Goal: Task Accomplishment & Management: Manage account settings

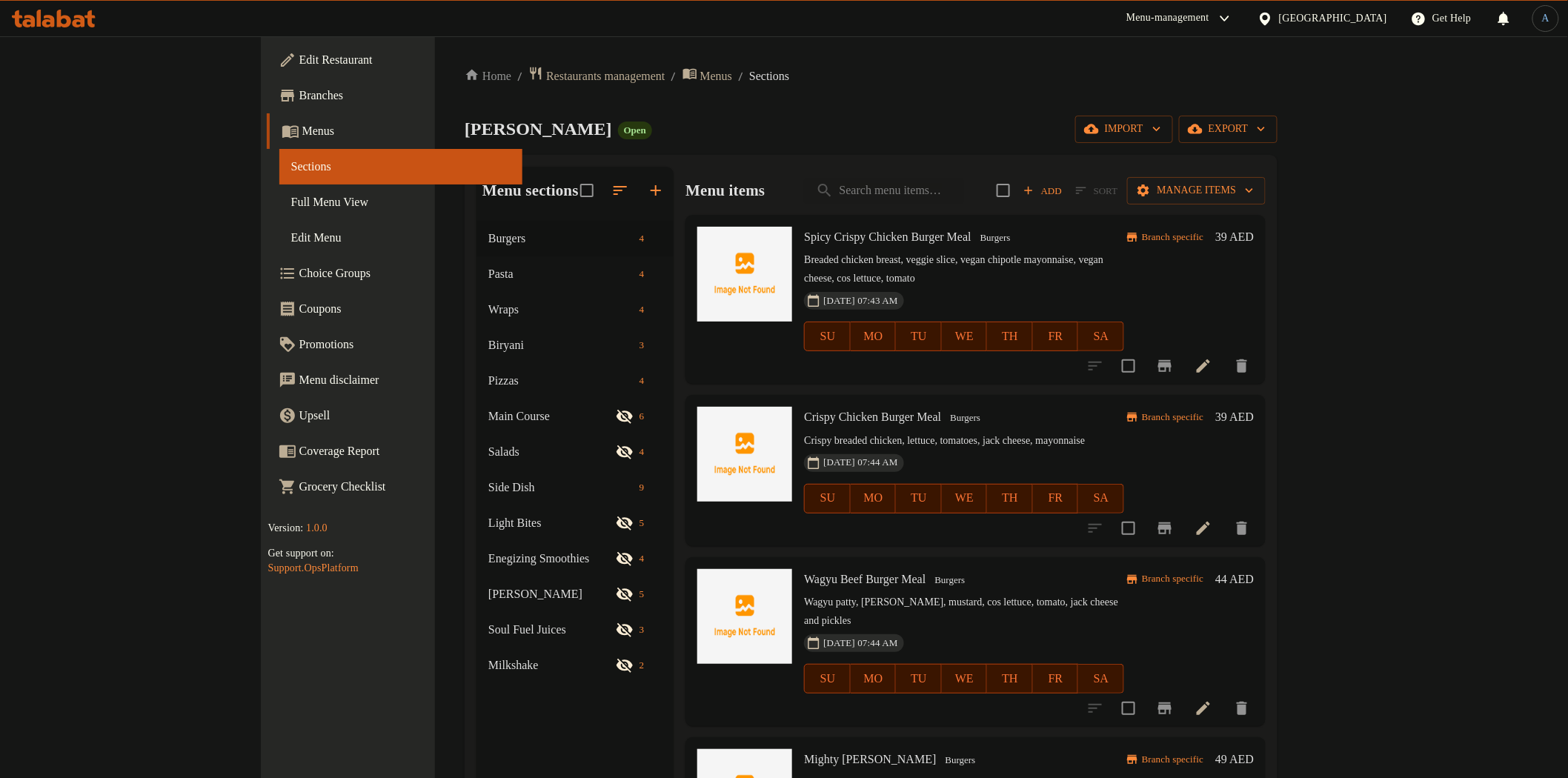
click at [291, 208] on span "Full Menu View" at bounding box center [401, 203] width 219 height 18
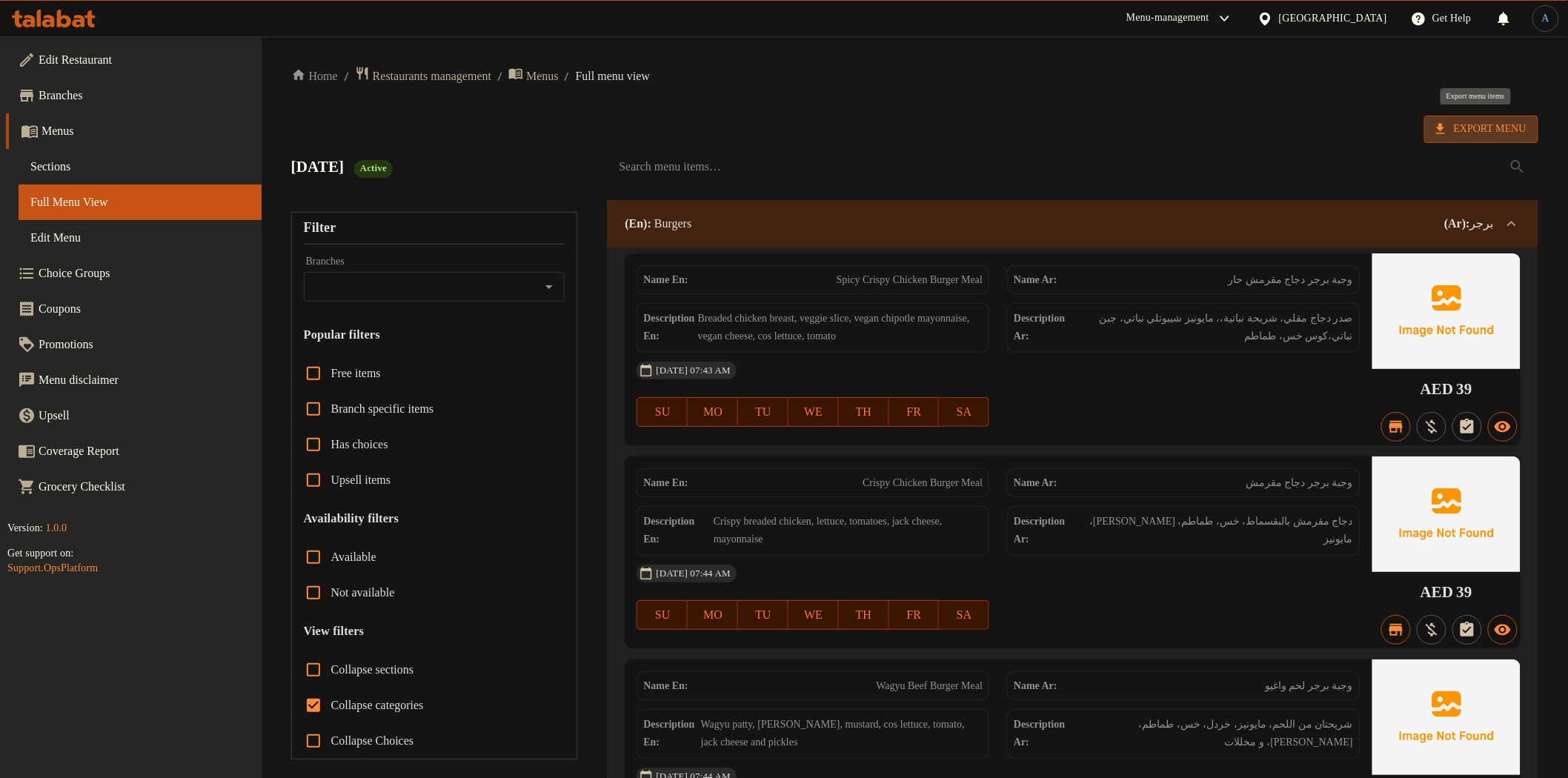
click at [1492, 125] on span "Export Menu" at bounding box center [1480, 129] width 90 height 19
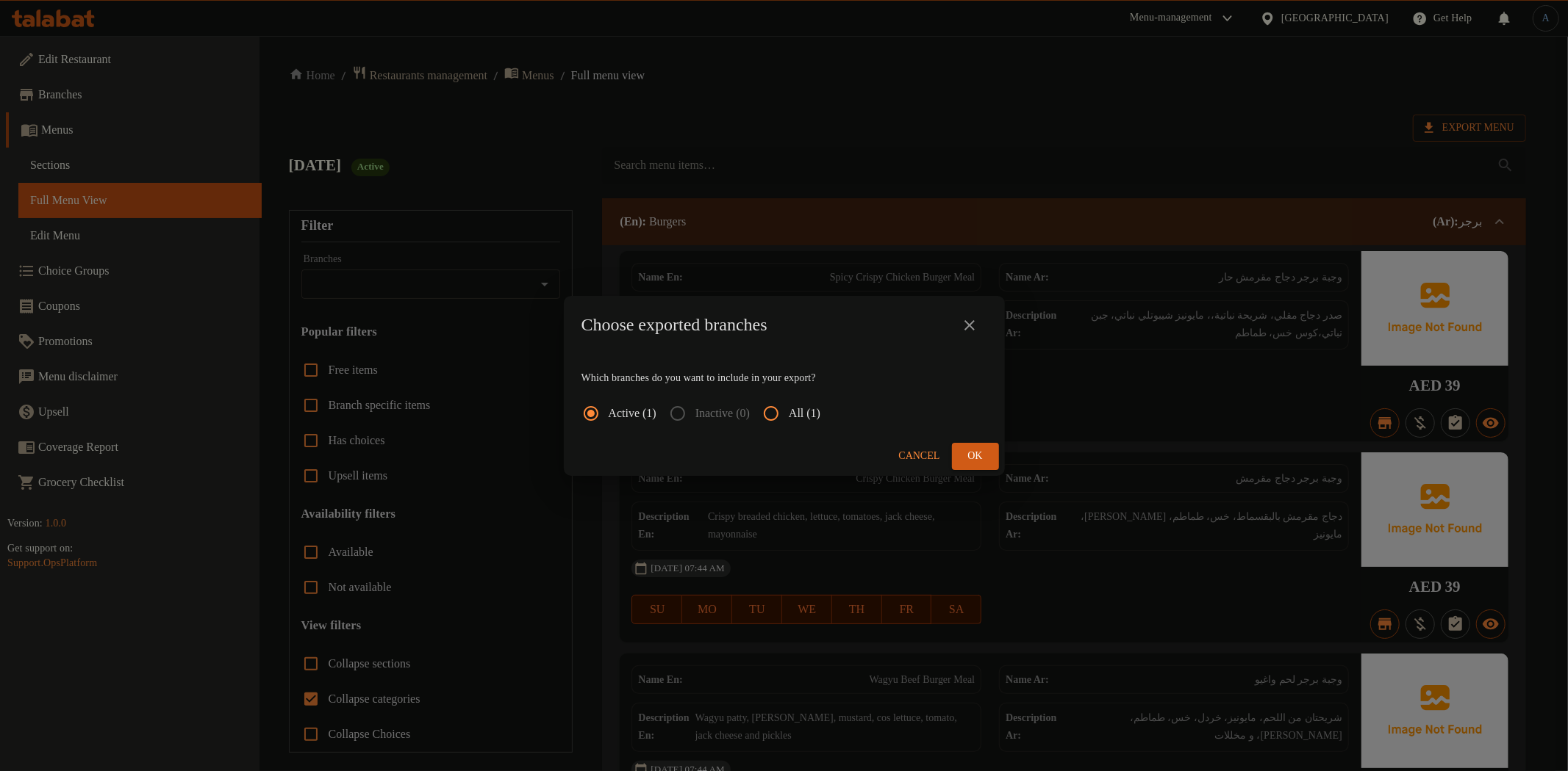
click at [789, 407] on input "All (1)" at bounding box center [771, 413] width 35 height 35
radio input "true"
click at [971, 451] on span "Ok" at bounding box center [975, 457] width 24 height 19
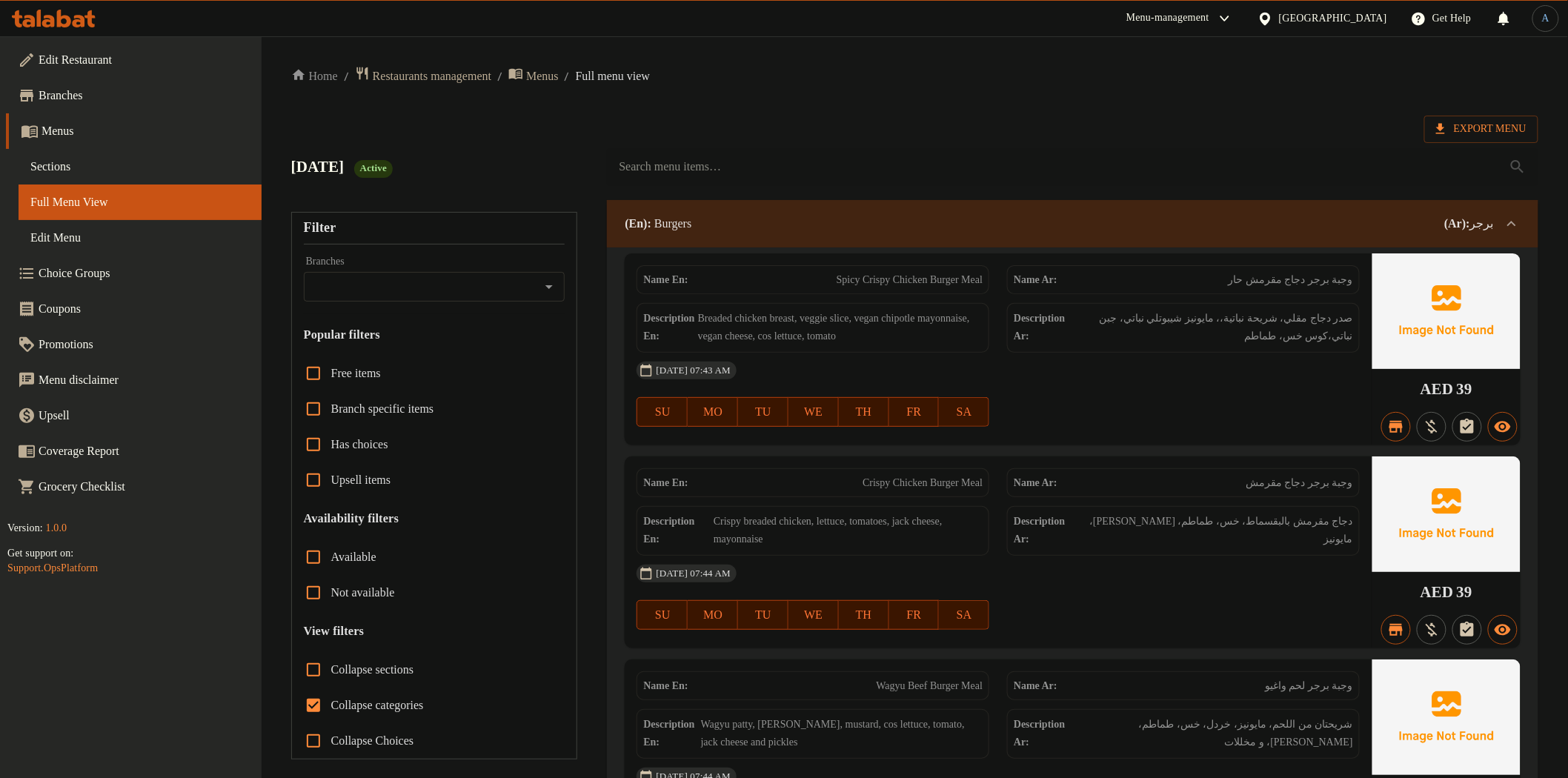
click at [54, 165] on span "Sections" at bounding box center [140, 167] width 219 height 18
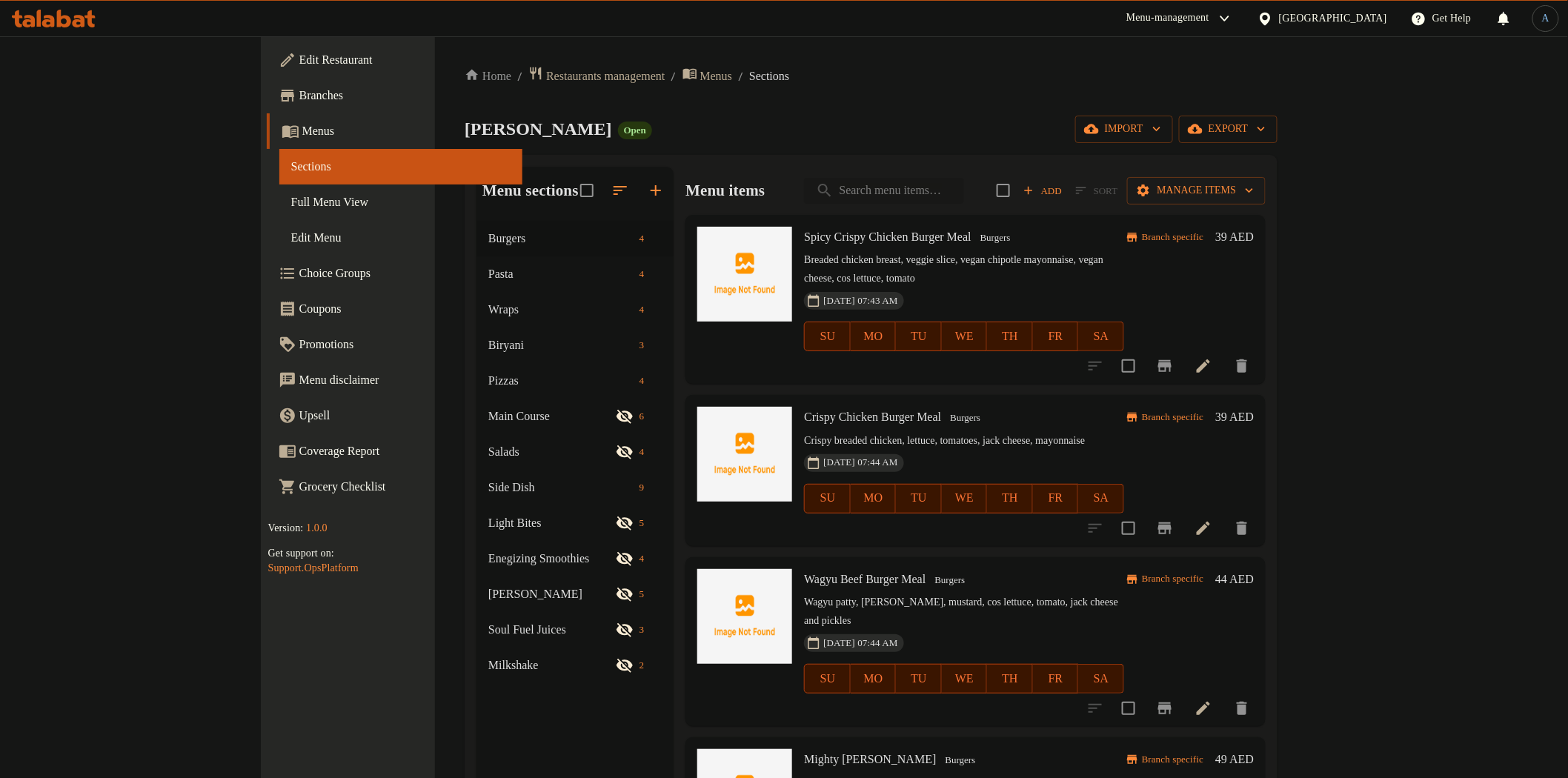
drag, startPoint x: 1041, startPoint y: 175, endPoint x: 1025, endPoint y: 188, distance: 20.6
click at [1040, 180] on div "Menu items Add Sort Manage items" at bounding box center [975, 191] width 580 height 48
click at [964, 188] on input "search" at bounding box center [884, 191] width 160 height 26
paste input "Triple Cooked Chips"
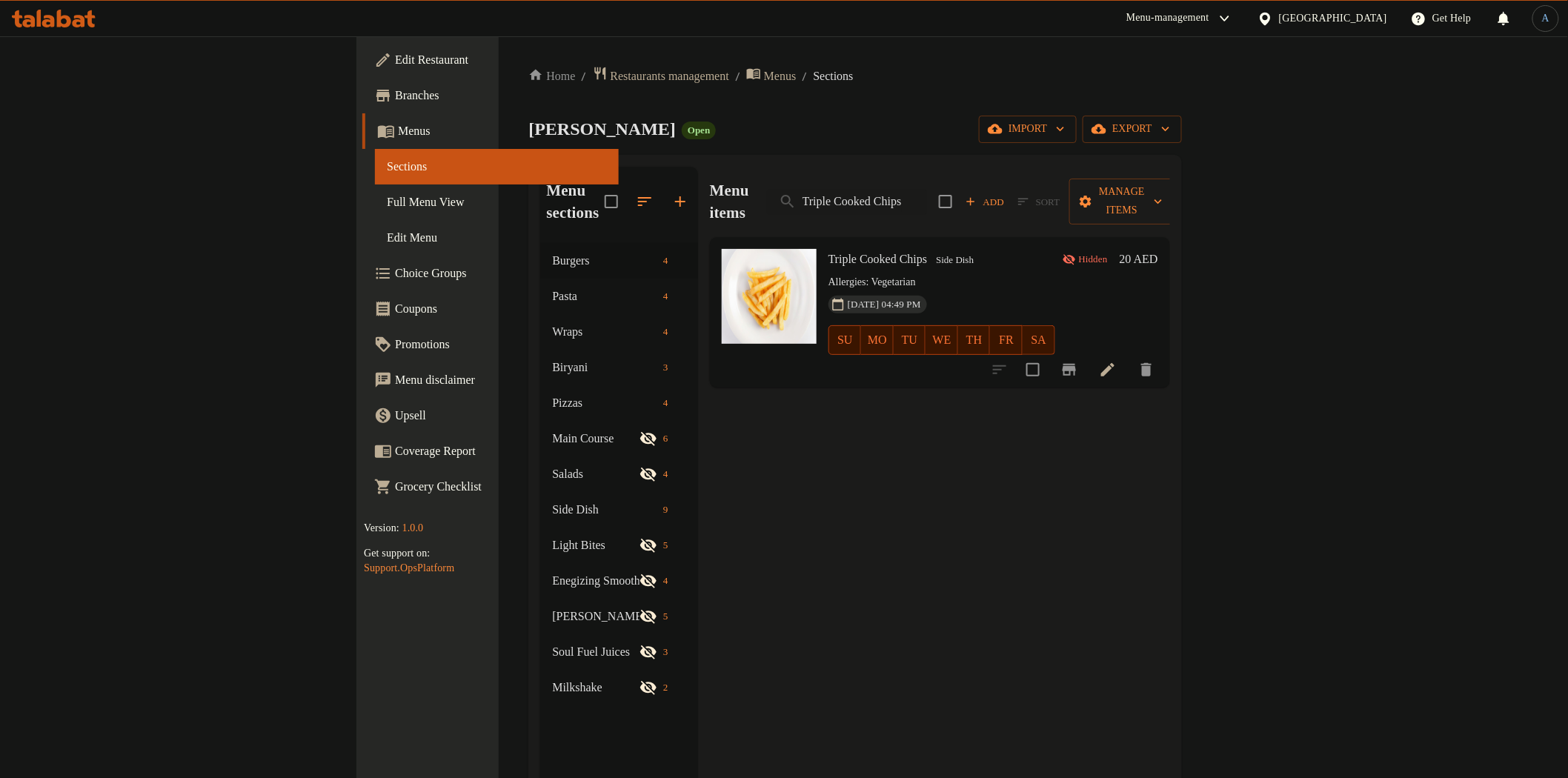
type input "Triple Cooked Chips"
click at [1128, 357] on li at bounding box center [1108, 370] width 41 height 27
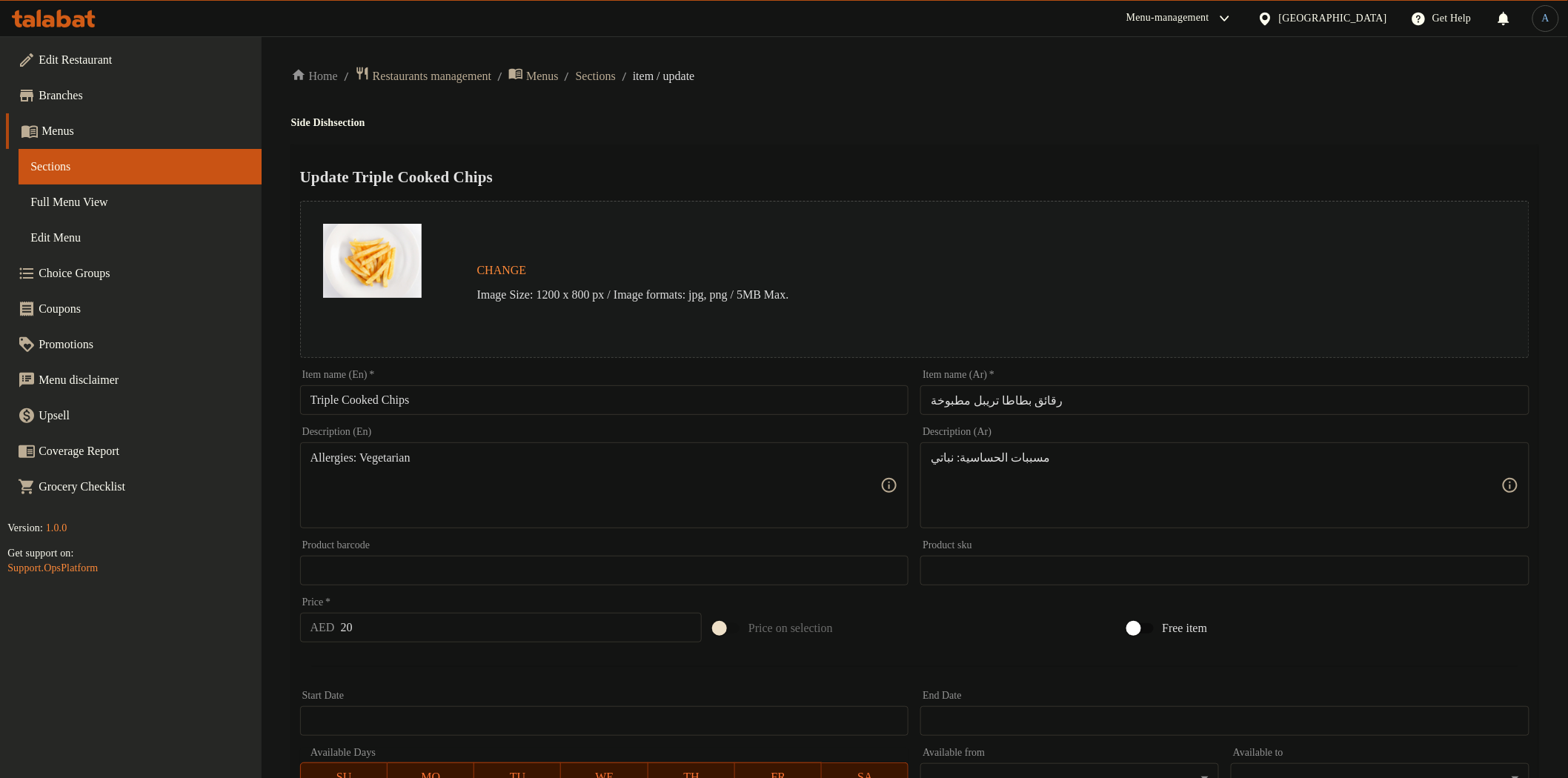
scroll to position [288, 0]
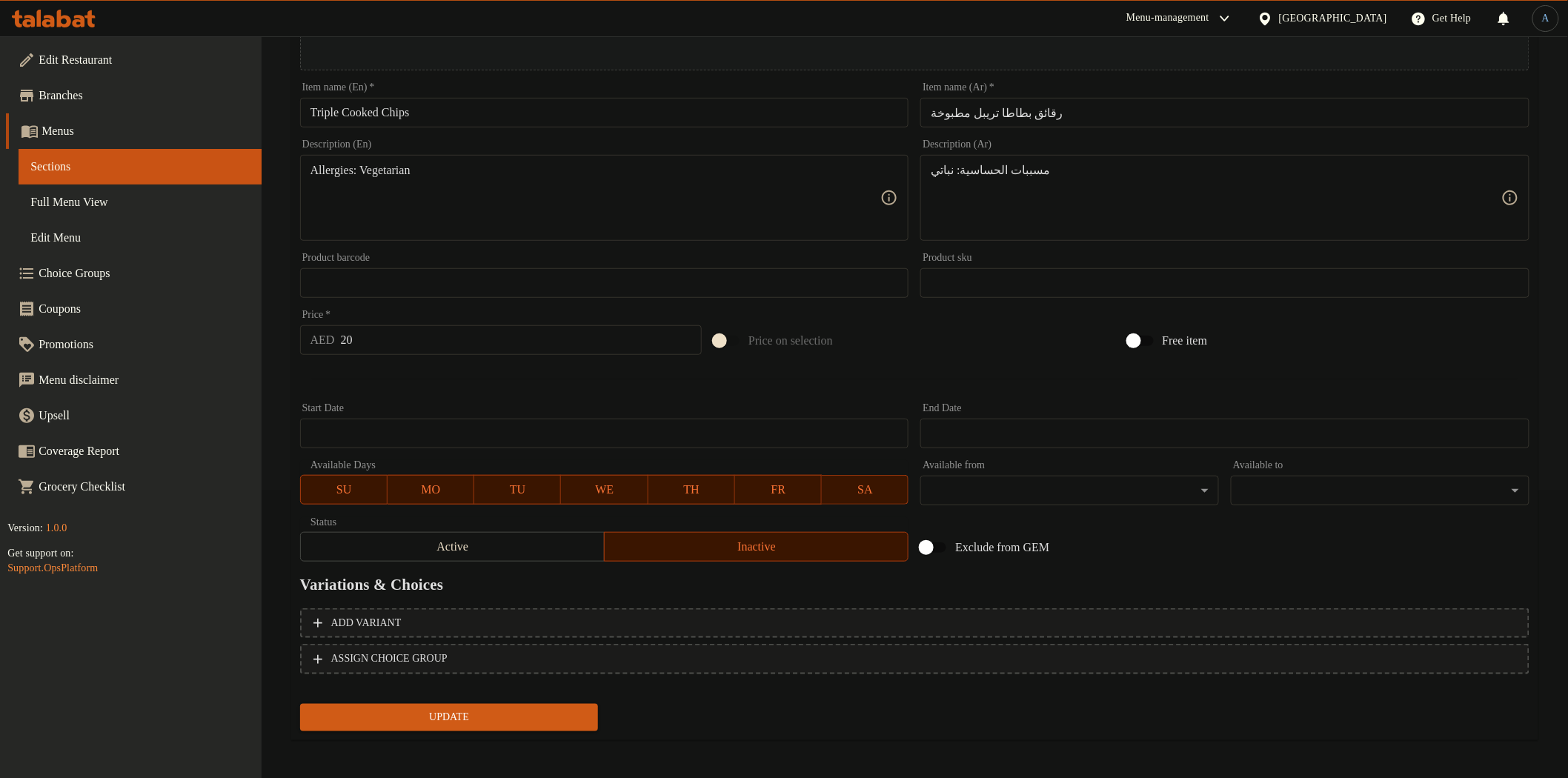
click at [502, 537] on span "Active" at bounding box center [452, 548] width 291 height 22
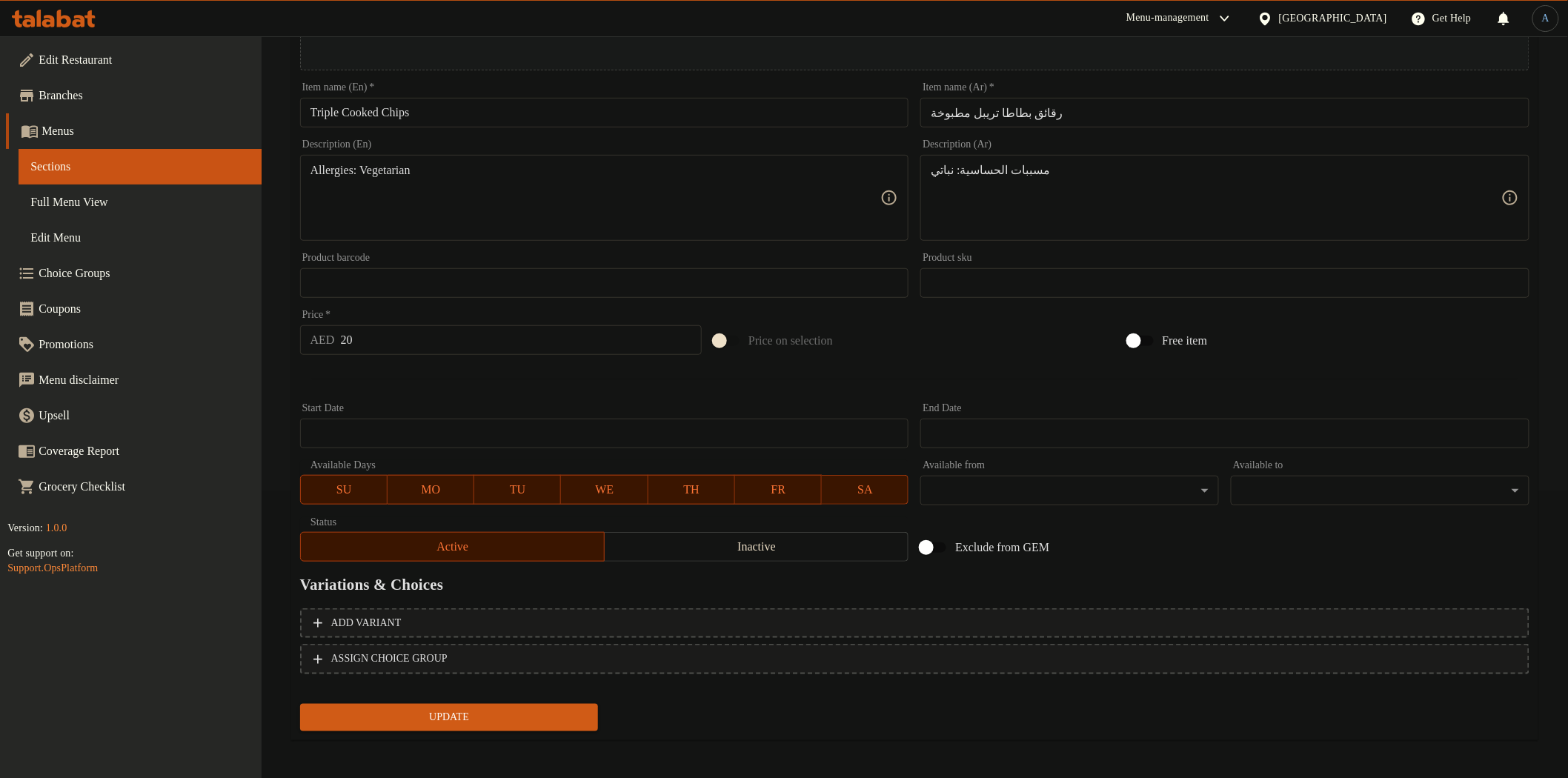
click at [463, 713] on span "Update" at bounding box center [450, 718] width 275 height 19
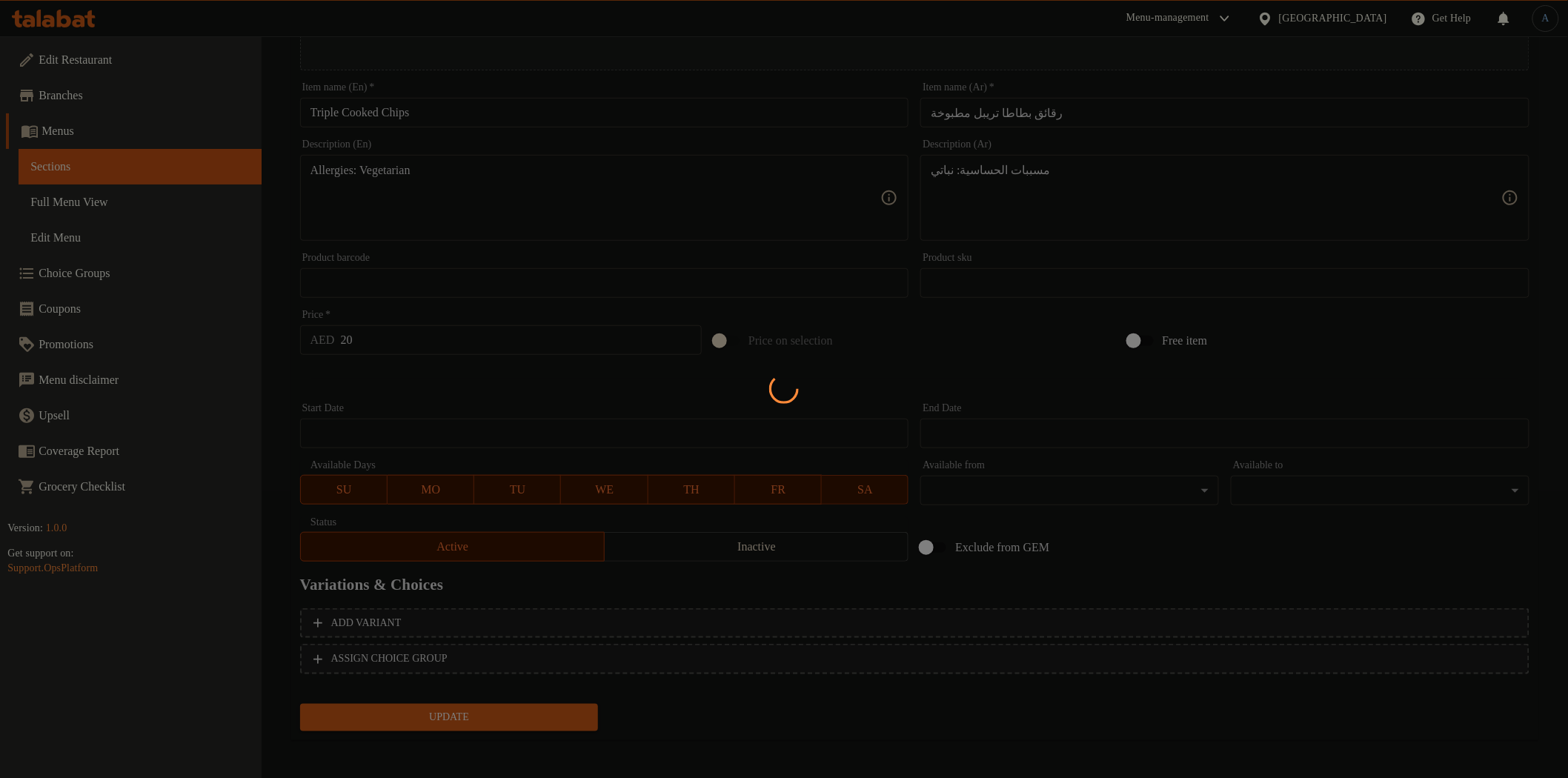
scroll to position [0, 0]
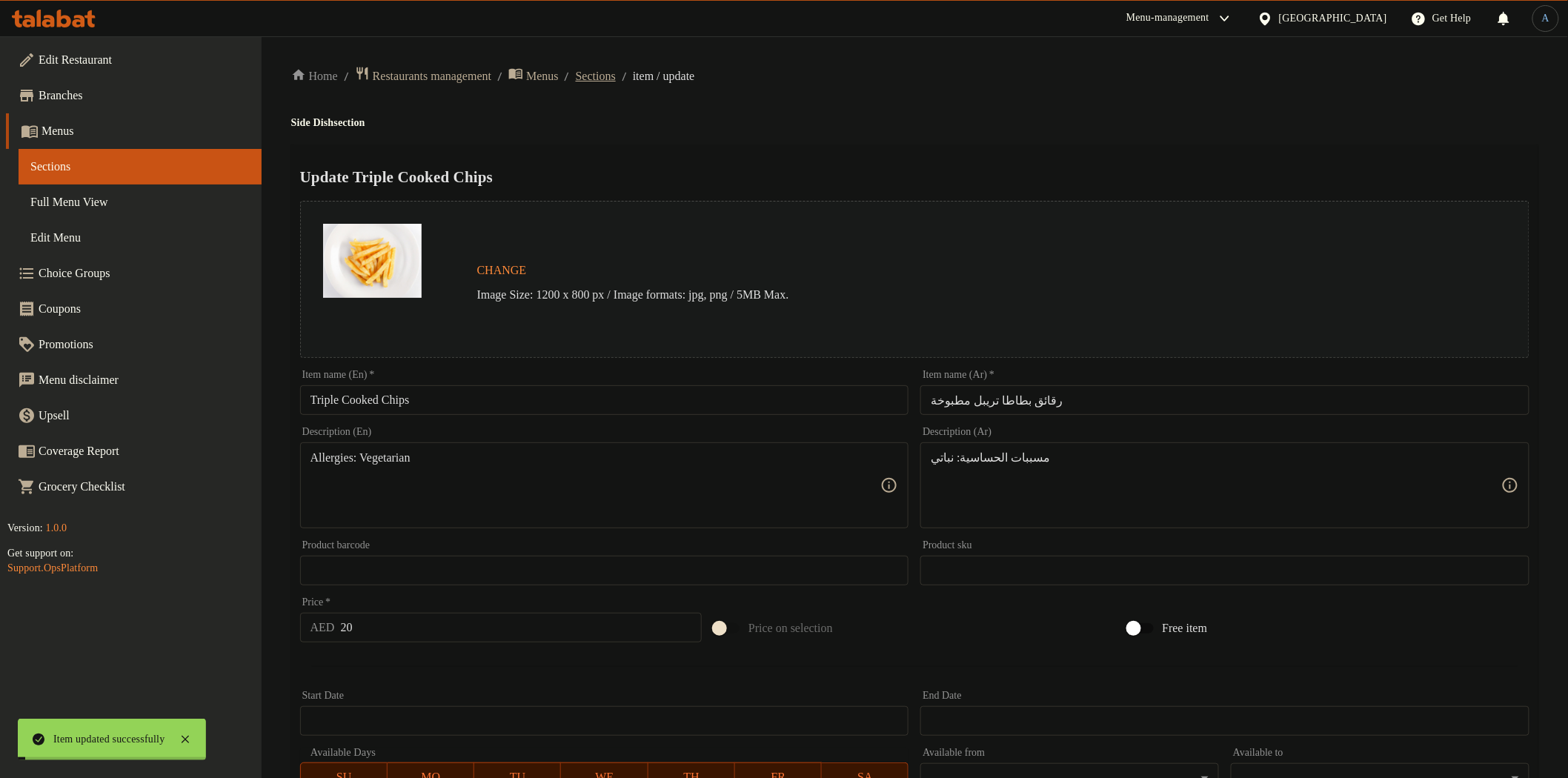
click at [616, 77] on span "Sections" at bounding box center [596, 76] width 40 height 18
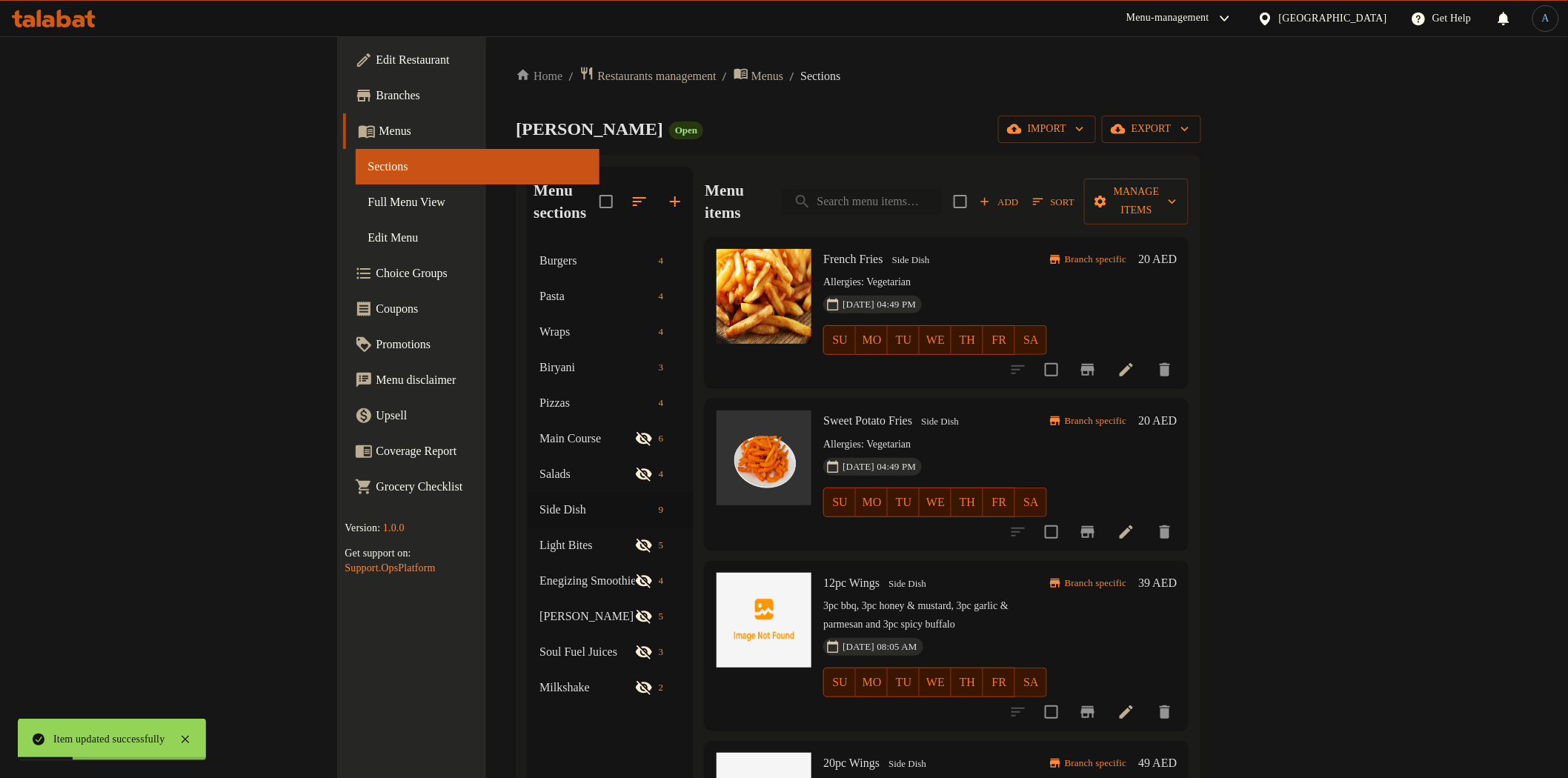
click at [942, 190] on input "search" at bounding box center [862, 202] width 160 height 26
paste input "Mashed Potato"
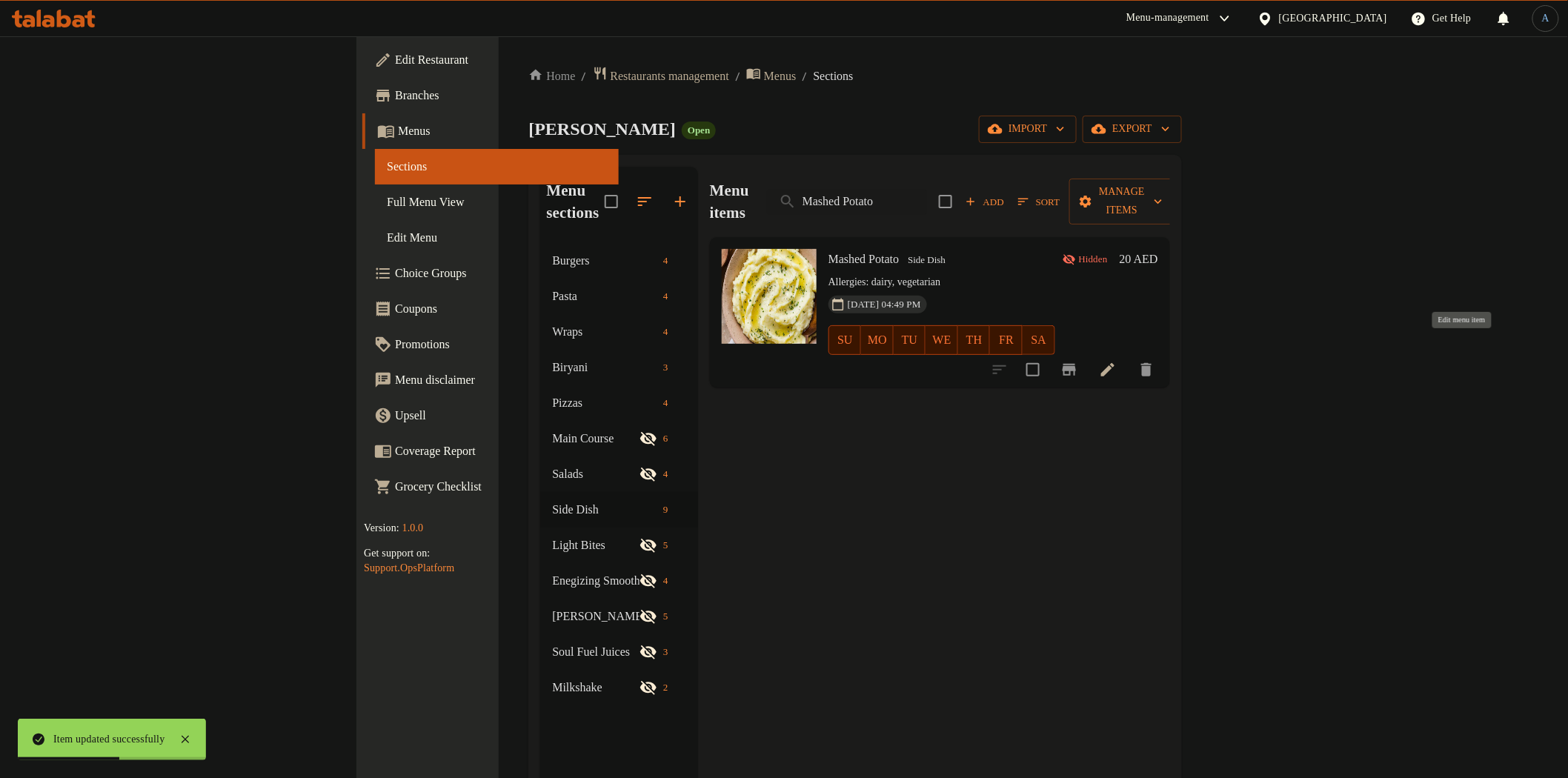
type input "Mashed Potato"
click at [1116, 361] on icon at bounding box center [1108, 370] width 18 height 18
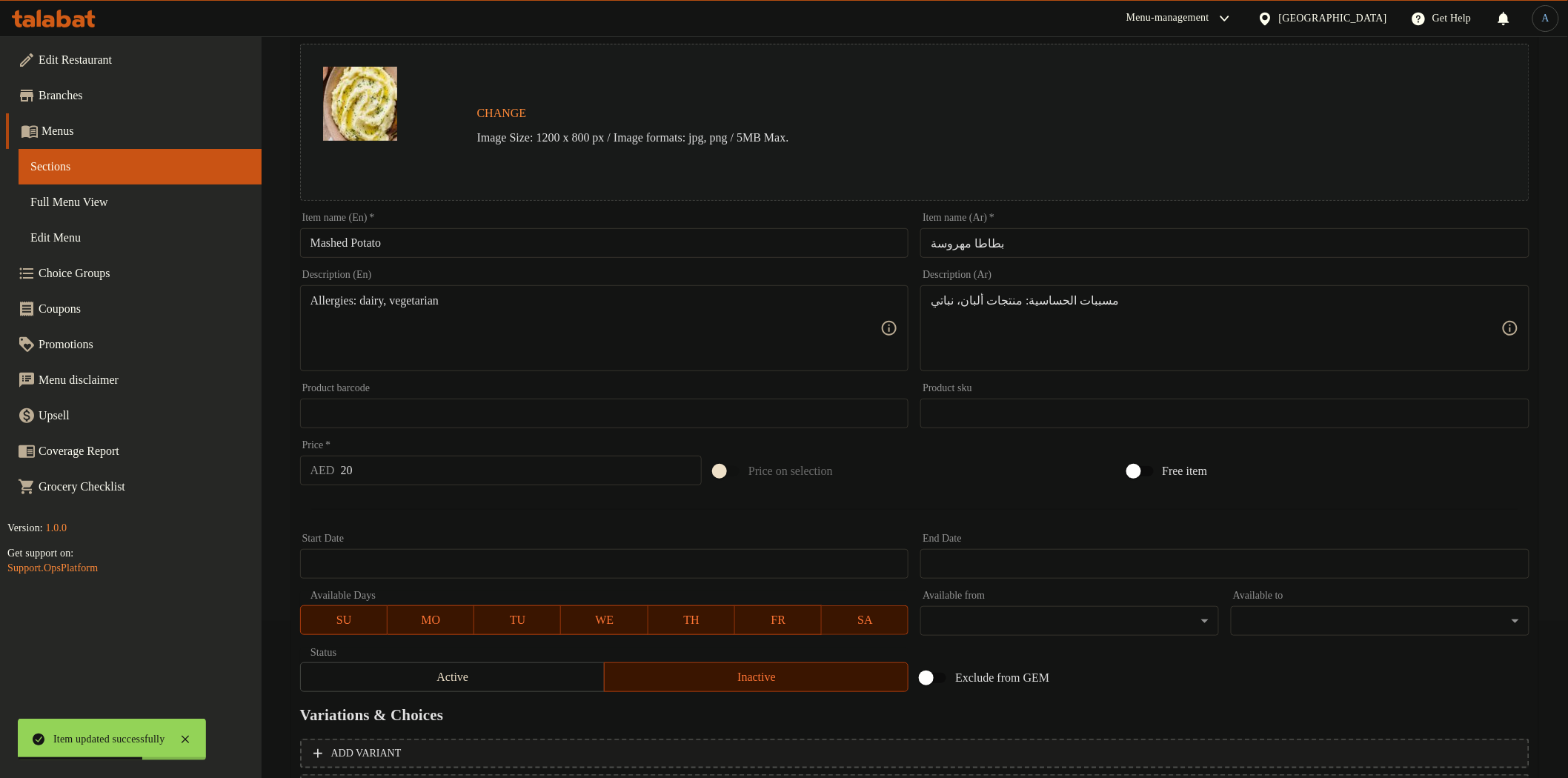
scroll to position [288, 0]
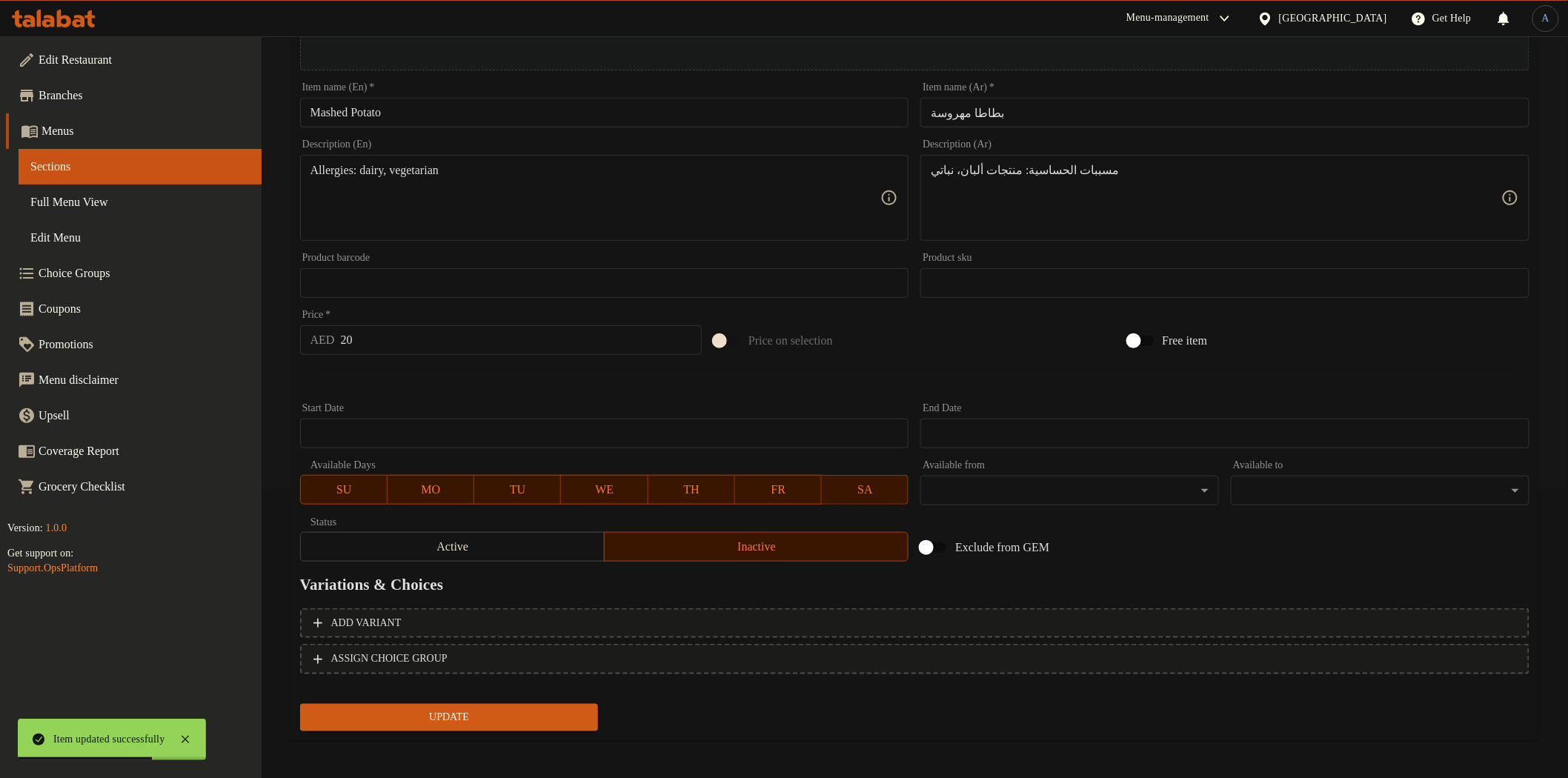
click at [487, 559] on button "Active" at bounding box center [453, 547] width 304 height 30
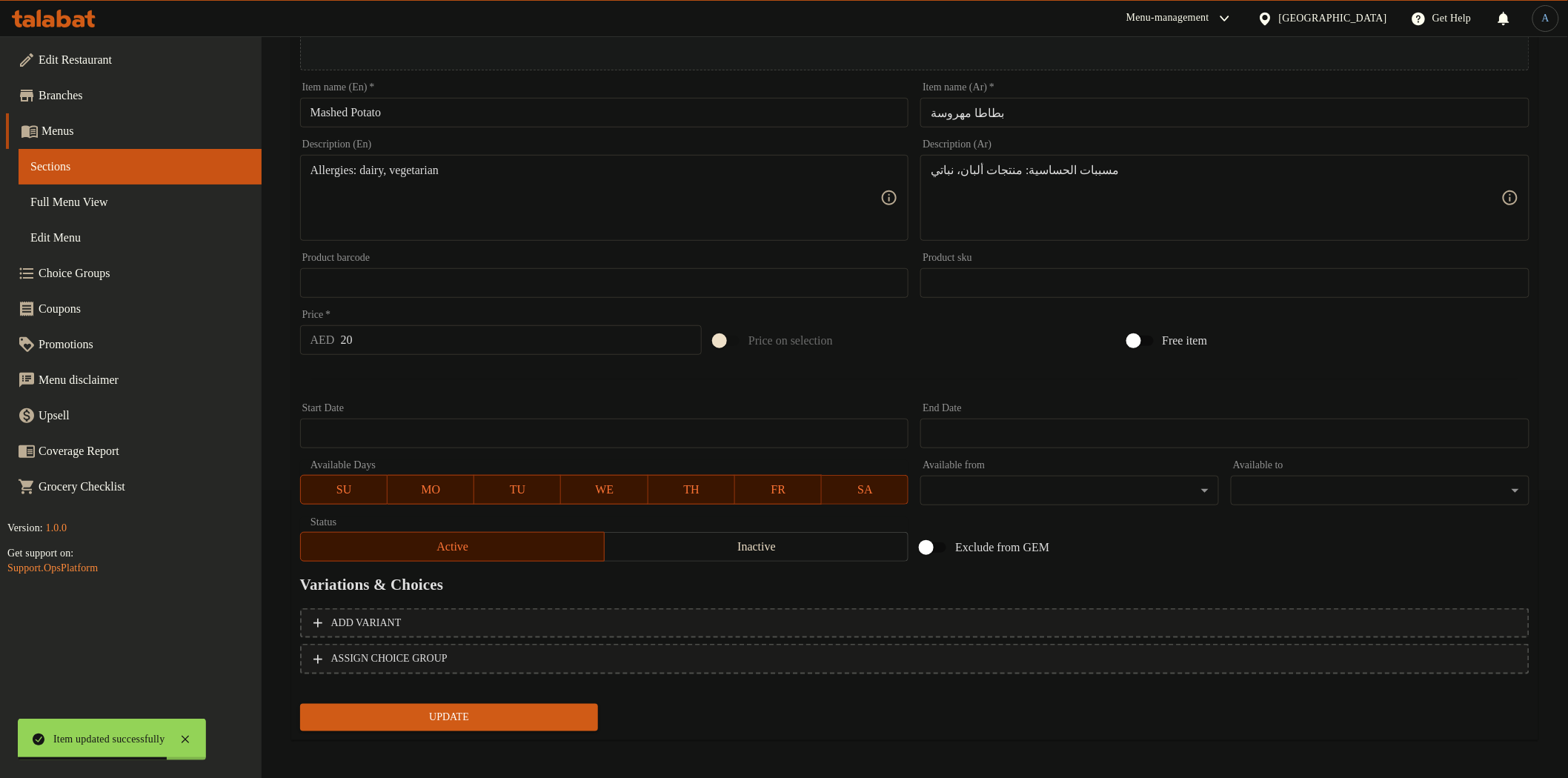
click at [512, 709] on span "Update" at bounding box center [450, 718] width 275 height 19
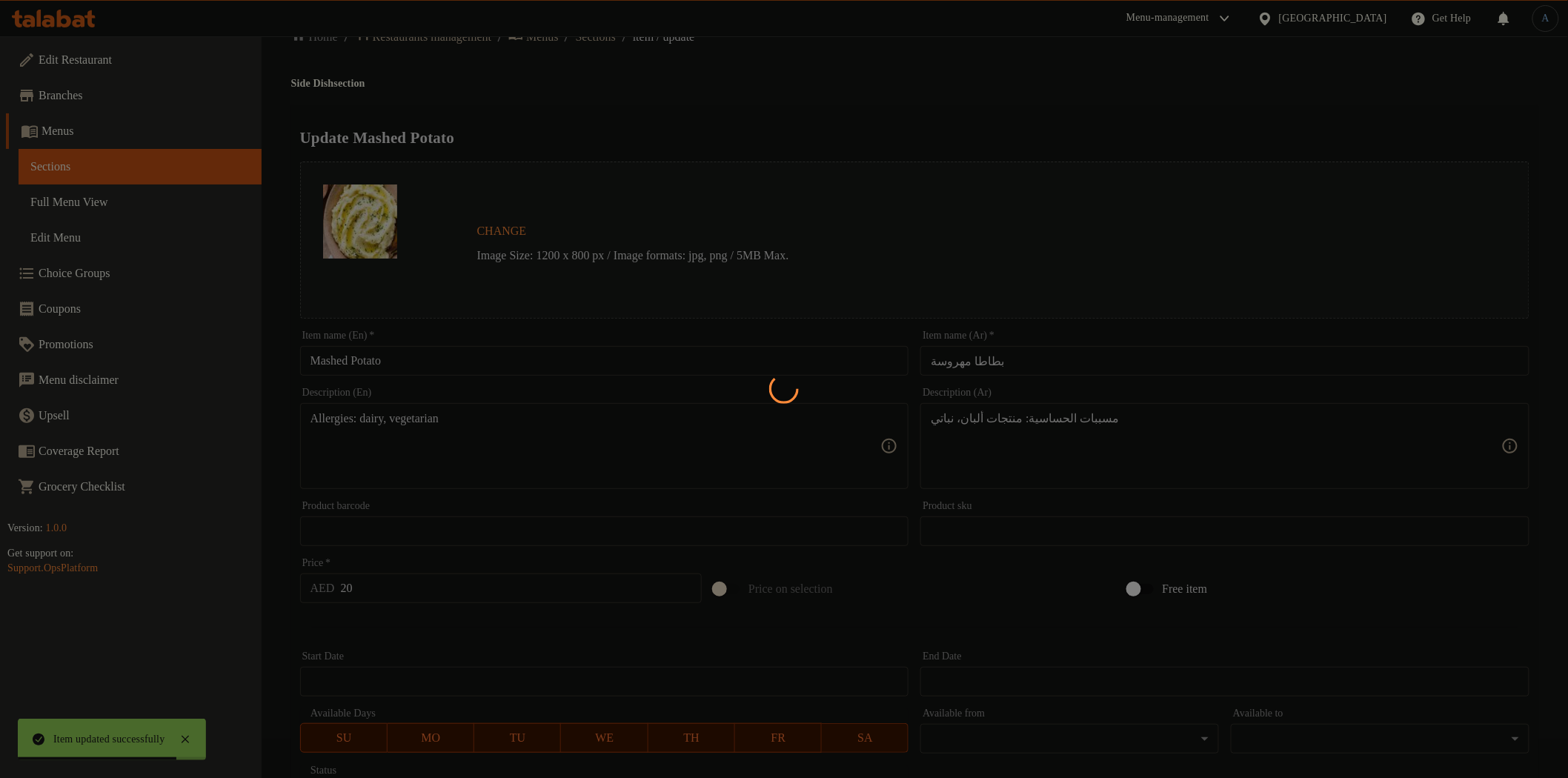
scroll to position [0, 0]
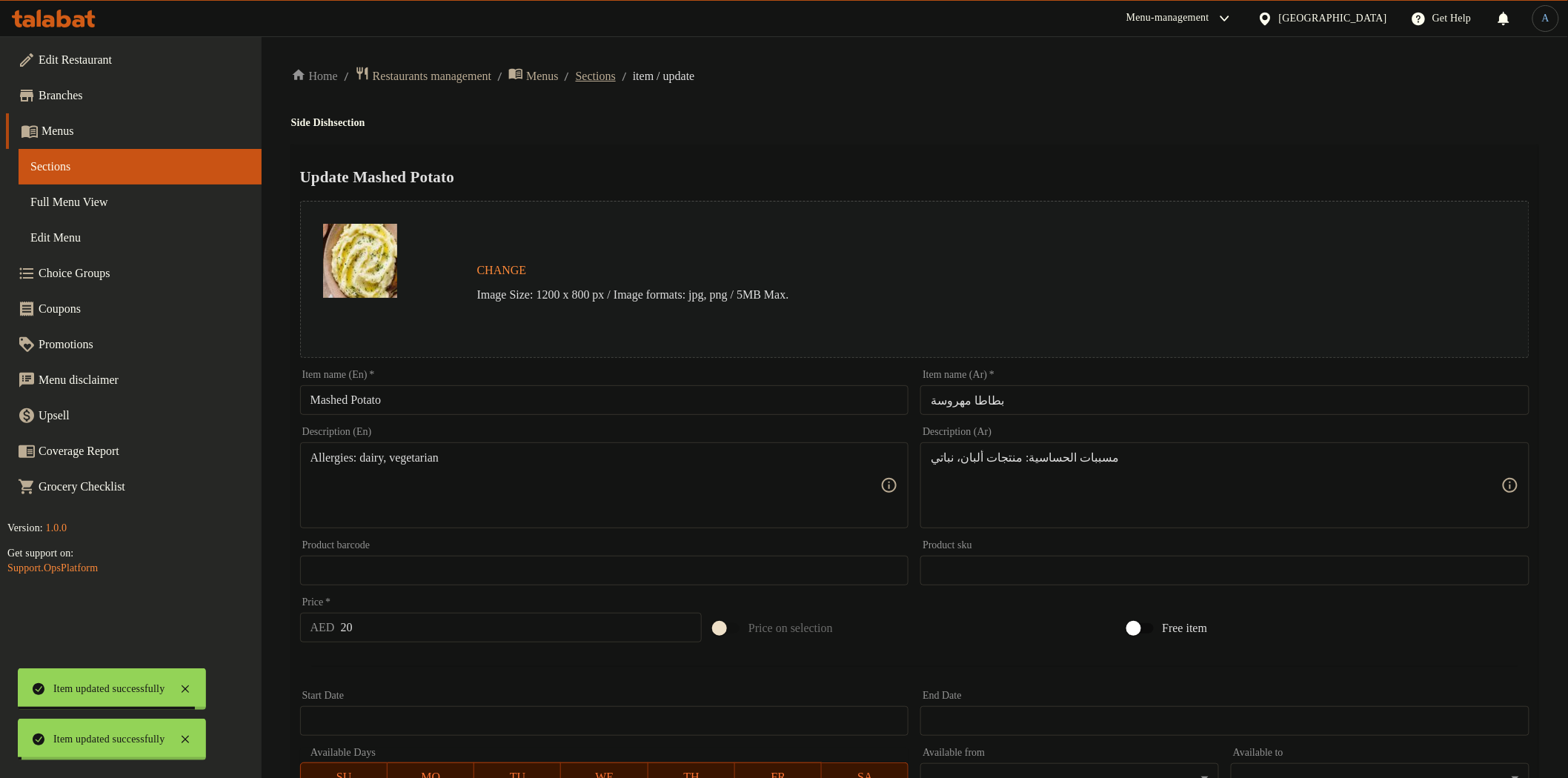
click at [614, 77] on span "Sections" at bounding box center [596, 76] width 40 height 18
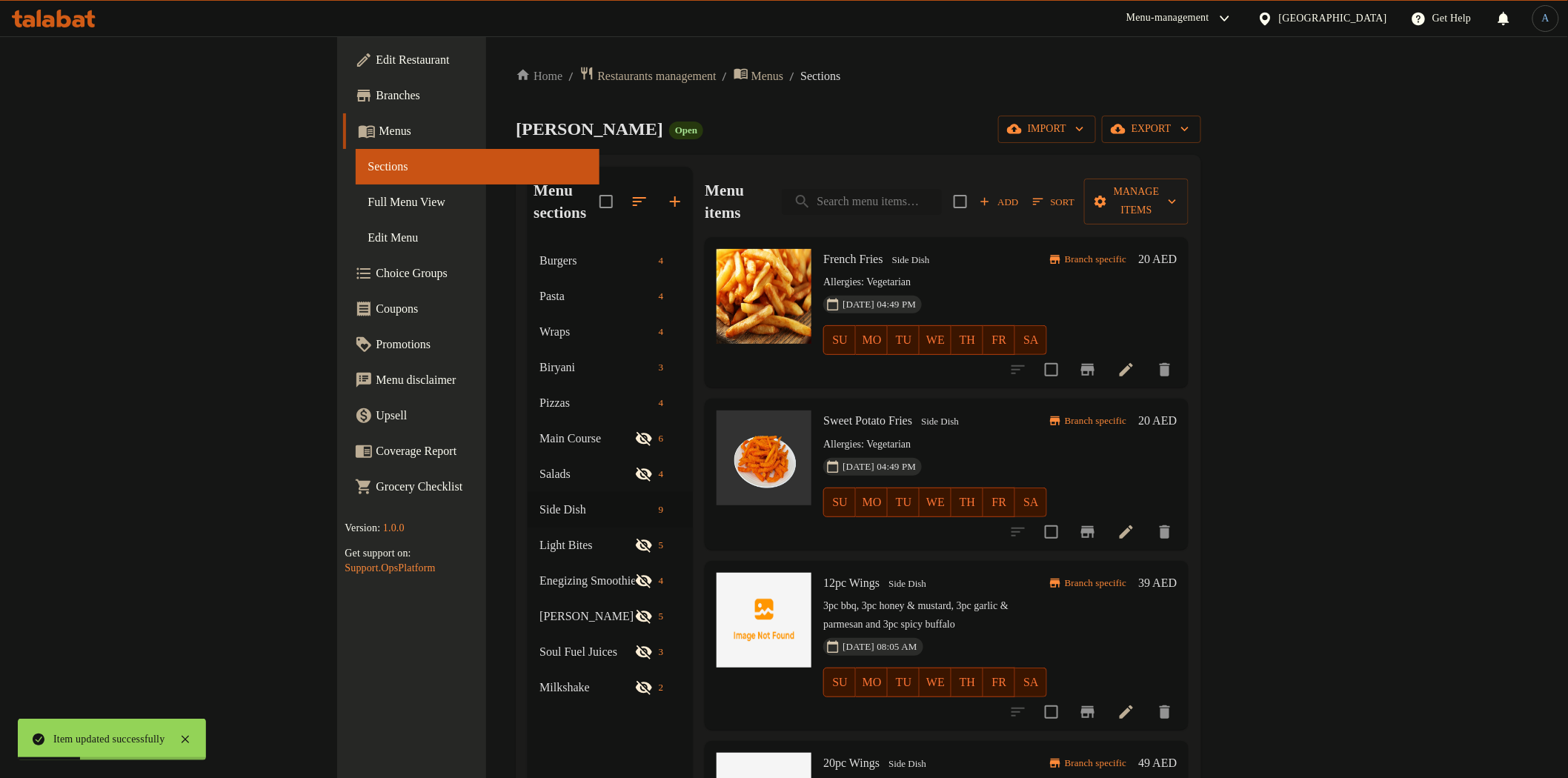
click at [942, 195] on input "search" at bounding box center [862, 202] width 160 height 26
paste input "[PERSON_NAME]"
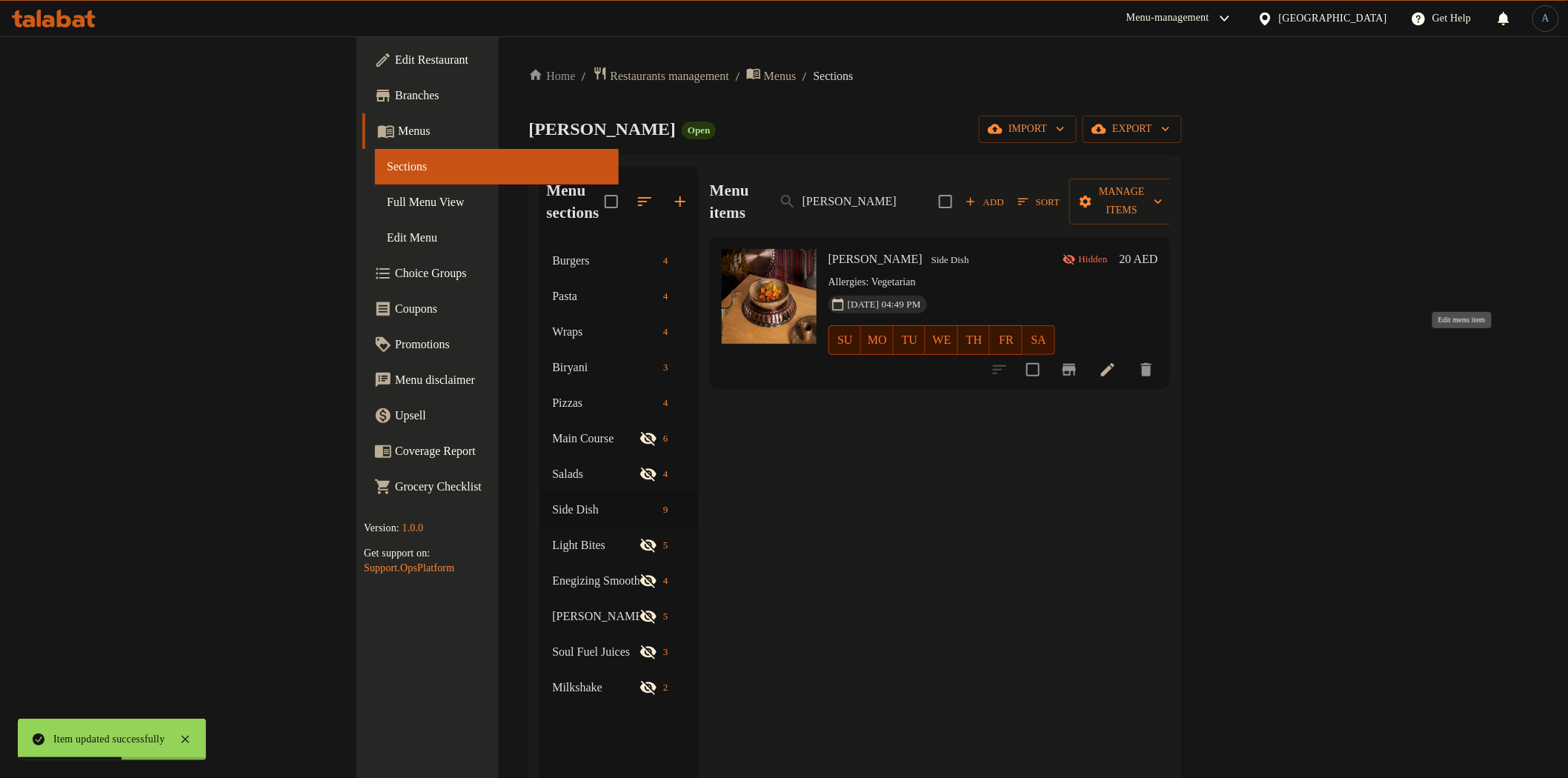
type input "[PERSON_NAME]"
click at [1116, 361] on icon at bounding box center [1108, 370] width 18 height 18
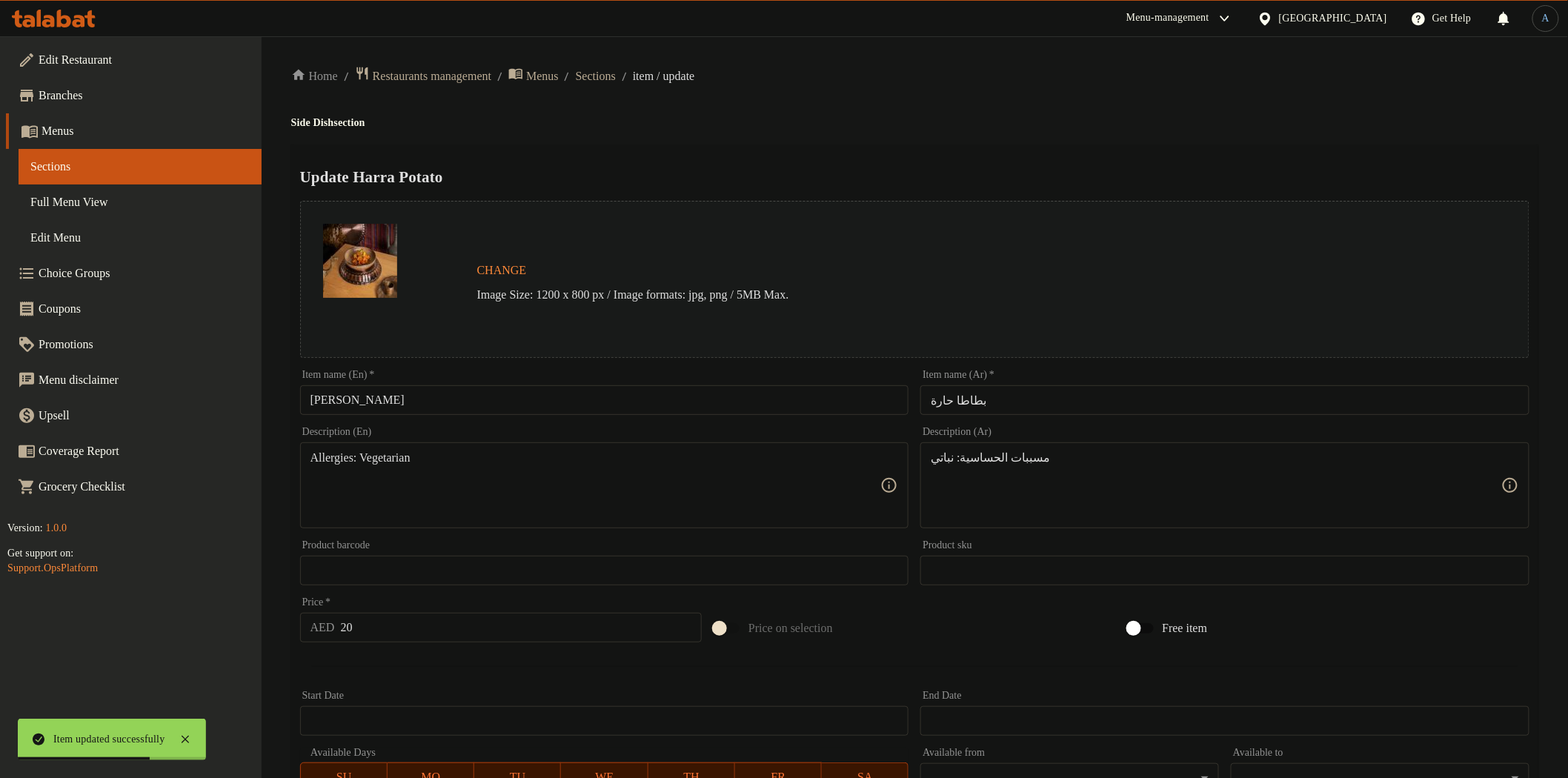
scroll to position [288, 0]
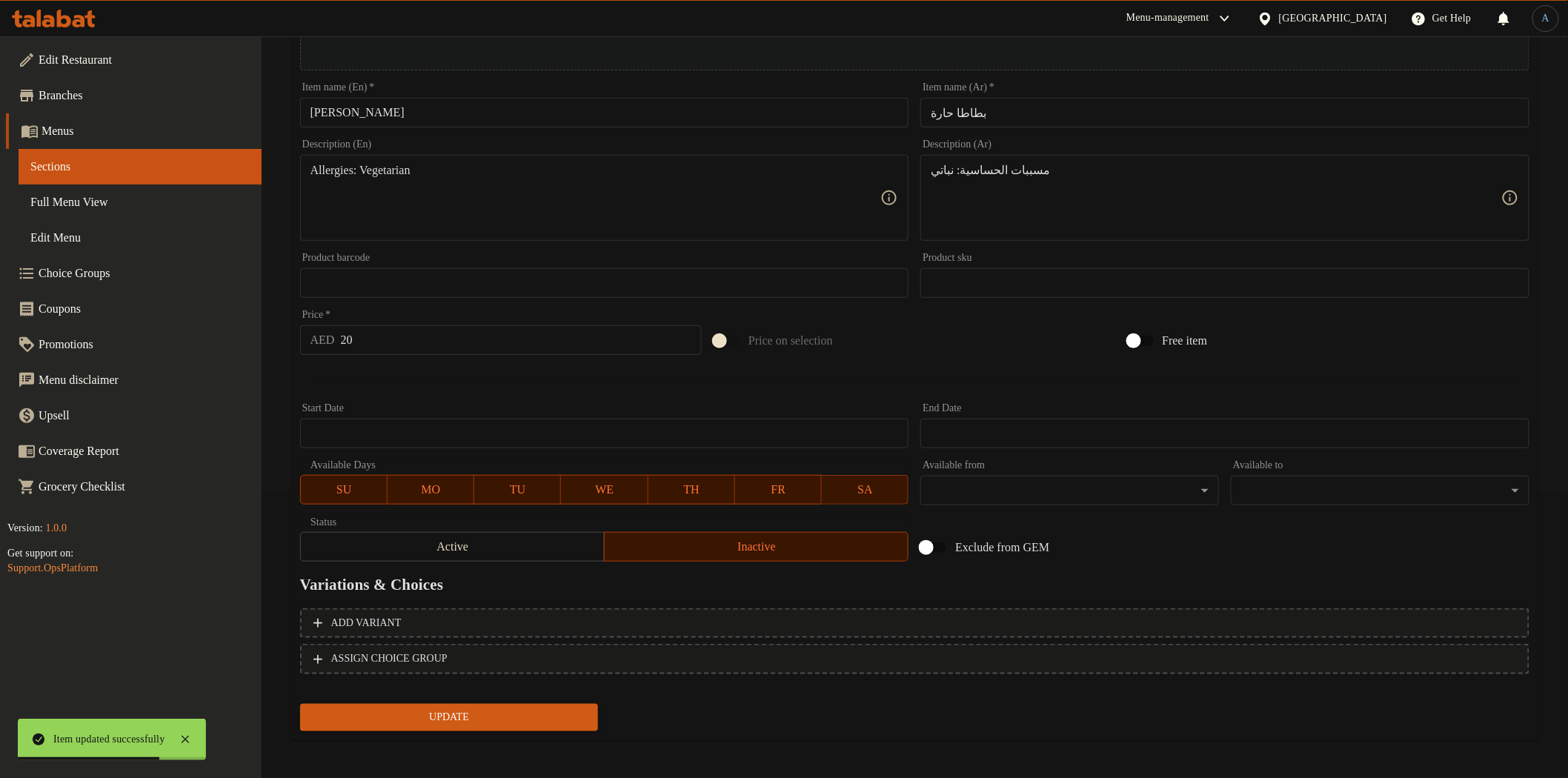
click at [483, 559] on button "Active" at bounding box center [453, 547] width 304 height 30
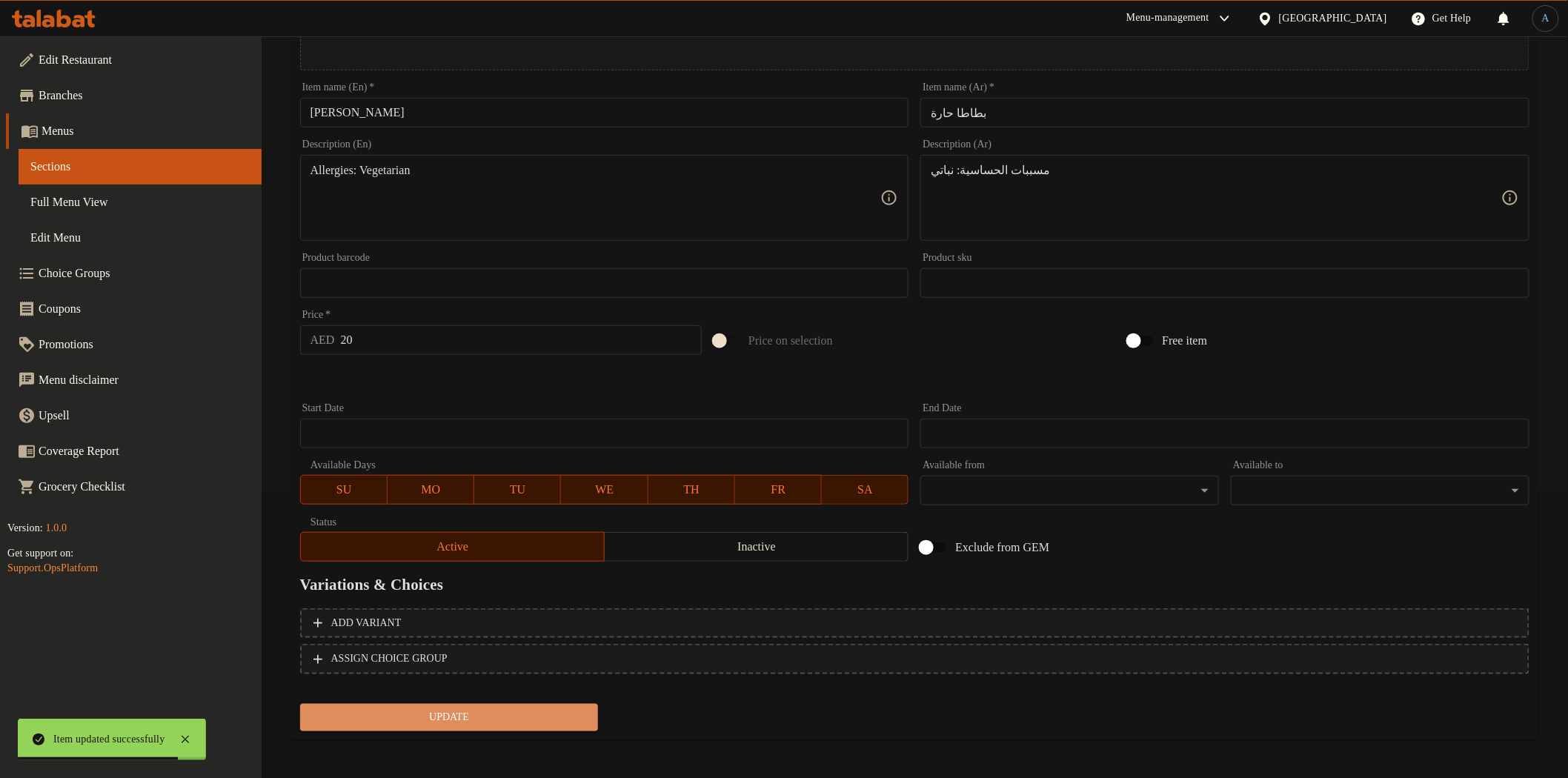
click at [509, 713] on span "Update" at bounding box center [450, 718] width 275 height 19
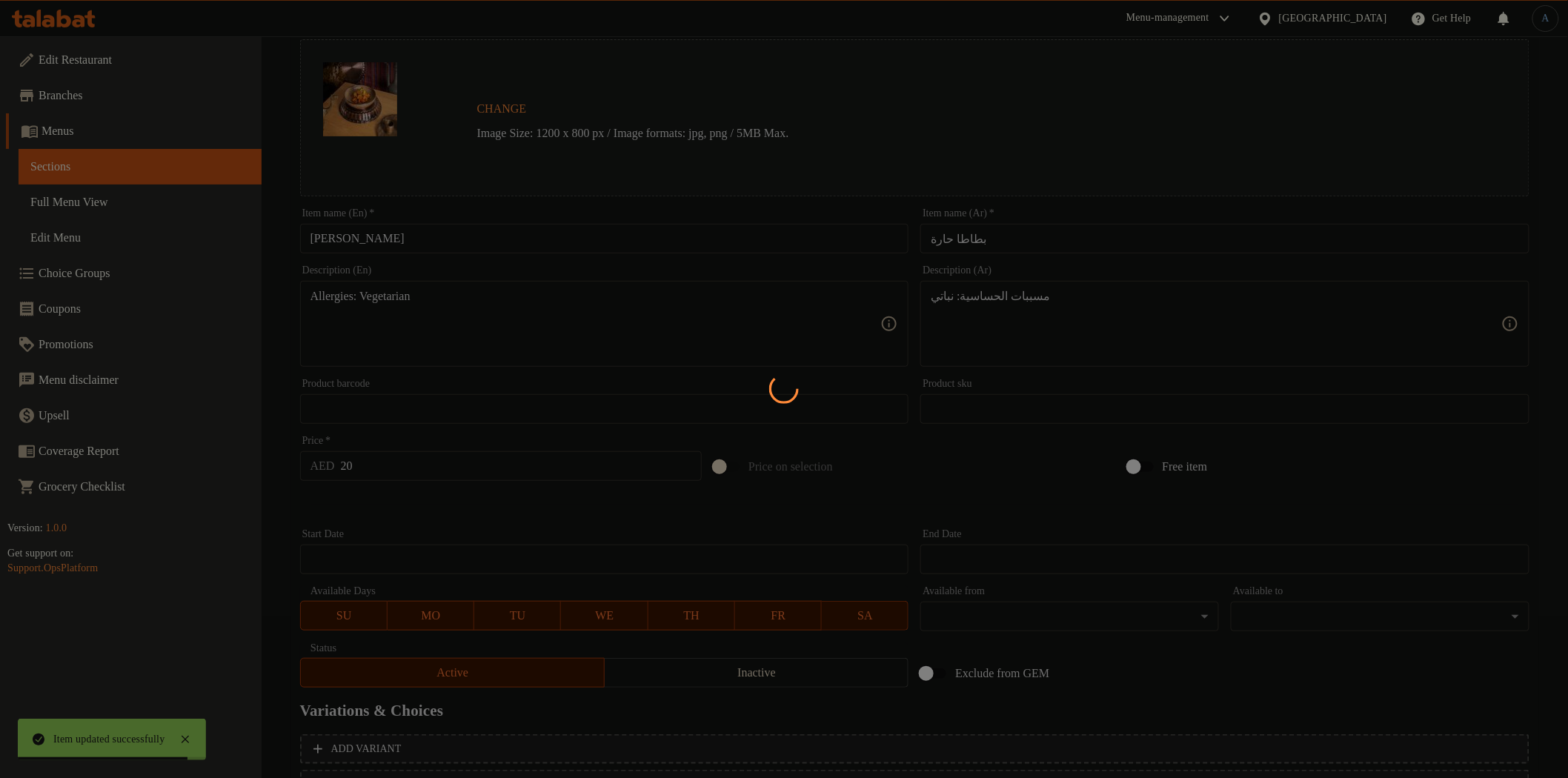
scroll to position [0, 0]
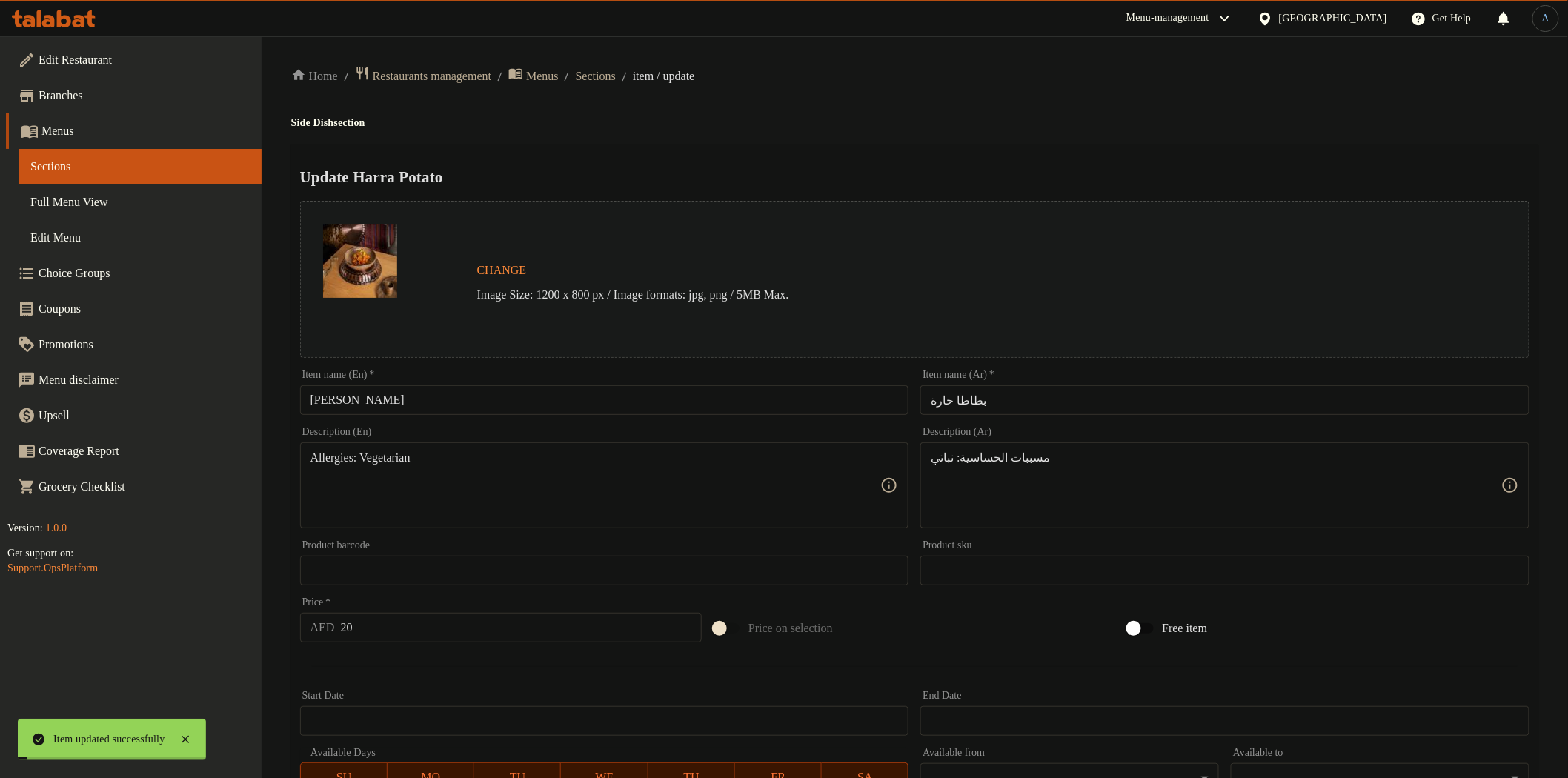
click at [616, 83] on span "Sections" at bounding box center [596, 76] width 40 height 18
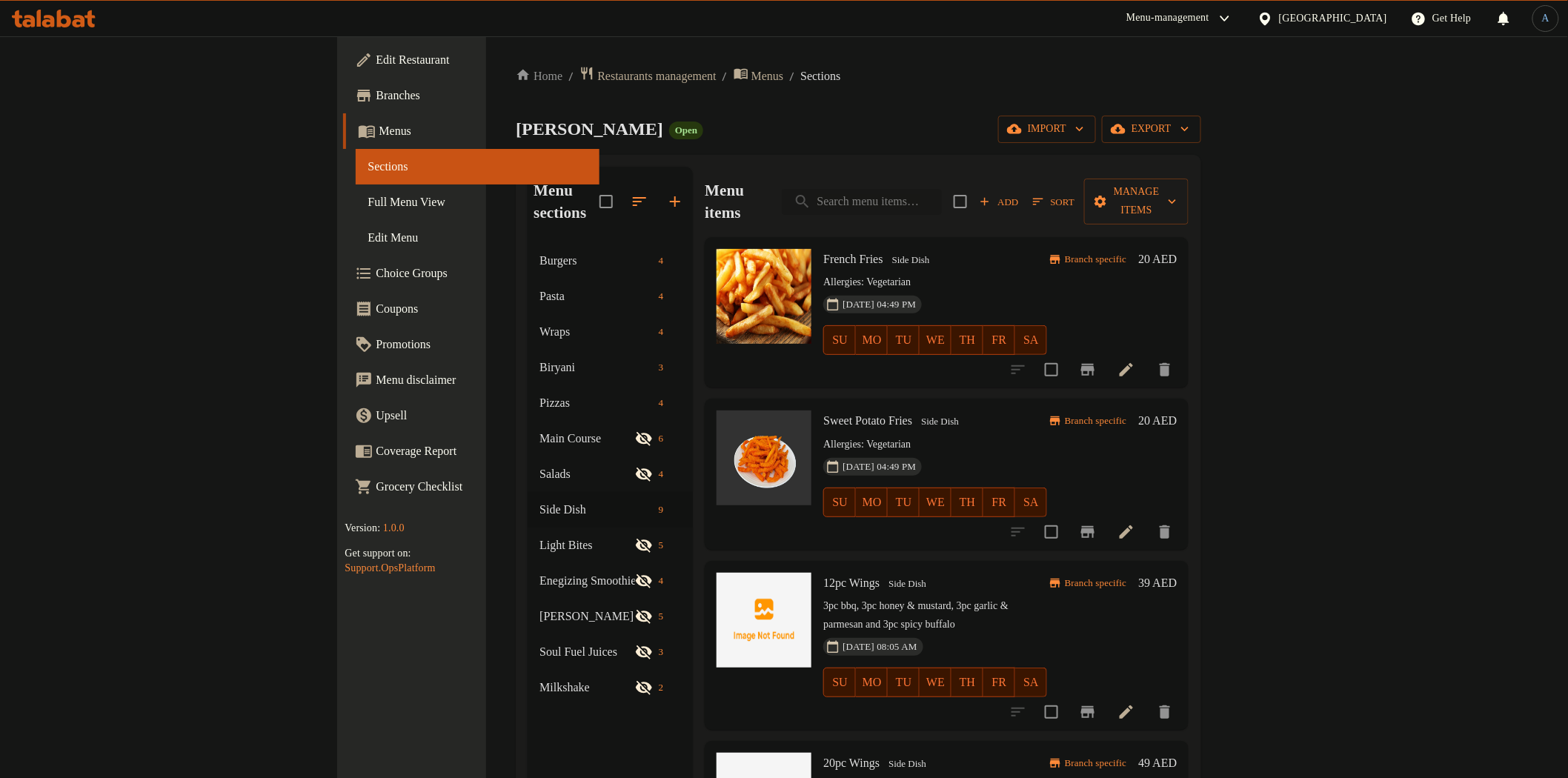
click at [942, 191] on input "search" at bounding box center [862, 202] width 160 height 26
paste input "Tabbouleh"
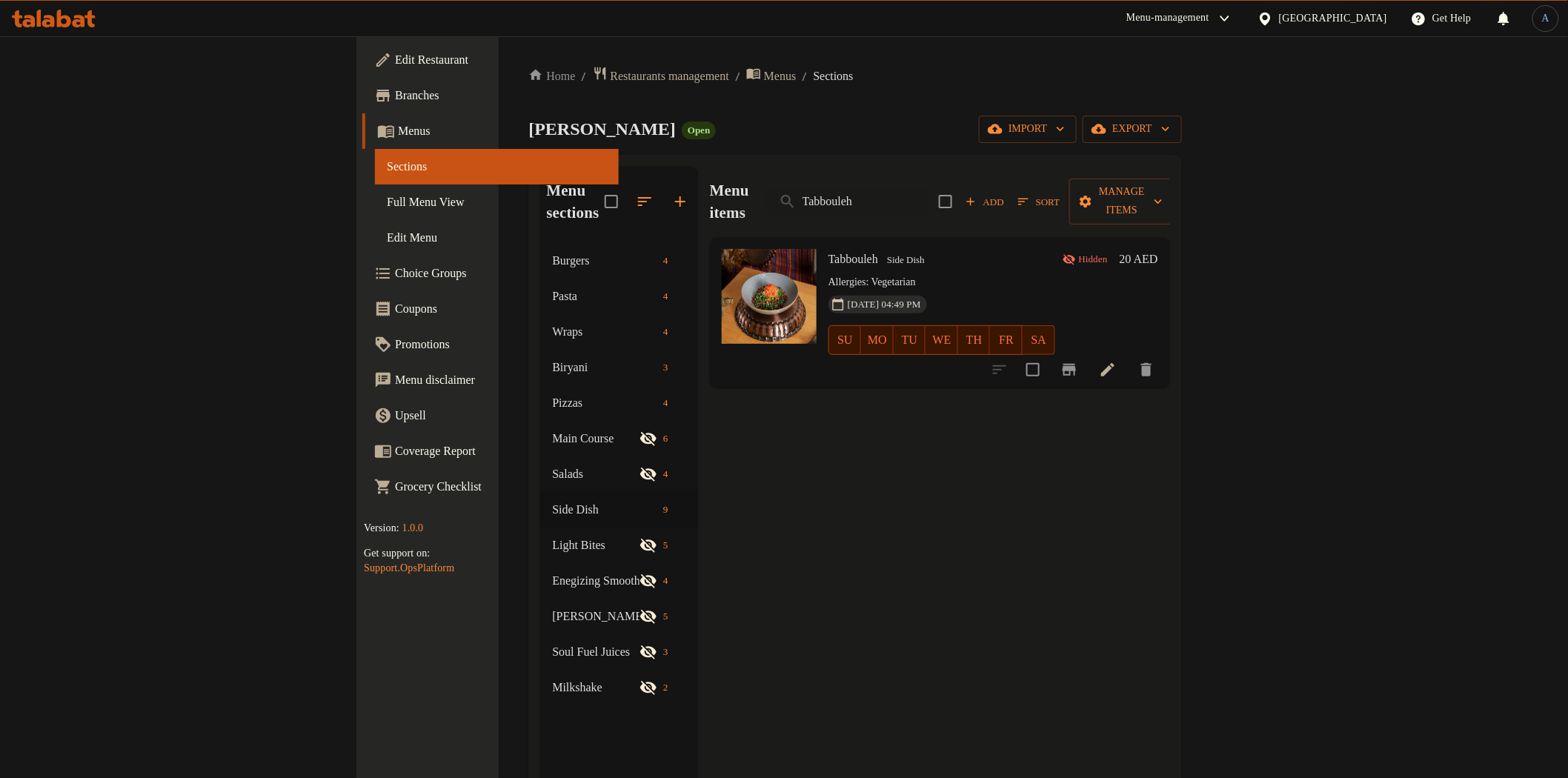
type input "Tabbouleh"
click at [1116, 361] on icon at bounding box center [1108, 370] width 18 height 18
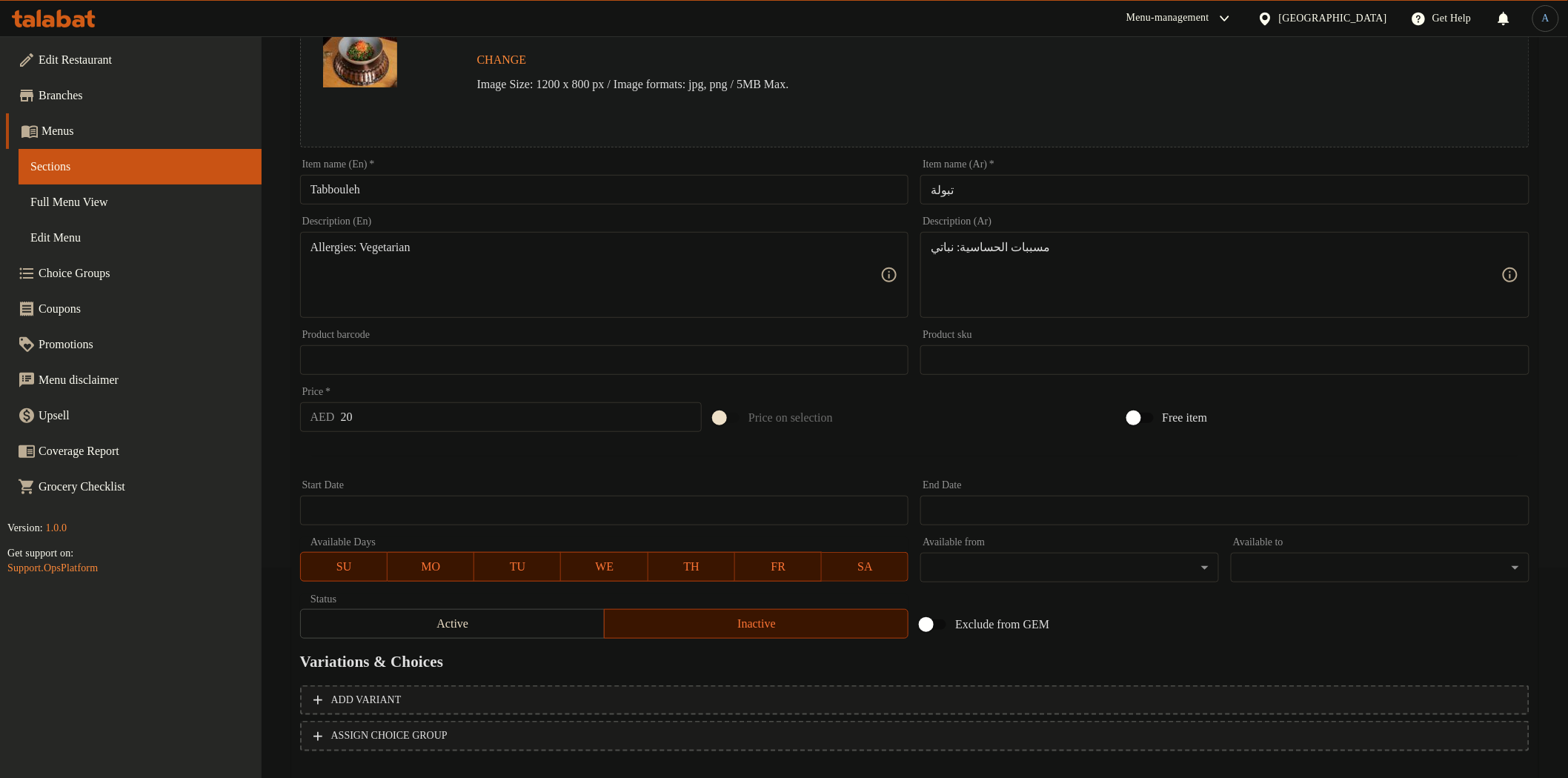
scroll to position [288, 0]
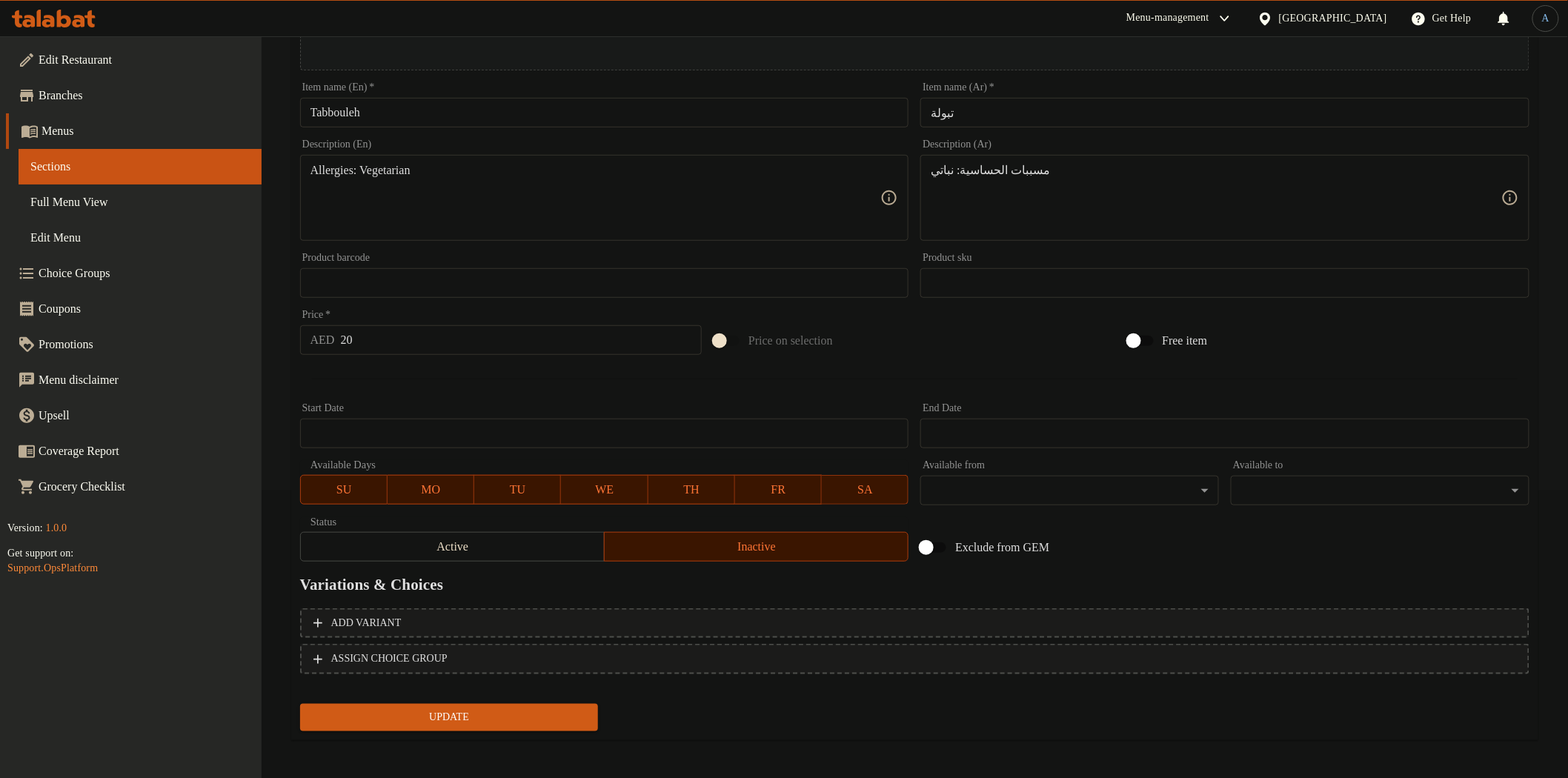
click at [525, 553] on span "Active" at bounding box center [452, 548] width 291 height 22
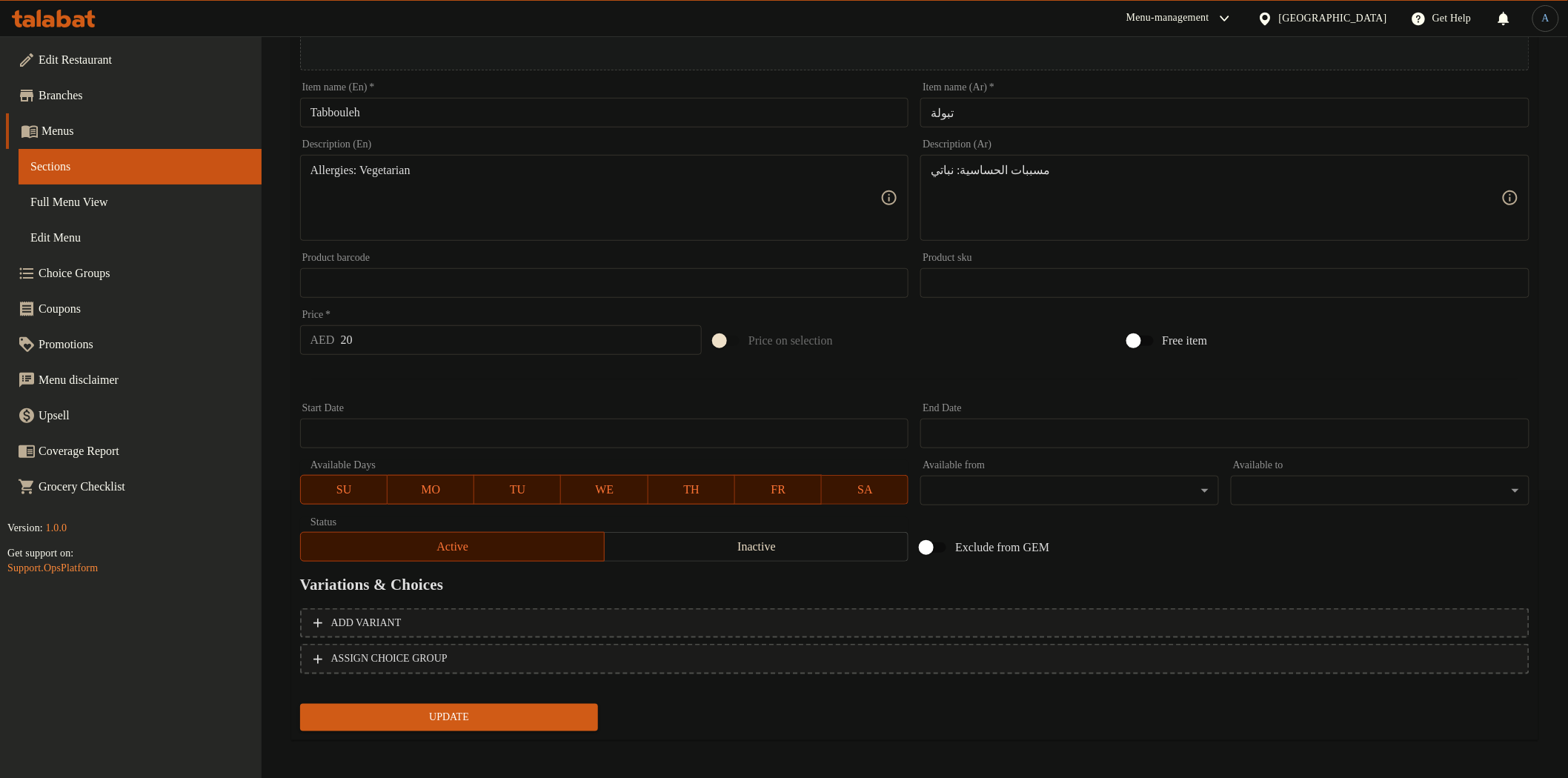
click at [490, 713] on span "Update" at bounding box center [450, 718] width 275 height 19
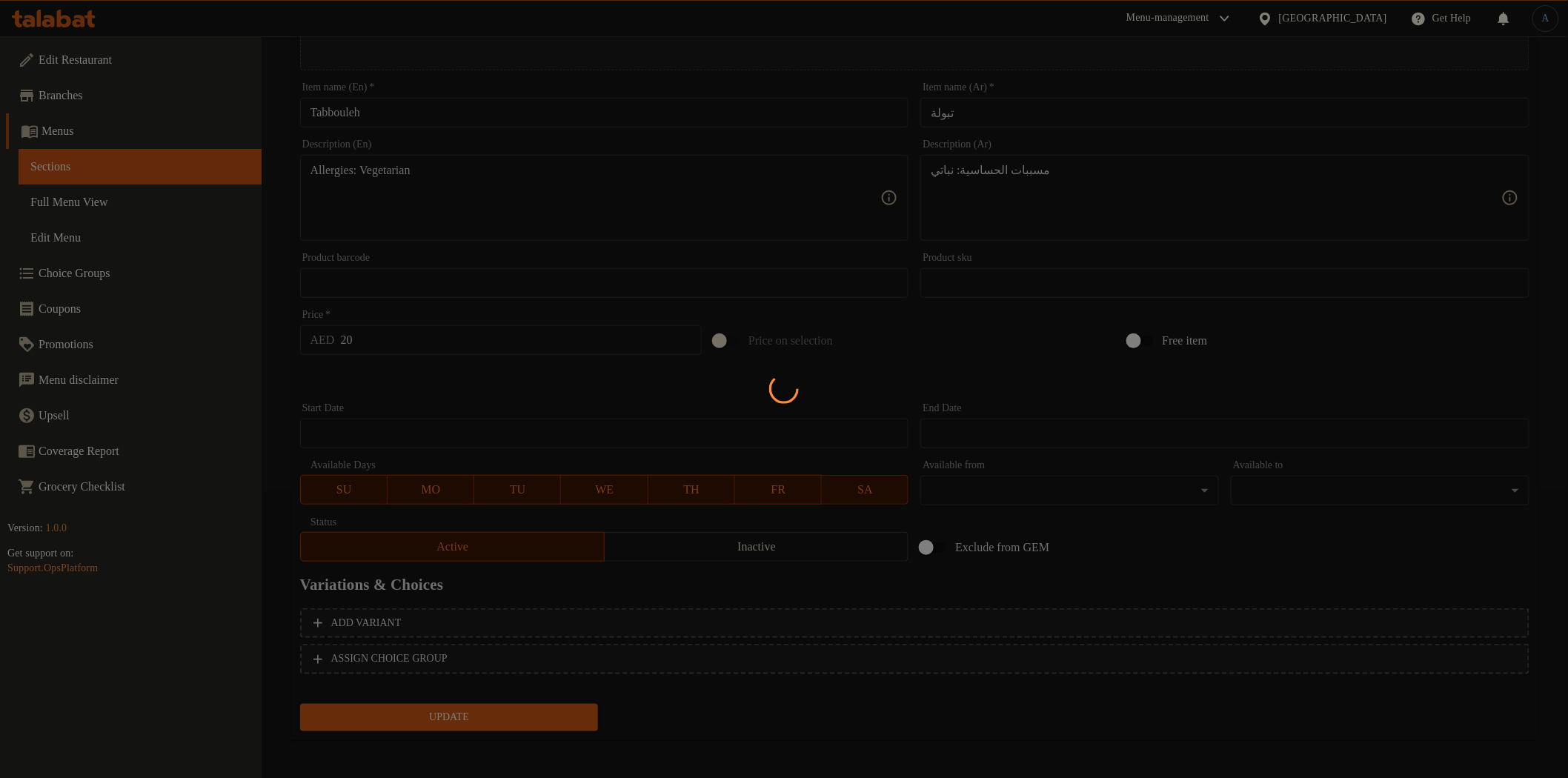
scroll to position [0, 0]
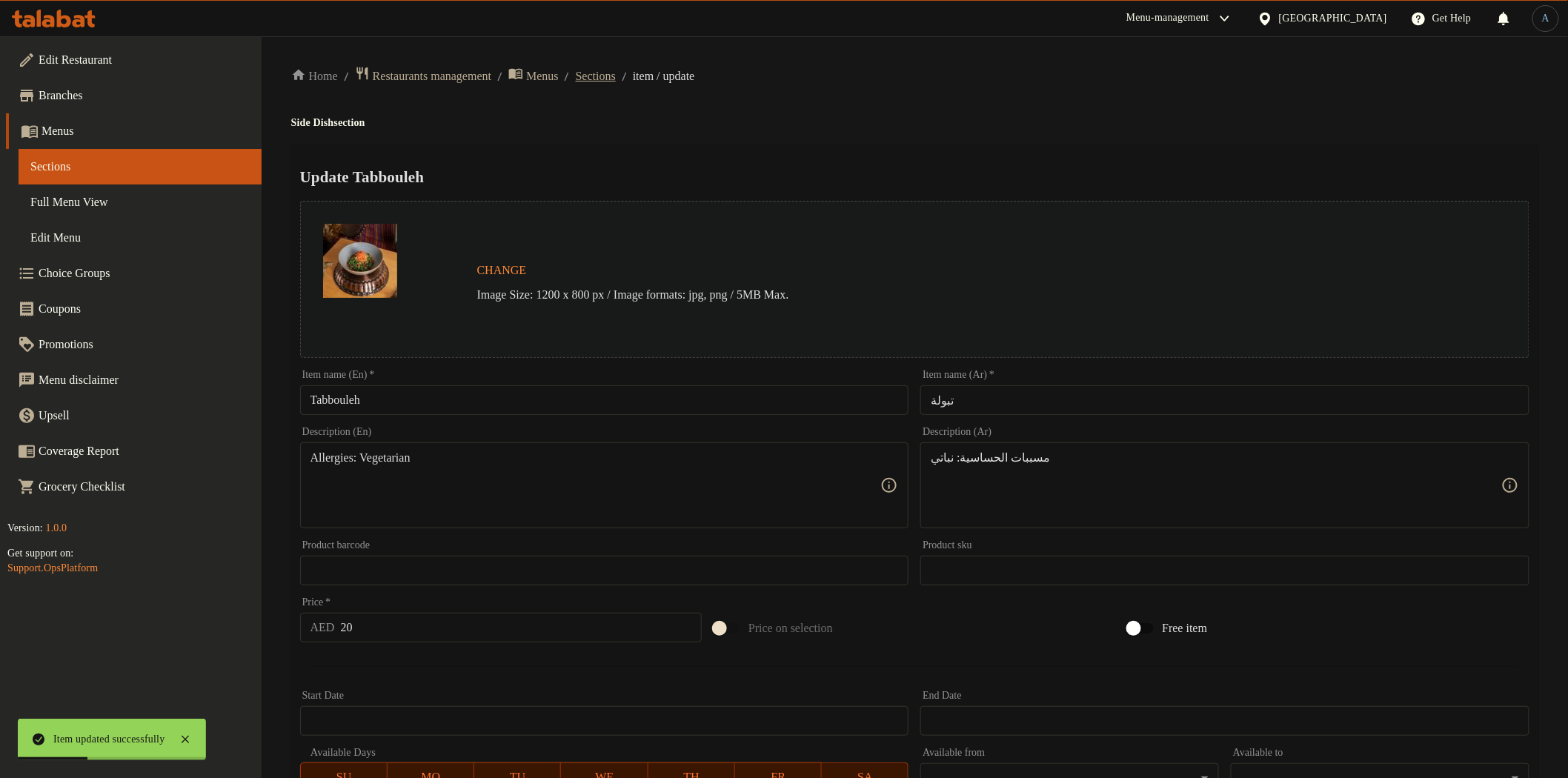
click at [616, 77] on span "Sections" at bounding box center [596, 76] width 40 height 18
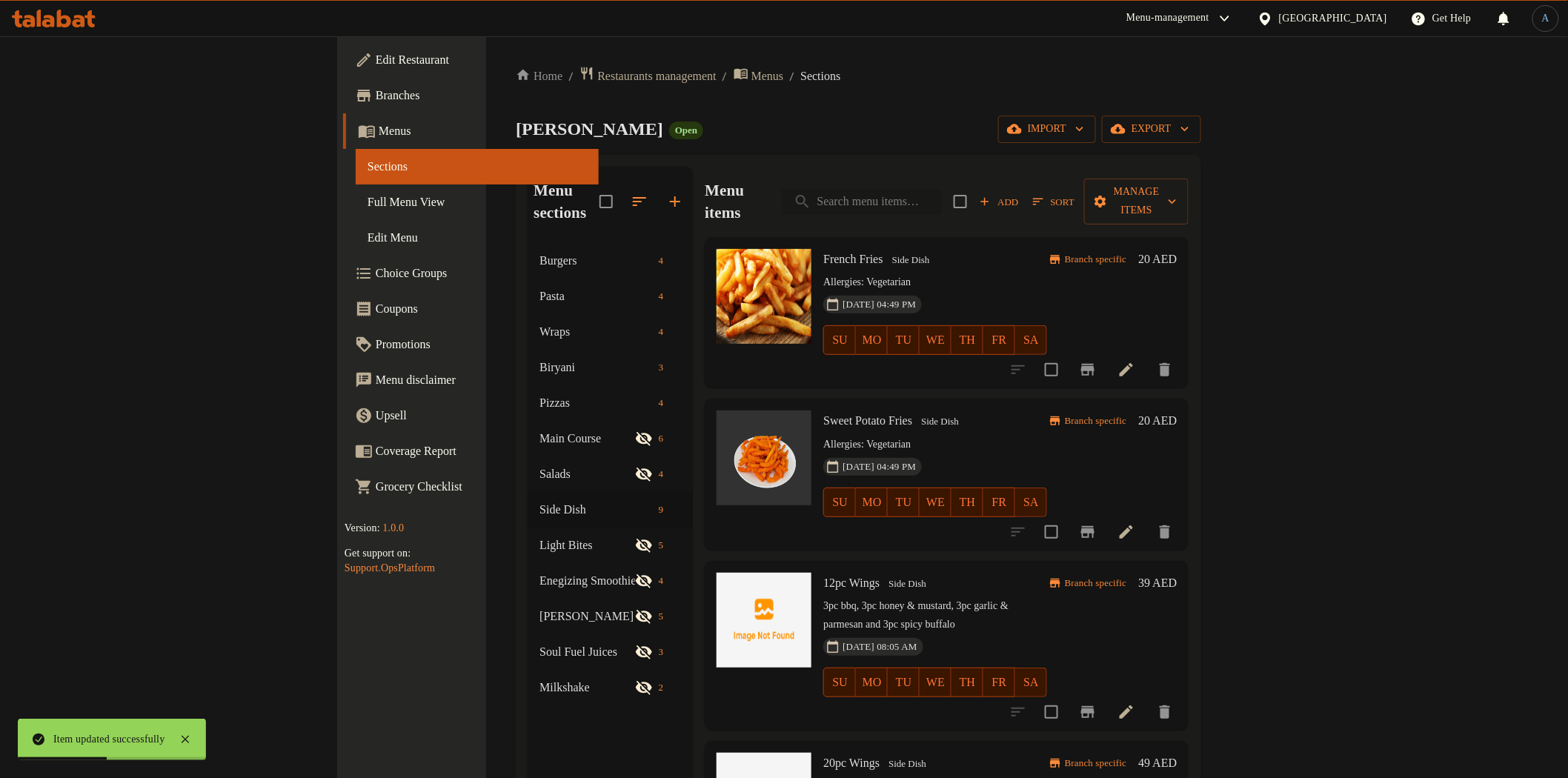
click at [942, 189] on input "search" at bounding box center [862, 202] width 160 height 26
paste input "Steamed Vegetables"
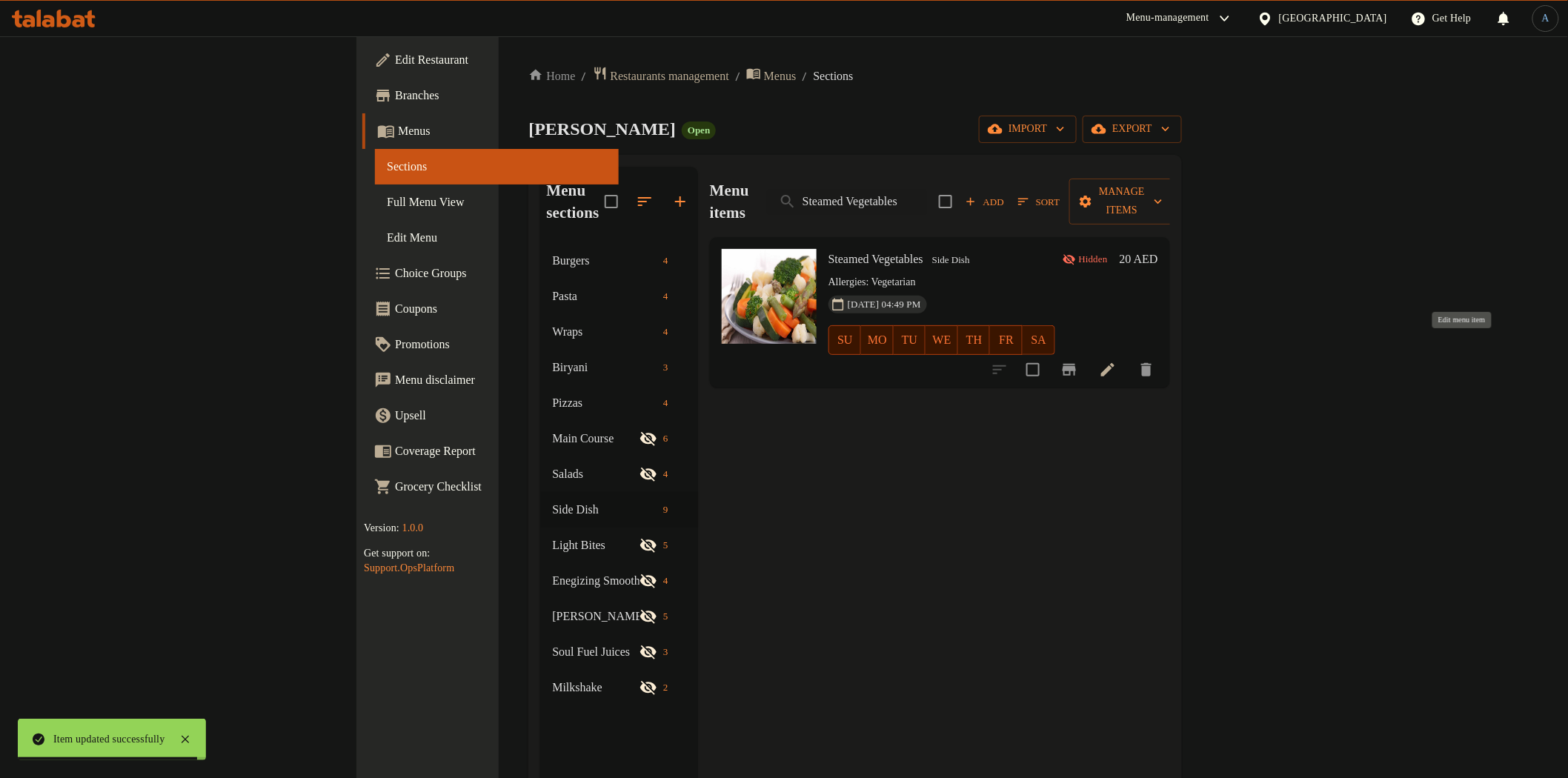
type input "Steamed Vegetables"
click at [1114, 363] on icon at bounding box center [1107, 369] width 13 height 13
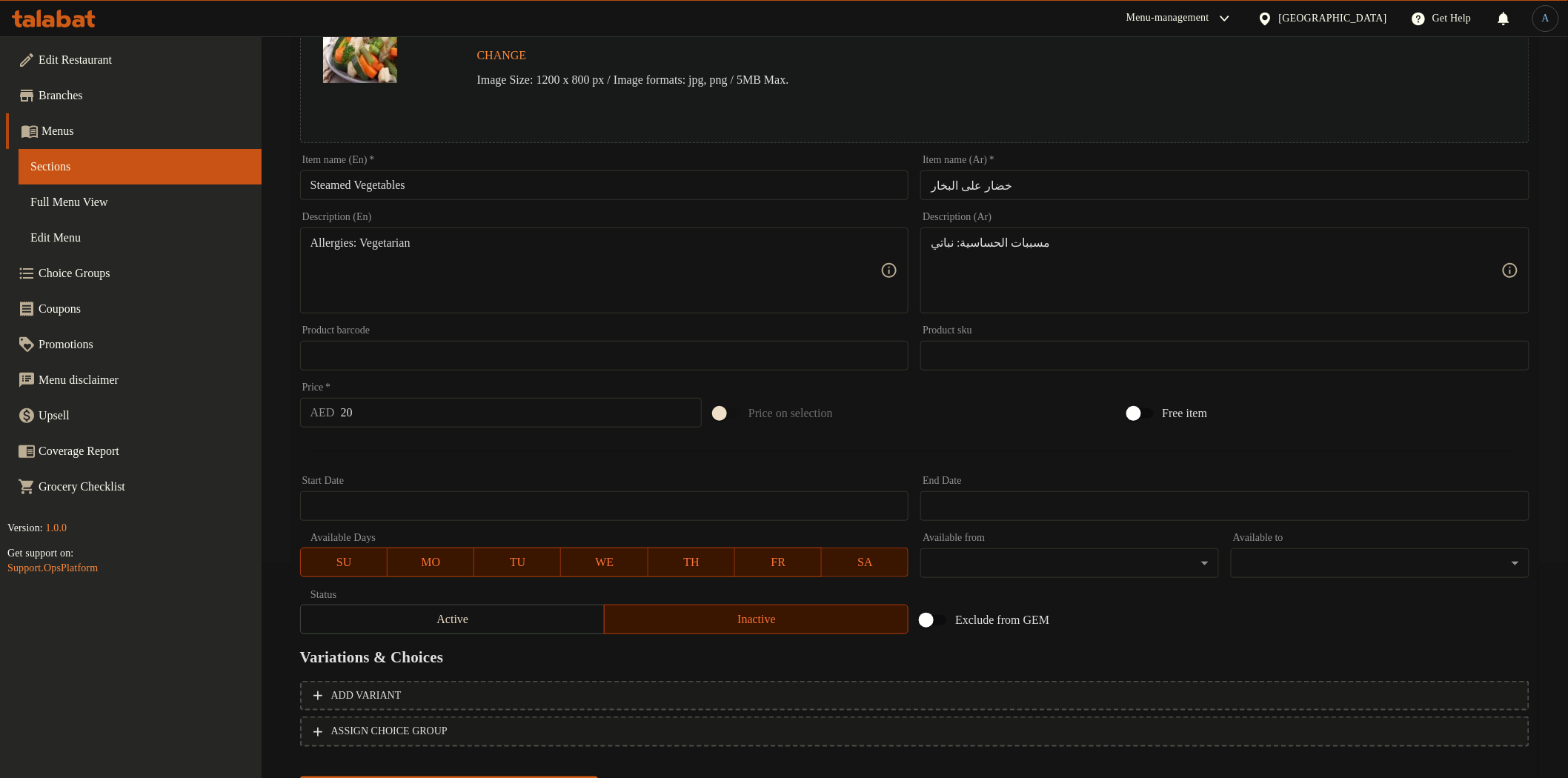
scroll to position [288, 0]
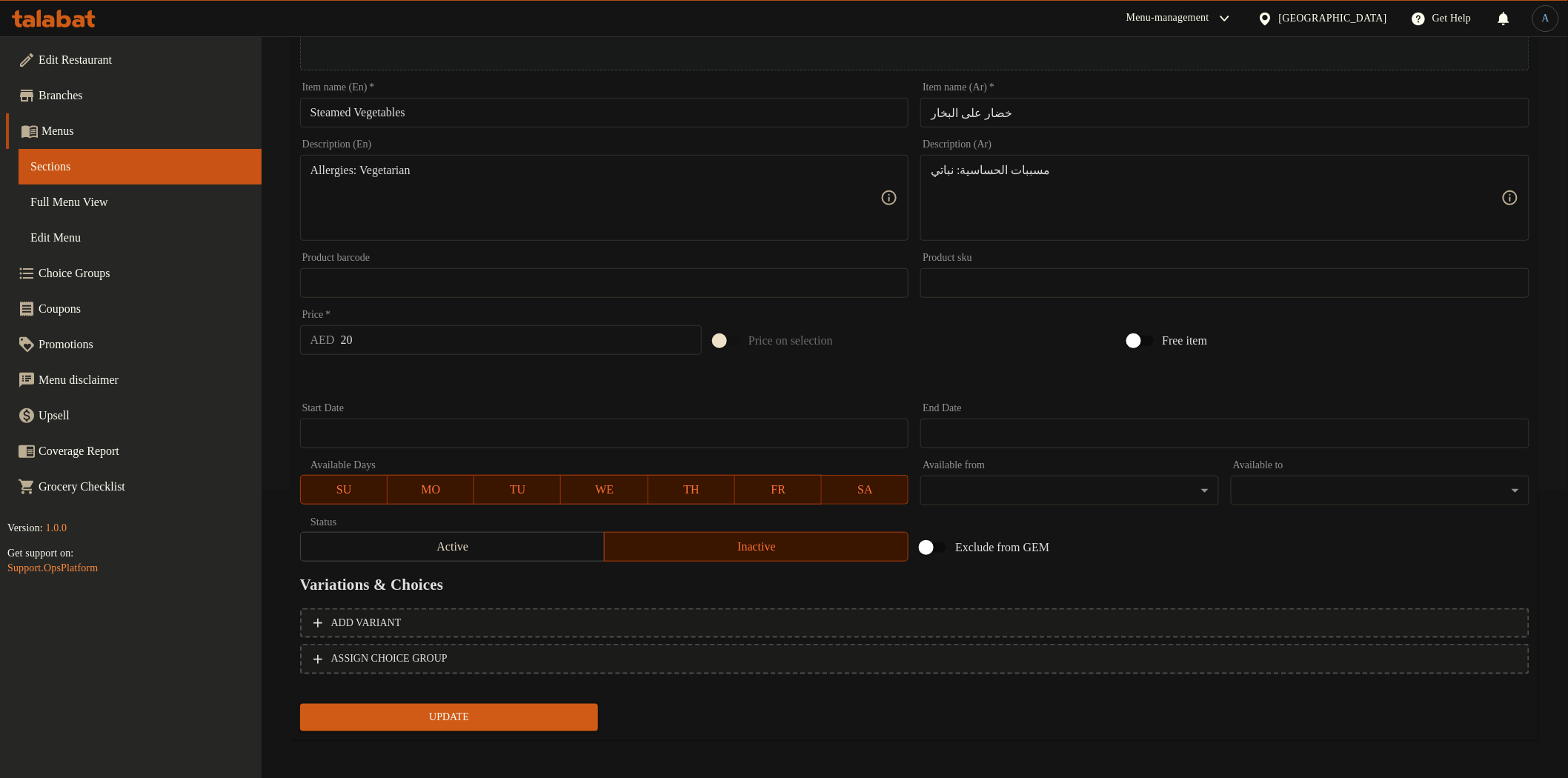
click at [501, 555] on span "Active" at bounding box center [452, 548] width 291 height 22
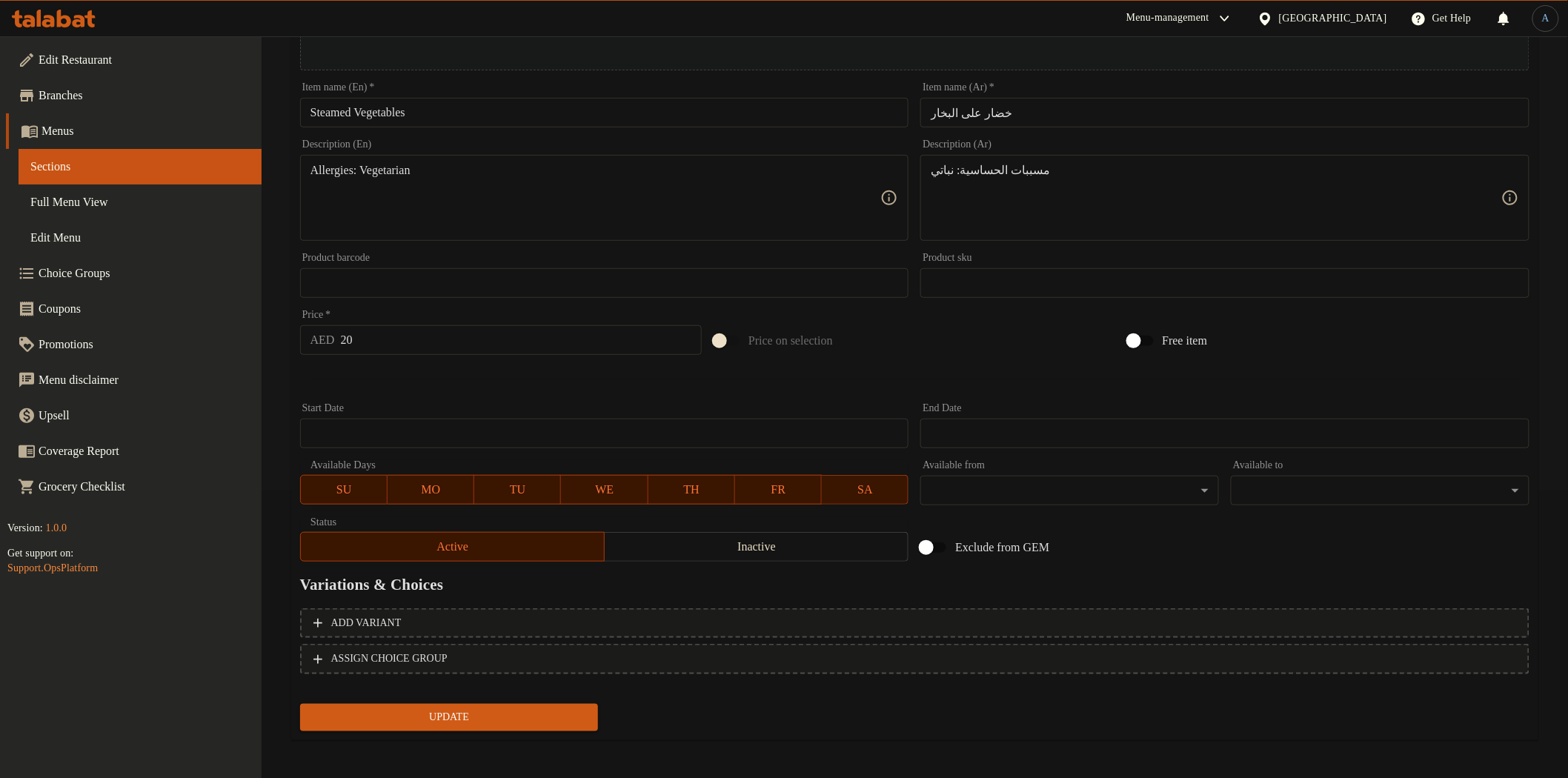
click at [475, 712] on span "Update" at bounding box center [450, 718] width 275 height 19
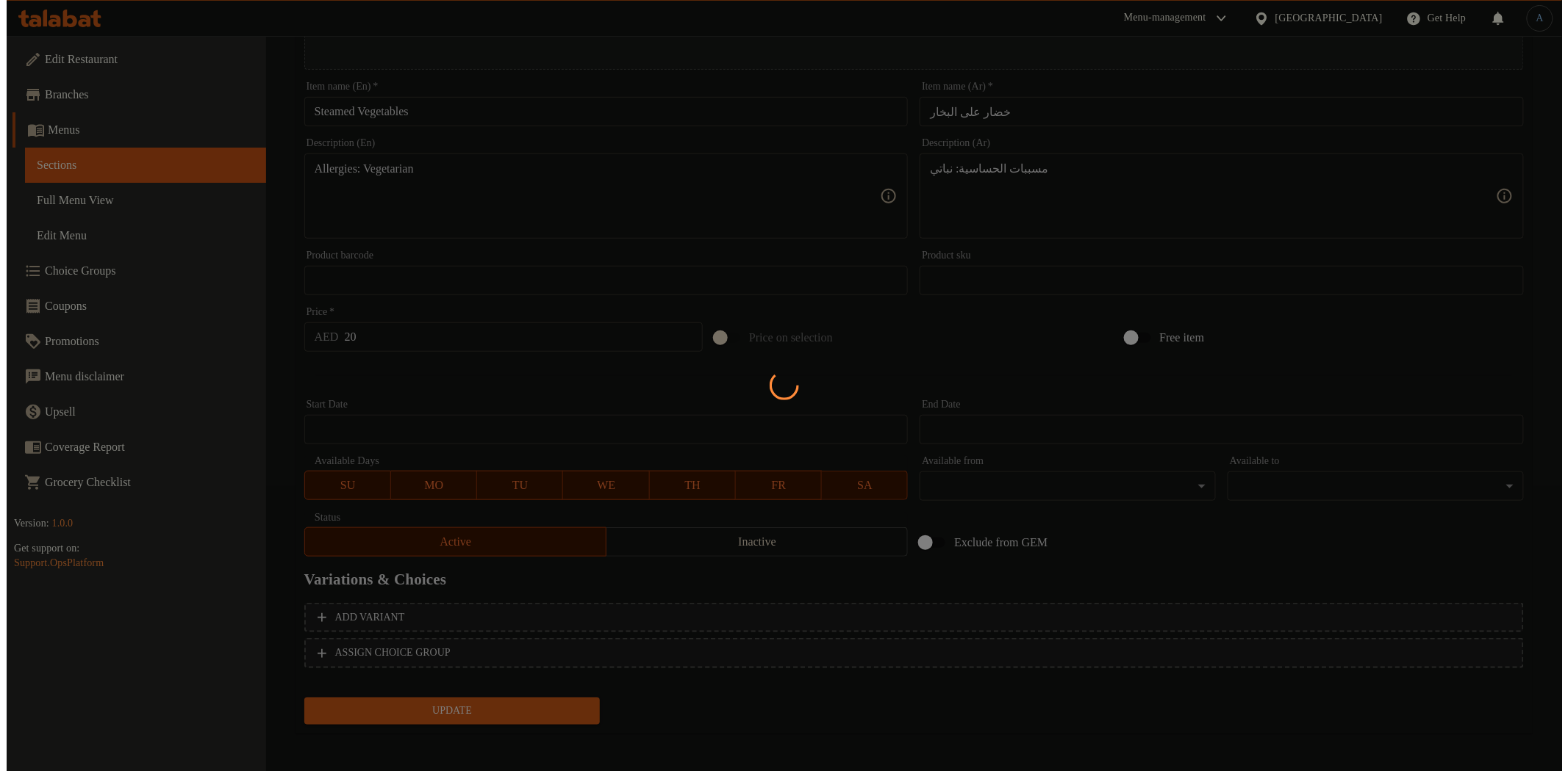
scroll to position [0, 0]
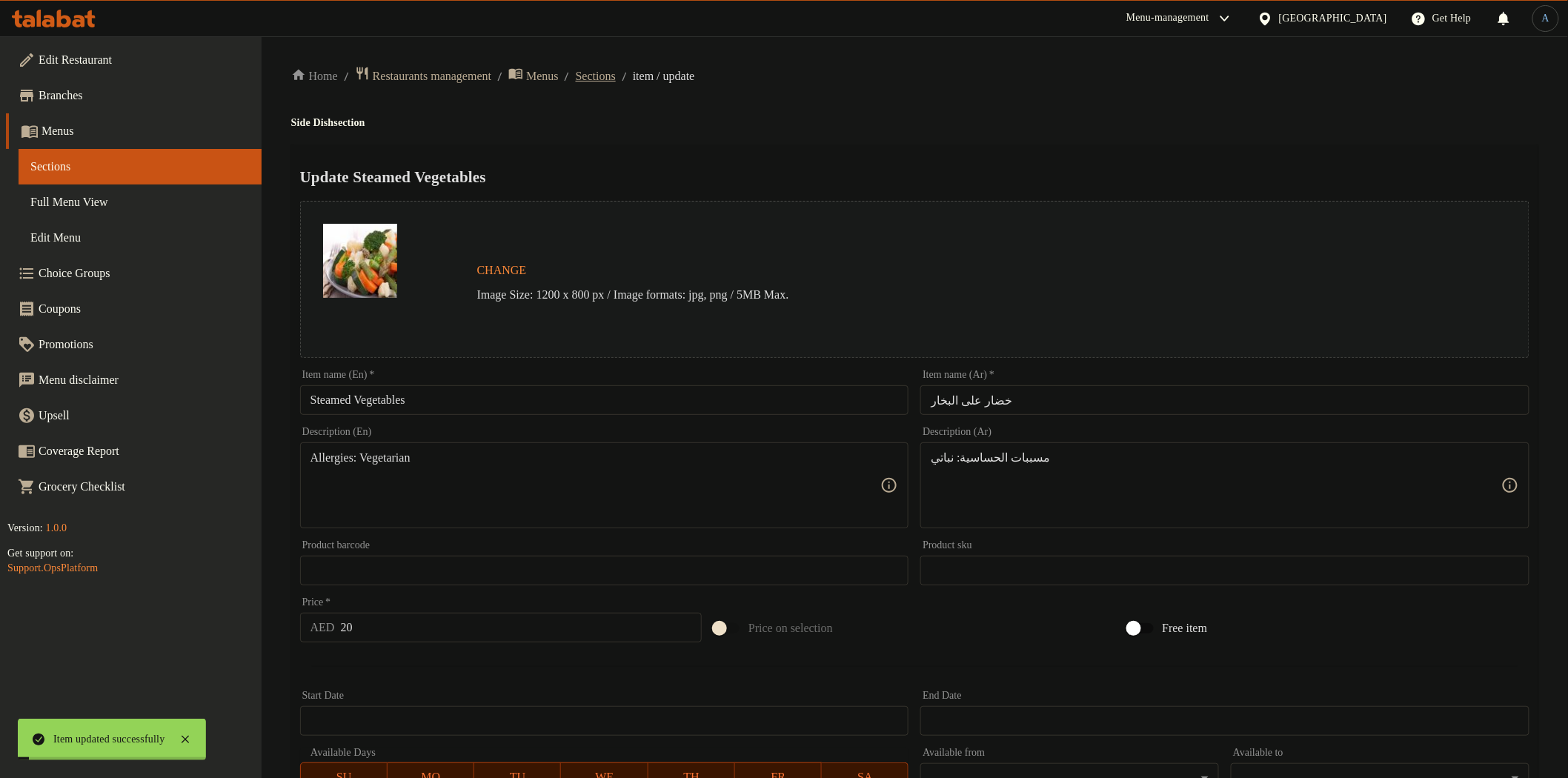
click at [616, 77] on span "Sections" at bounding box center [596, 76] width 40 height 18
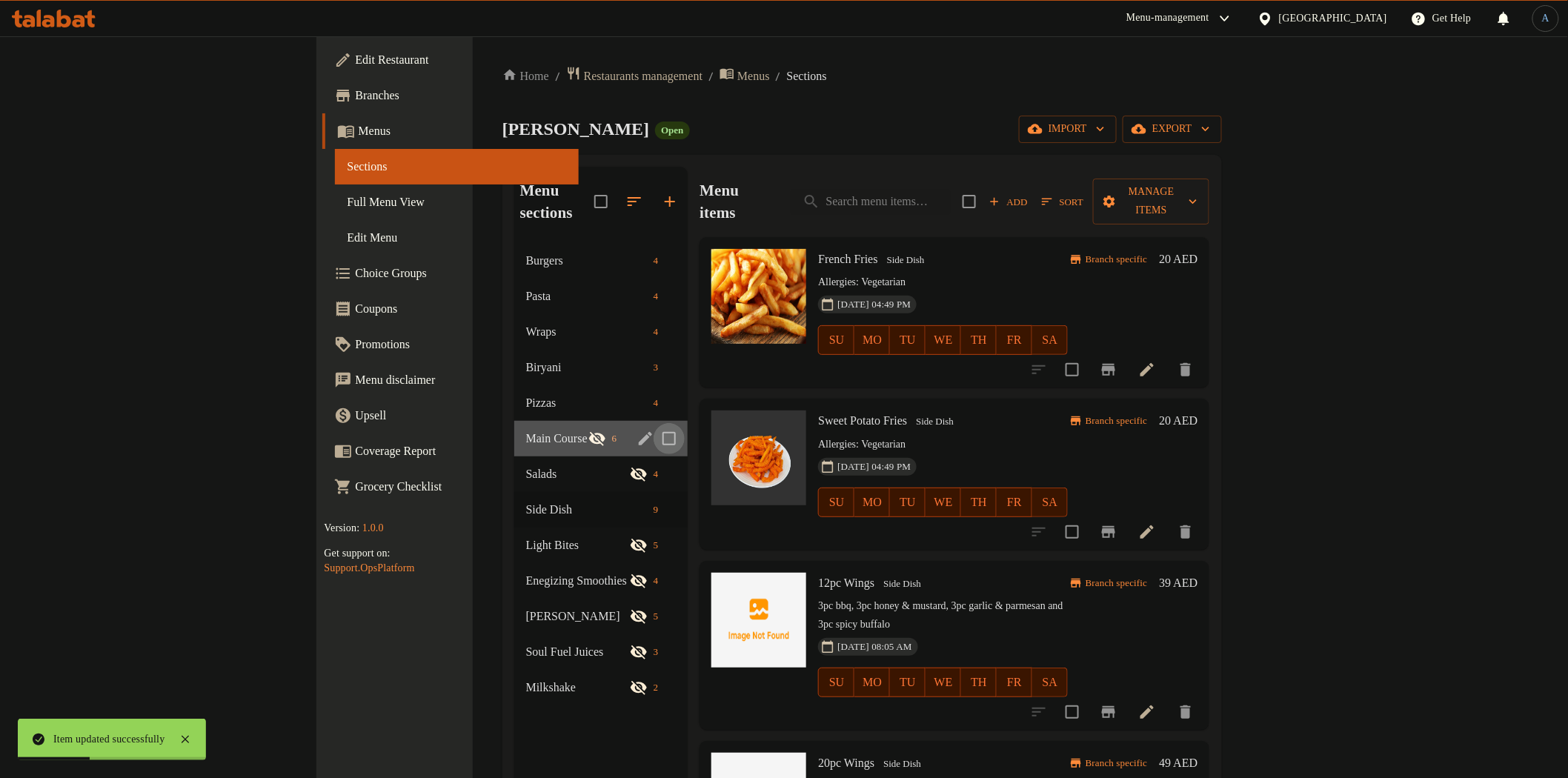
click at [653, 423] on input "Menu sections" at bounding box center [668, 438] width 31 height 31
checkbox input "true"
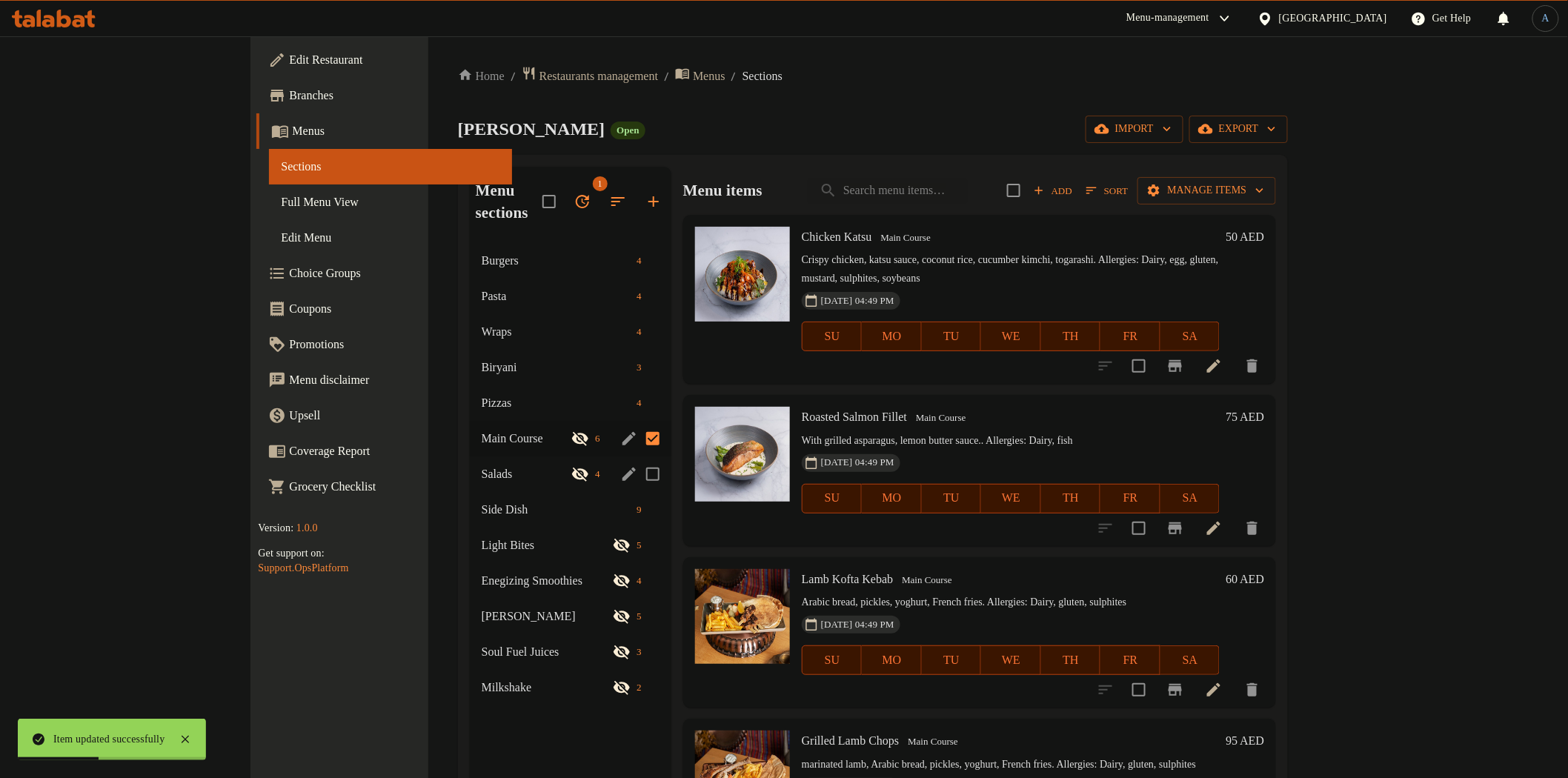
click at [637, 459] on input "Menu sections" at bounding box center [652, 474] width 31 height 31
checkbox input "true"
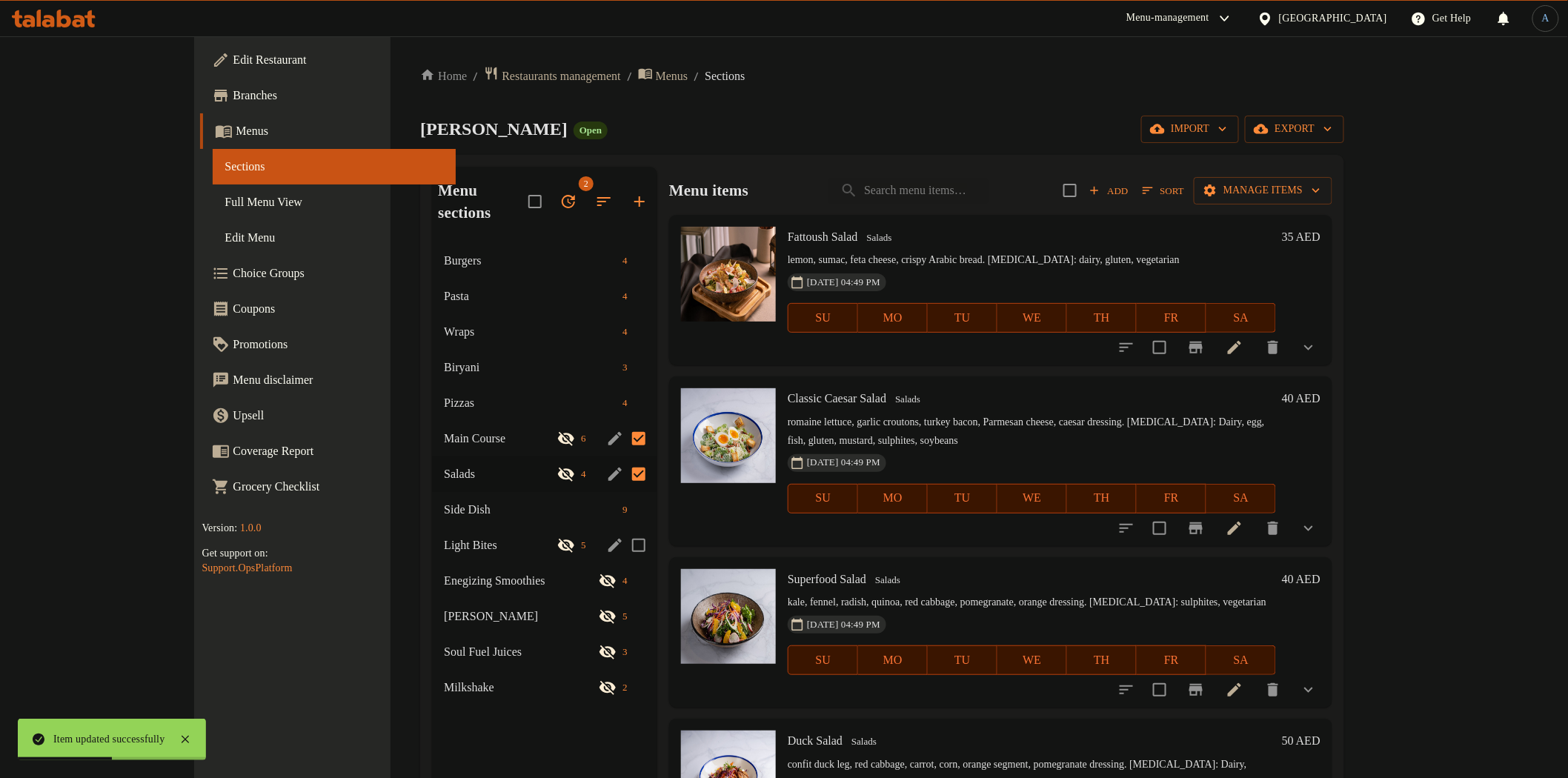
click at [623, 530] on input "Menu sections" at bounding box center [638, 545] width 31 height 31
checkbox input "true"
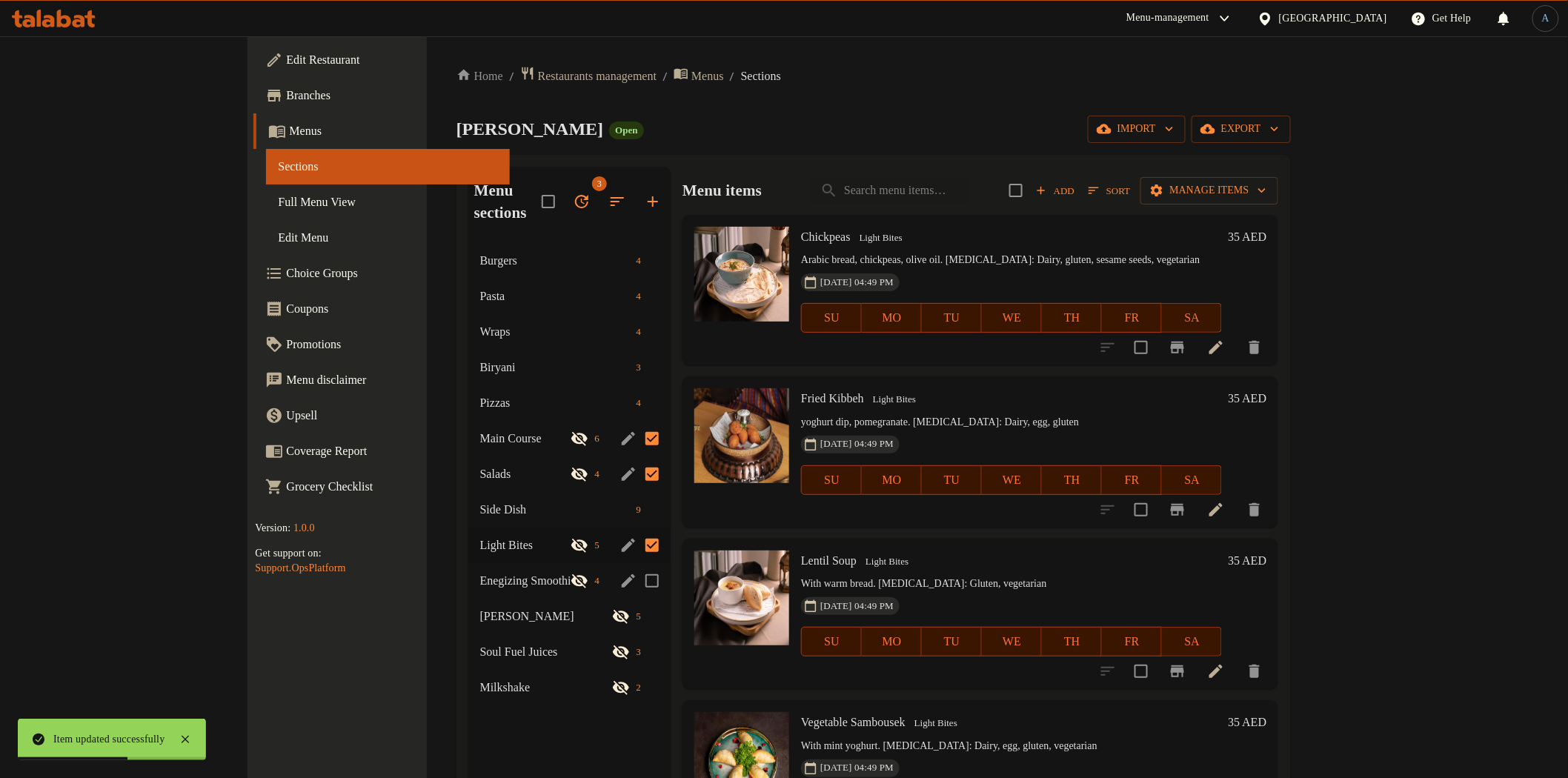
click at [636, 565] on input "Menu sections" at bounding box center [651, 580] width 31 height 31
checkbox input "true"
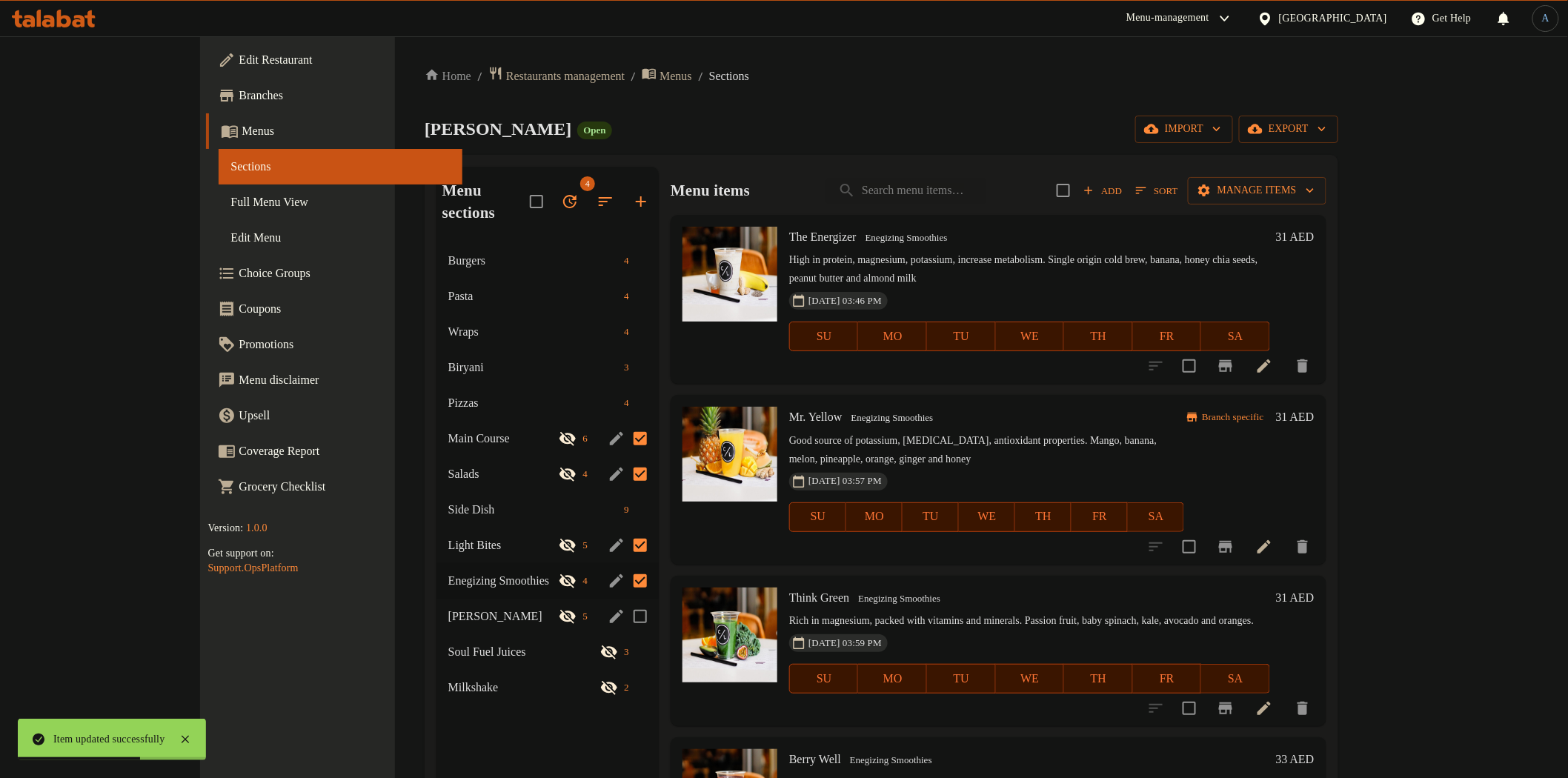
click at [624, 601] on input "Menu sections" at bounding box center [639, 616] width 31 height 31
checkbox input "true"
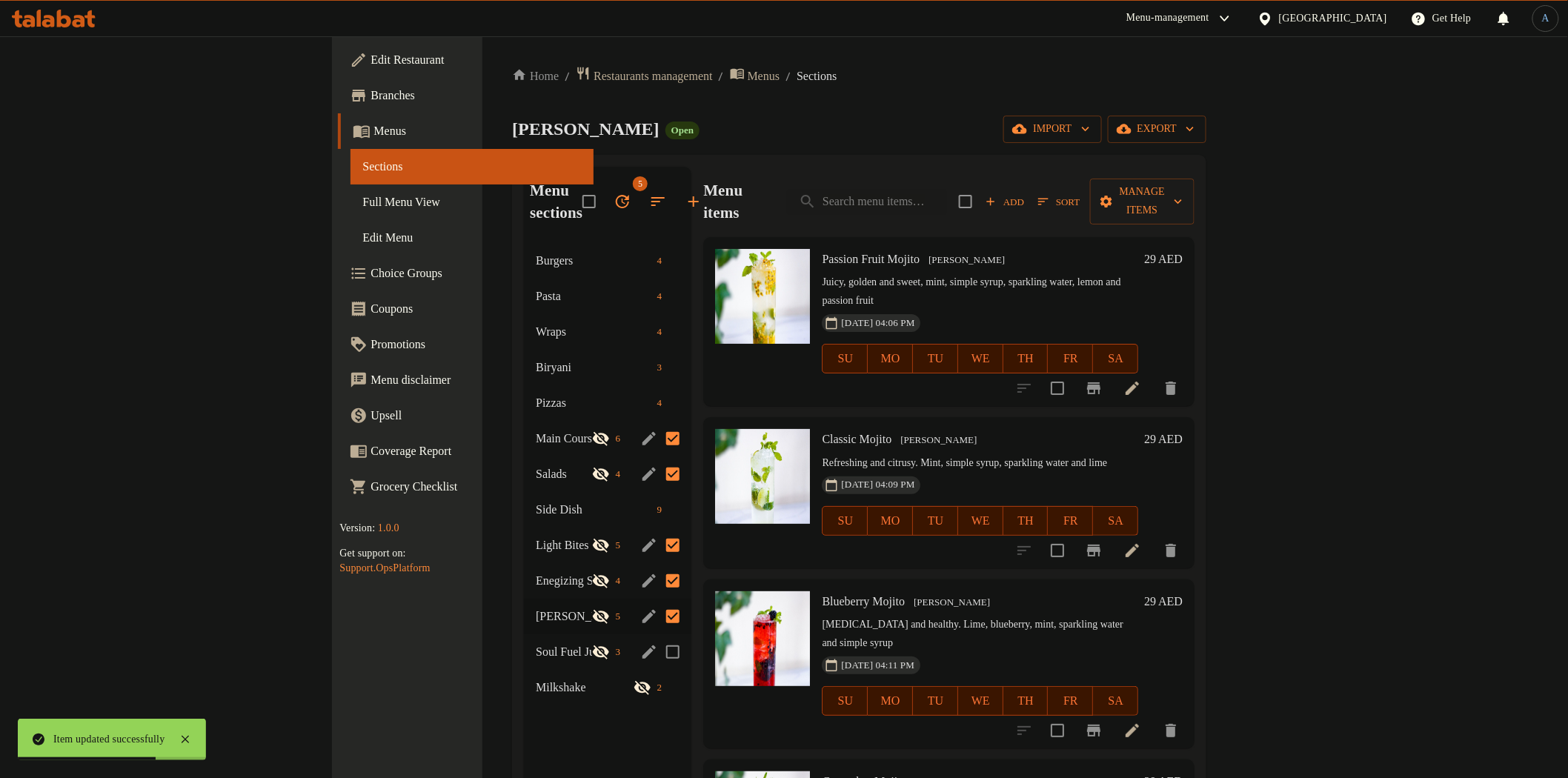
click at [657, 637] on input "Menu sections" at bounding box center [672, 651] width 31 height 31
checkbox input "true"
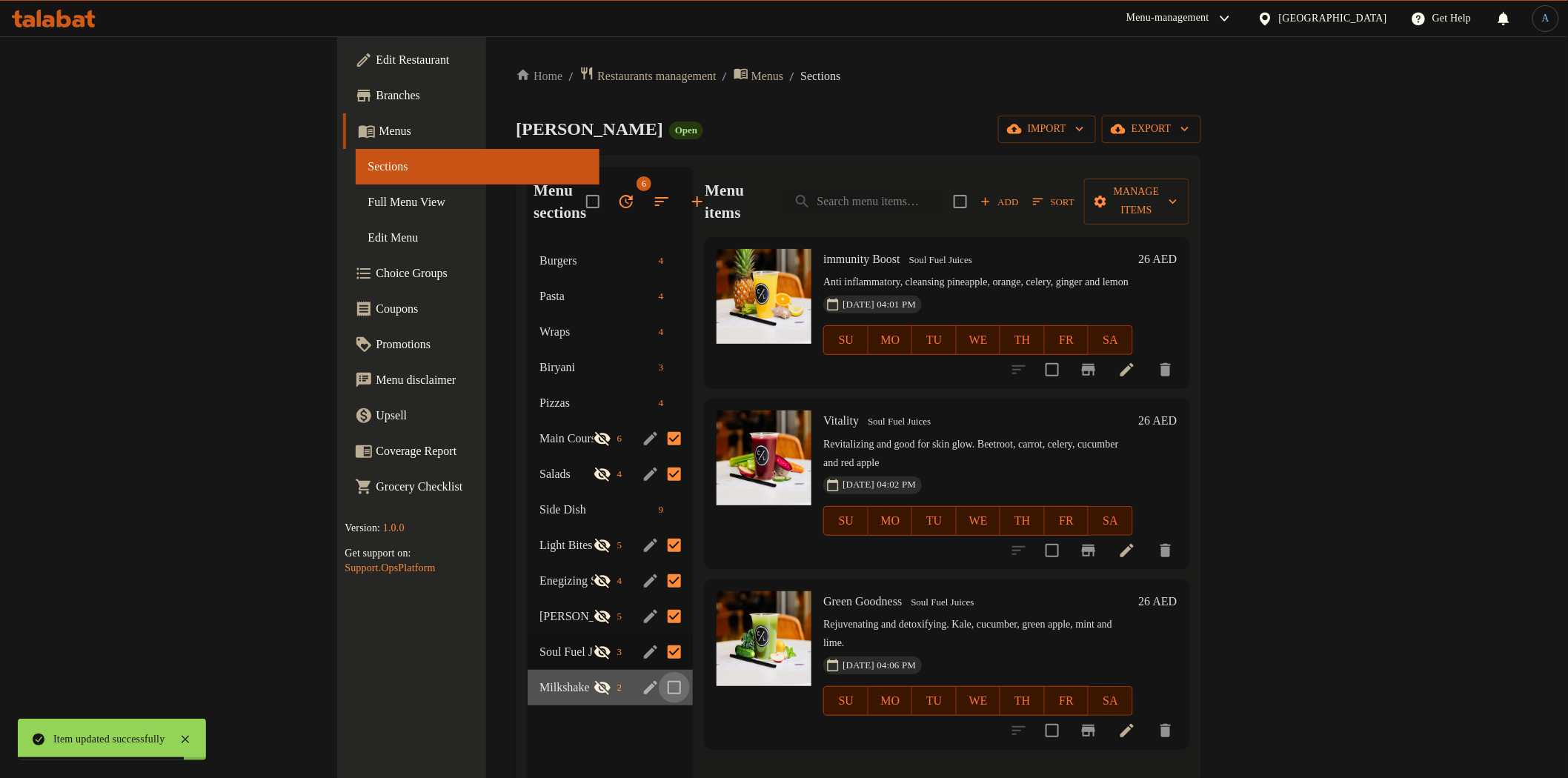
click at [659, 672] on input "Menu sections" at bounding box center [674, 687] width 31 height 31
checkbox input "true"
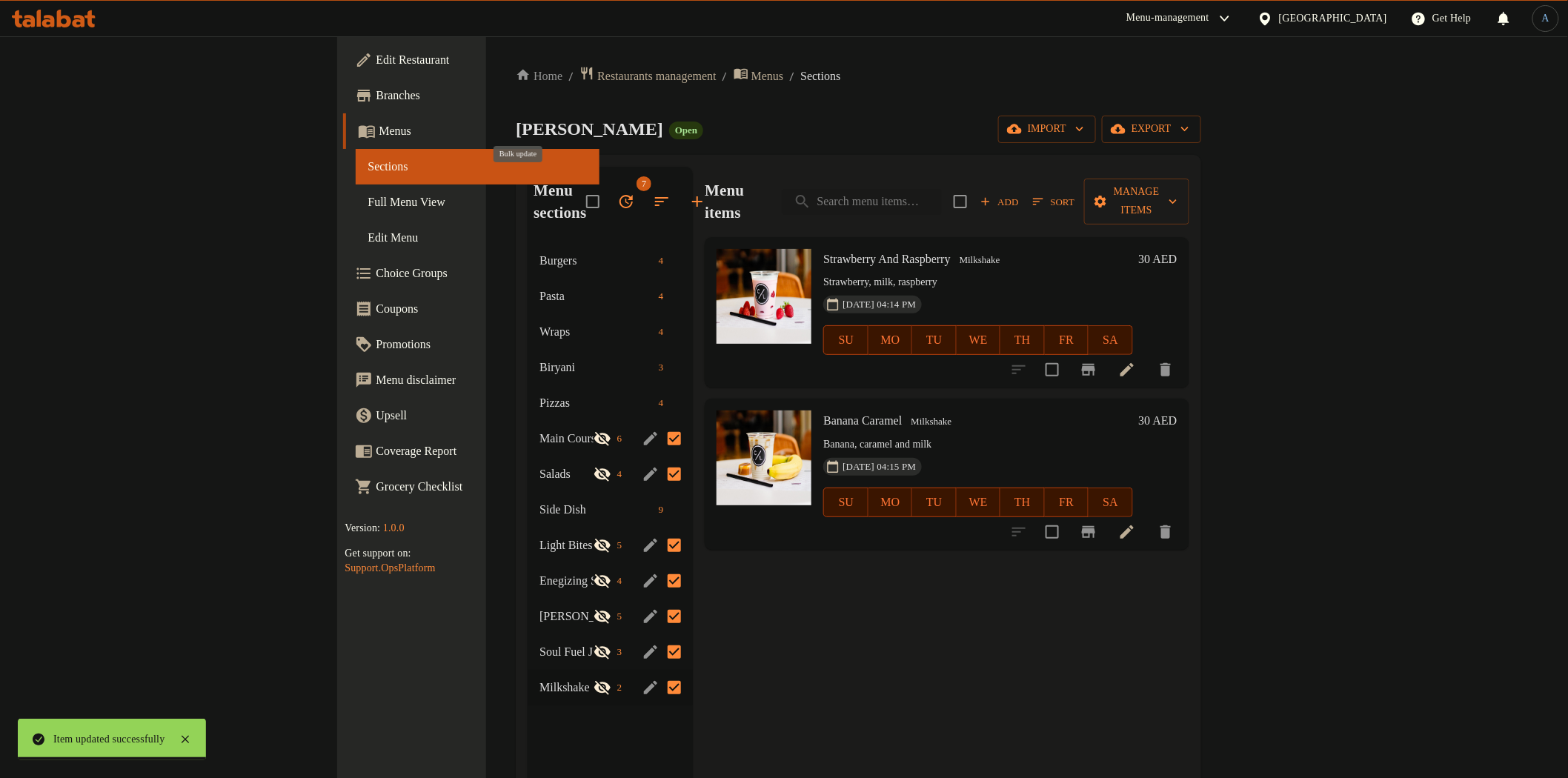
click at [618, 193] on icon "button" at bounding box center [626, 202] width 18 height 18
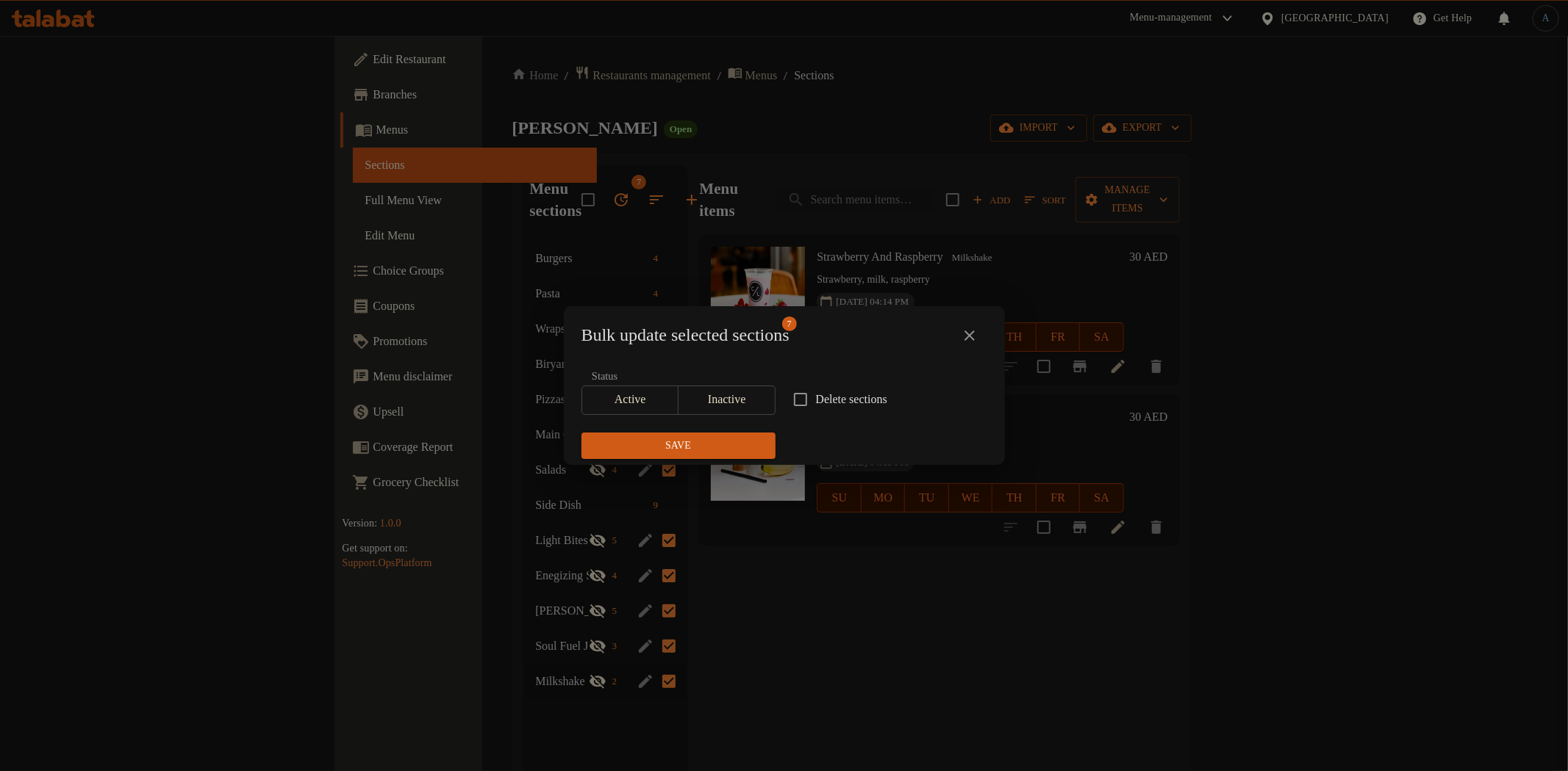
click at [642, 398] on span "Active" at bounding box center [630, 400] width 85 height 22
click at [686, 443] on span "Save" at bounding box center [678, 446] width 171 height 19
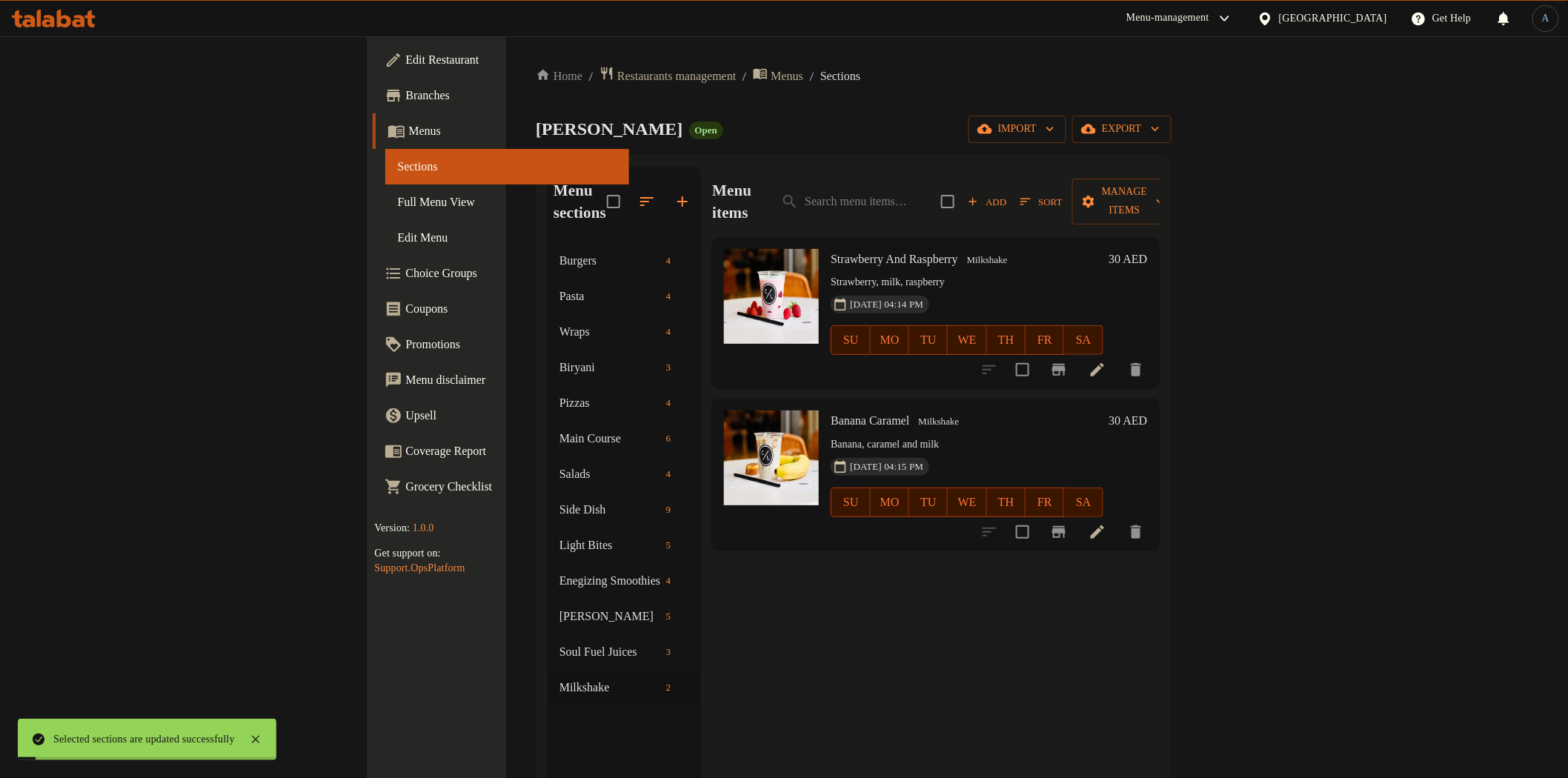
click at [727, 133] on div "[PERSON_NAME] Open import export" at bounding box center [853, 130] width 635 height 28
drag, startPoint x: 75, startPoint y: 197, endPoint x: 185, endPoint y: 212, distance: 111.0
click at [397, 197] on span "Full Menu View" at bounding box center [507, 203] width 219 height 18
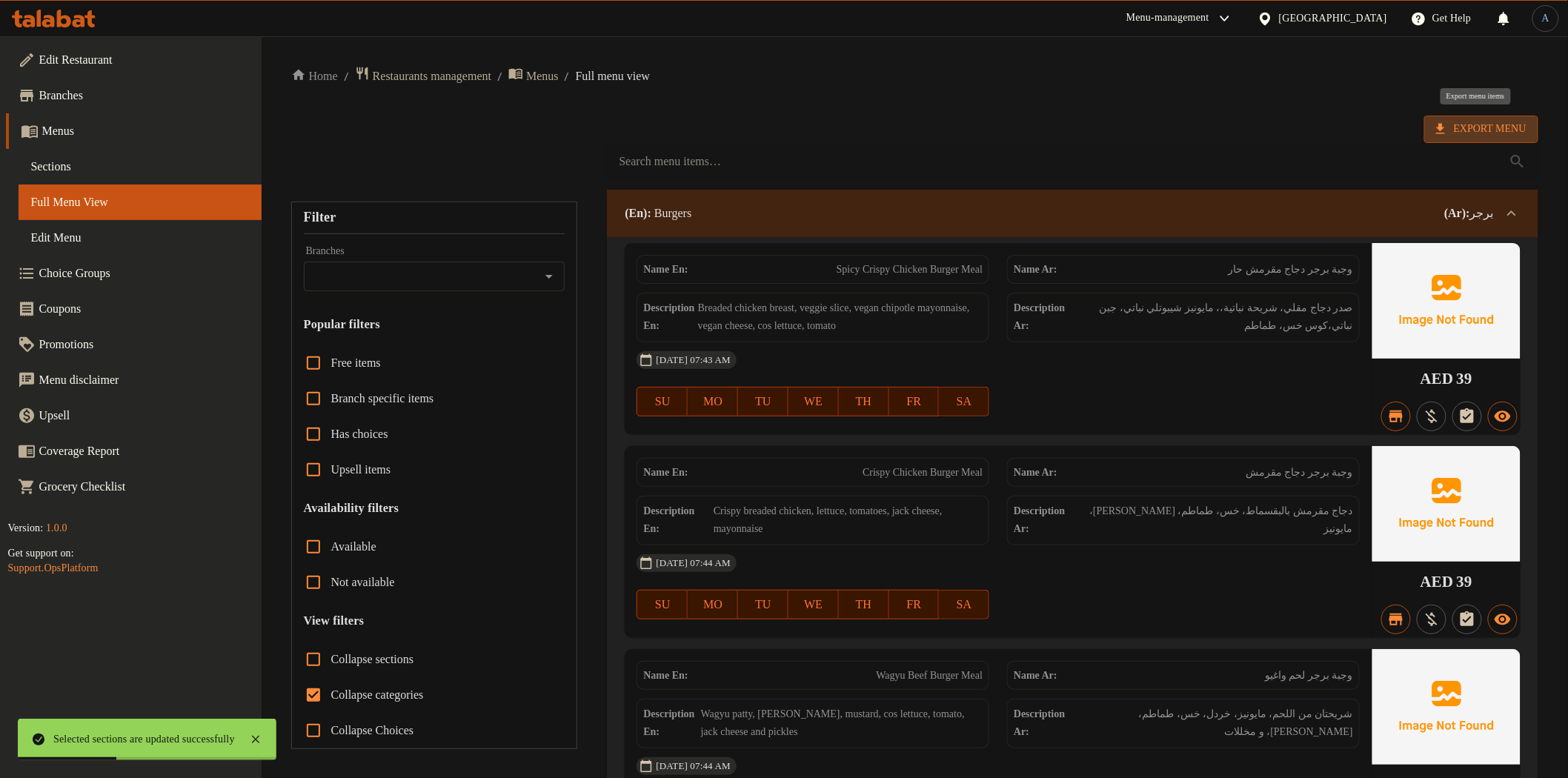
click at [1490, 126] on span "Export Menu" at bounding box center [1480, 129] width 90 height 19
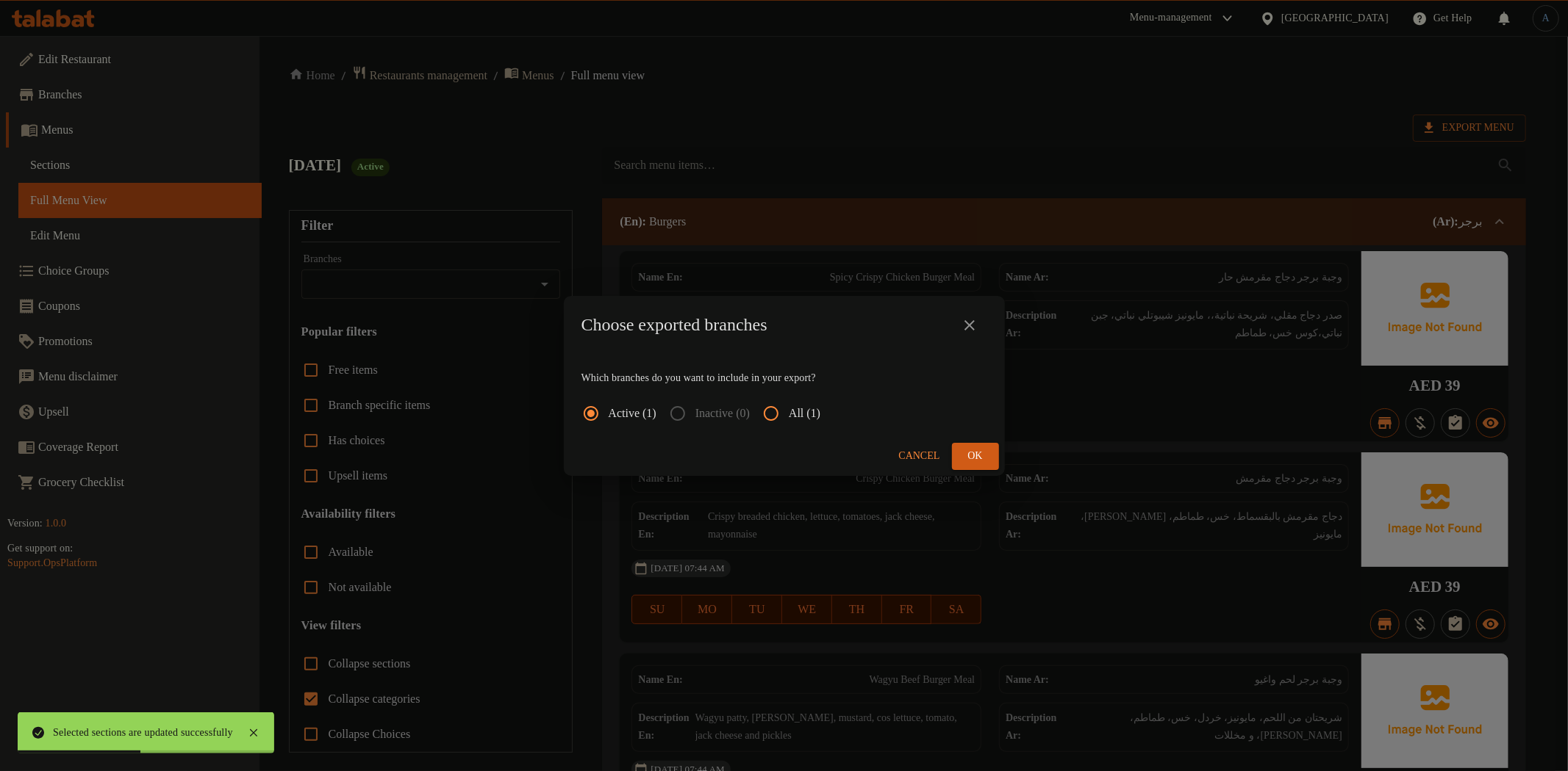
click at [789, 410] on input "All (1)" at bounding box center [771, 413] width 35 height 35
radio input "true"
click at [982, 457] on span "Ok" at bounding box center [975, 457] width 24 height 19
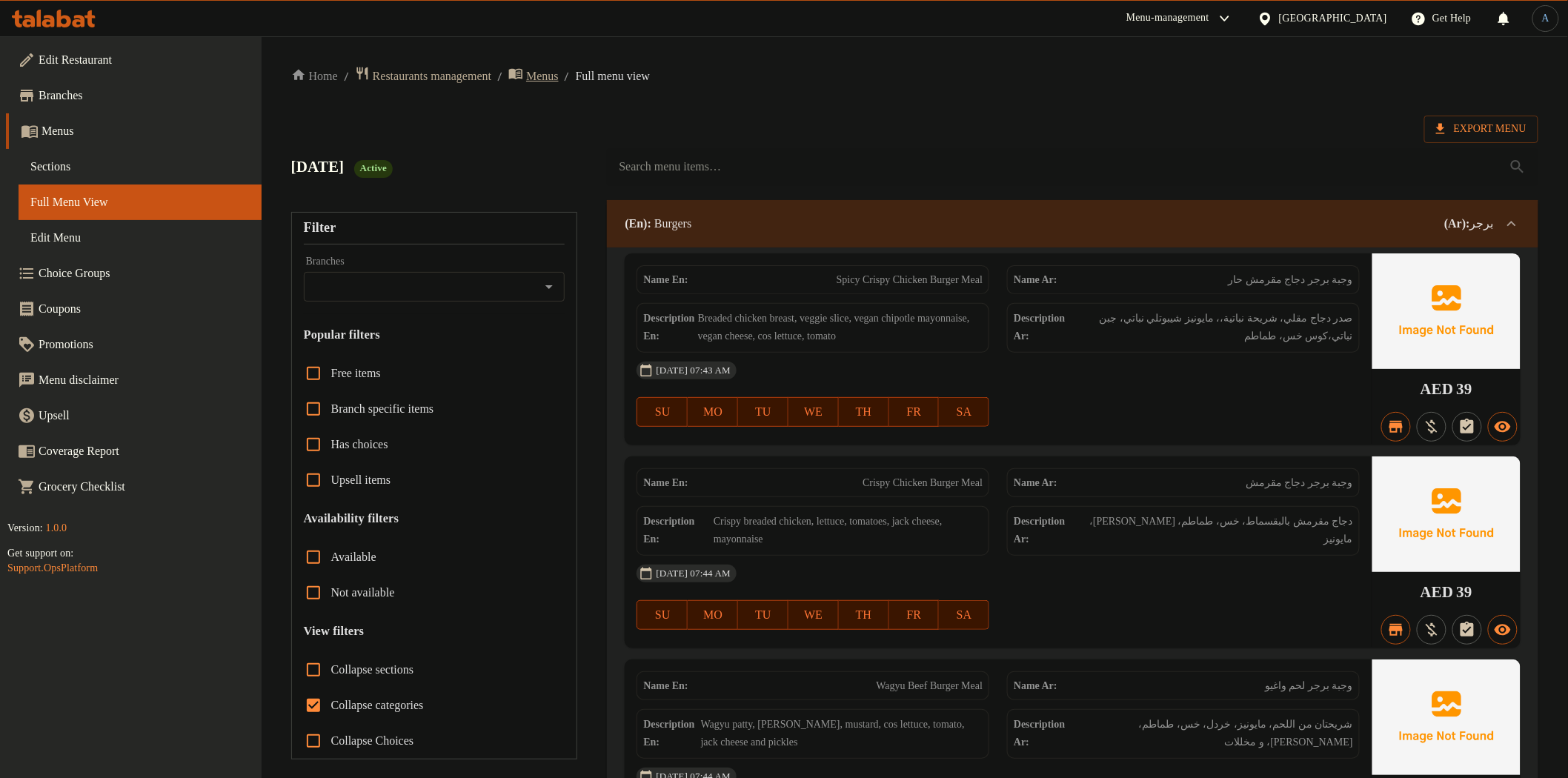
click at [558, 75] on span "Menus" at bounding box center [541, 76] width 33 height 18
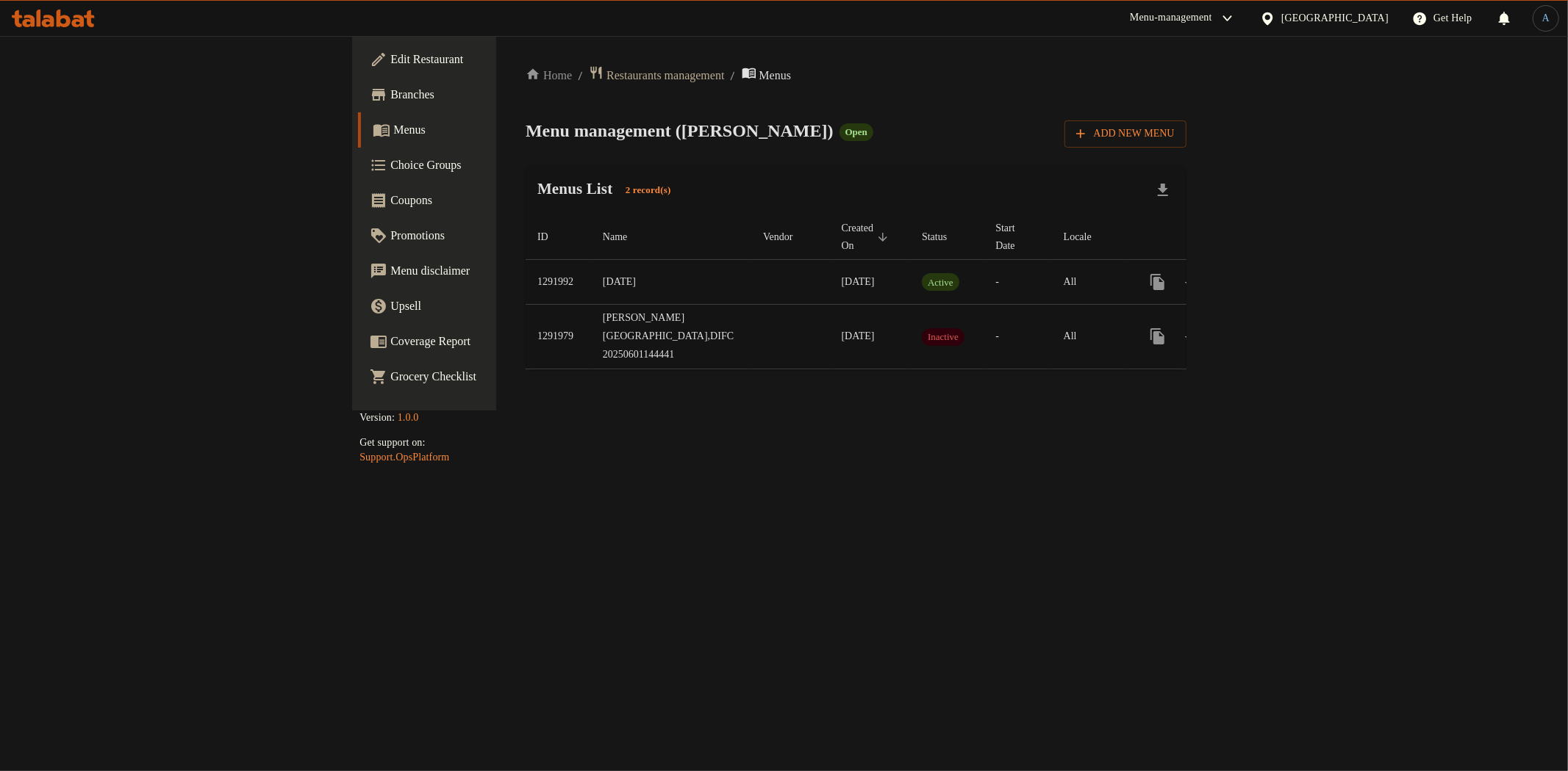
click at [498, 64] on div "Home / Restaurants management / Menus Menu management ( [PERSON_NAME] ) Open Ad…" at bounding box center [856, 223] width 719 height 374
click at [390, 86] on span "Branches" at bounding box center [496, 95] width 212 height 18
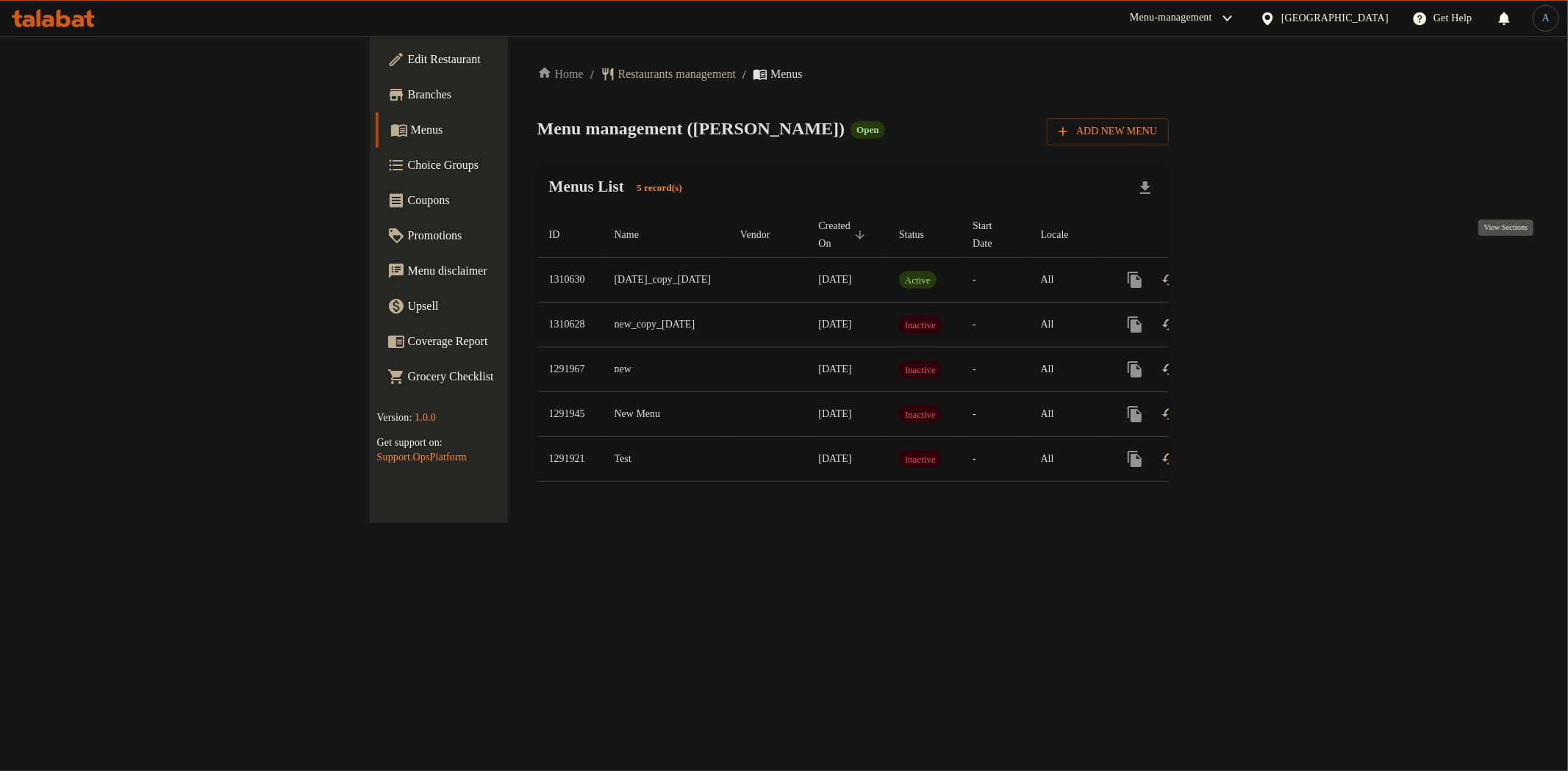
click at [1250, 271] on icon "enhanced table" at bounding box center [1241, 280] width 18 height 18
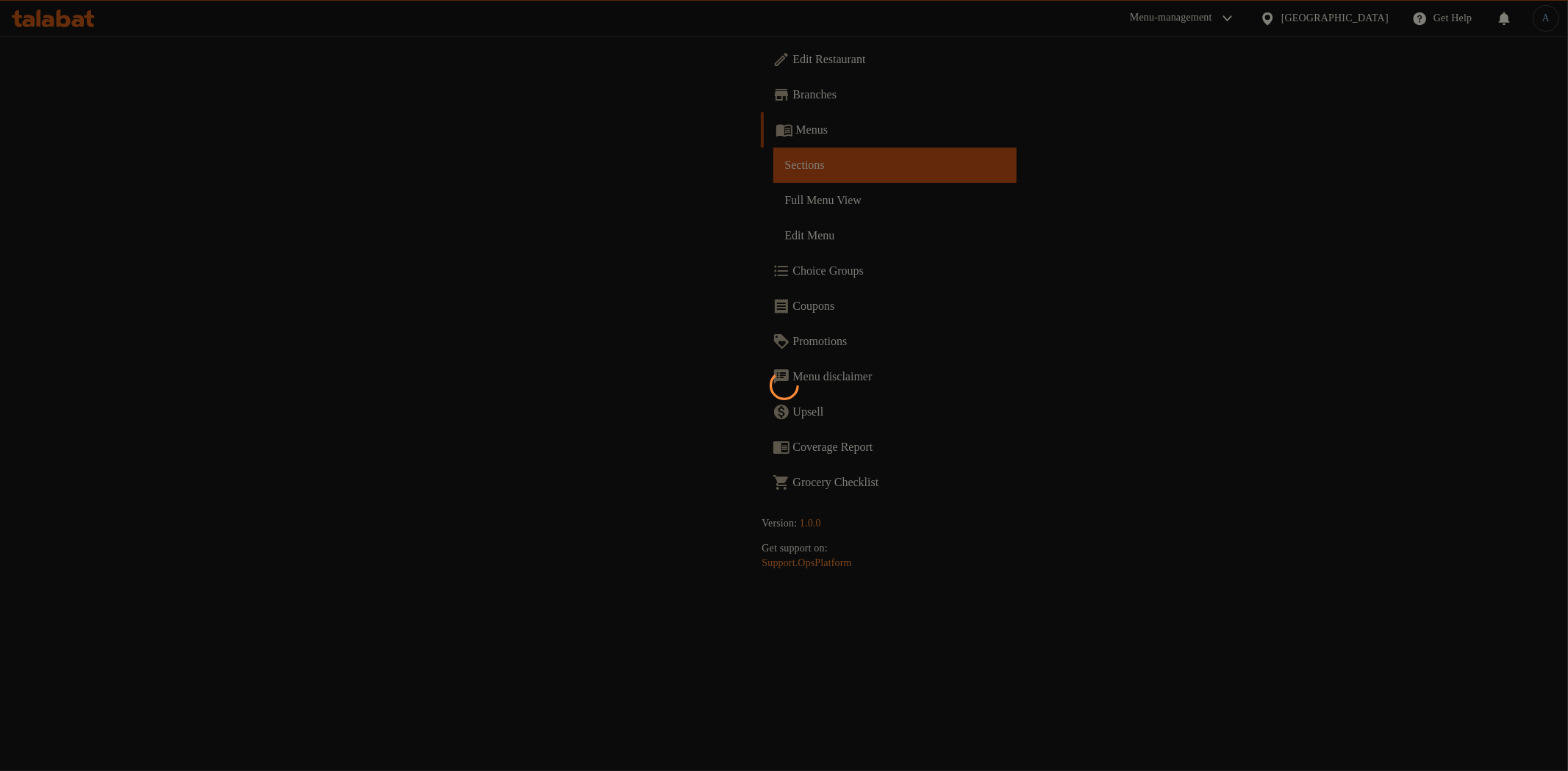
click at [715, 212] on div at bounding box center [784, 385] width 1568 height 771
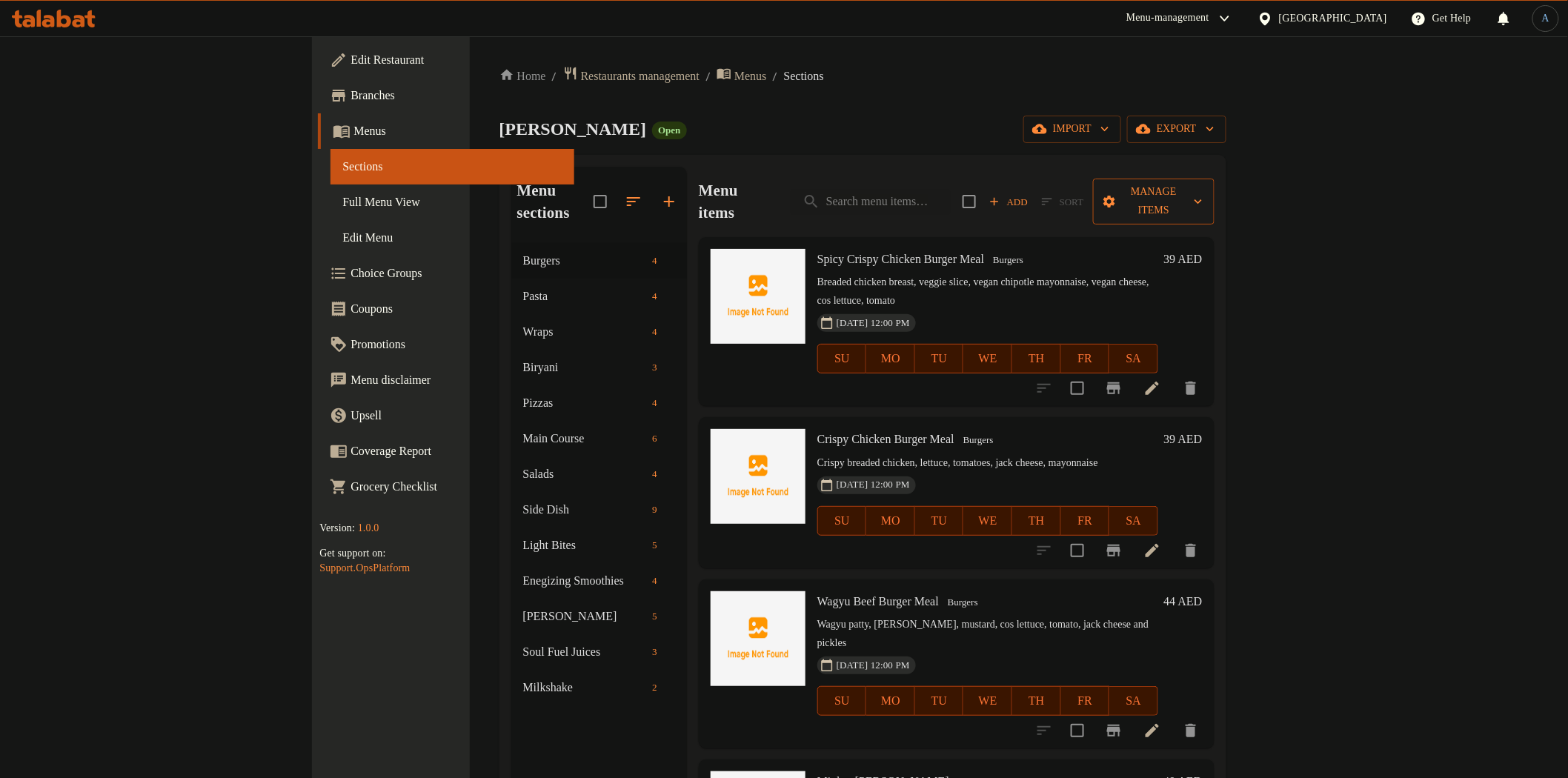
click at [1201, 188] on span "Manage items" at bounding box center [1153, 201] width 97 height 37
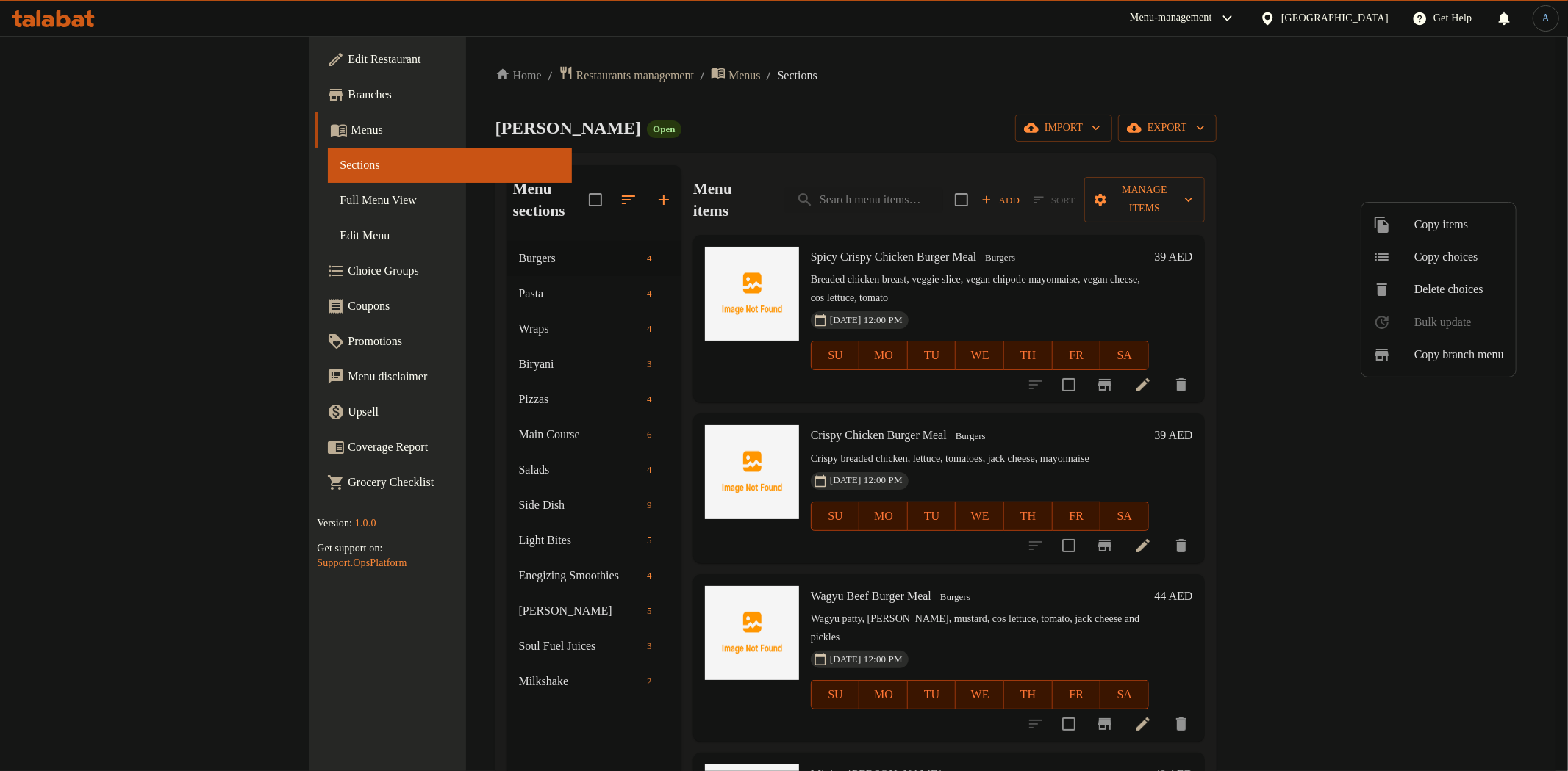
click at [927, 109] on div at bounding box center [784, 385] width 1568 height 771
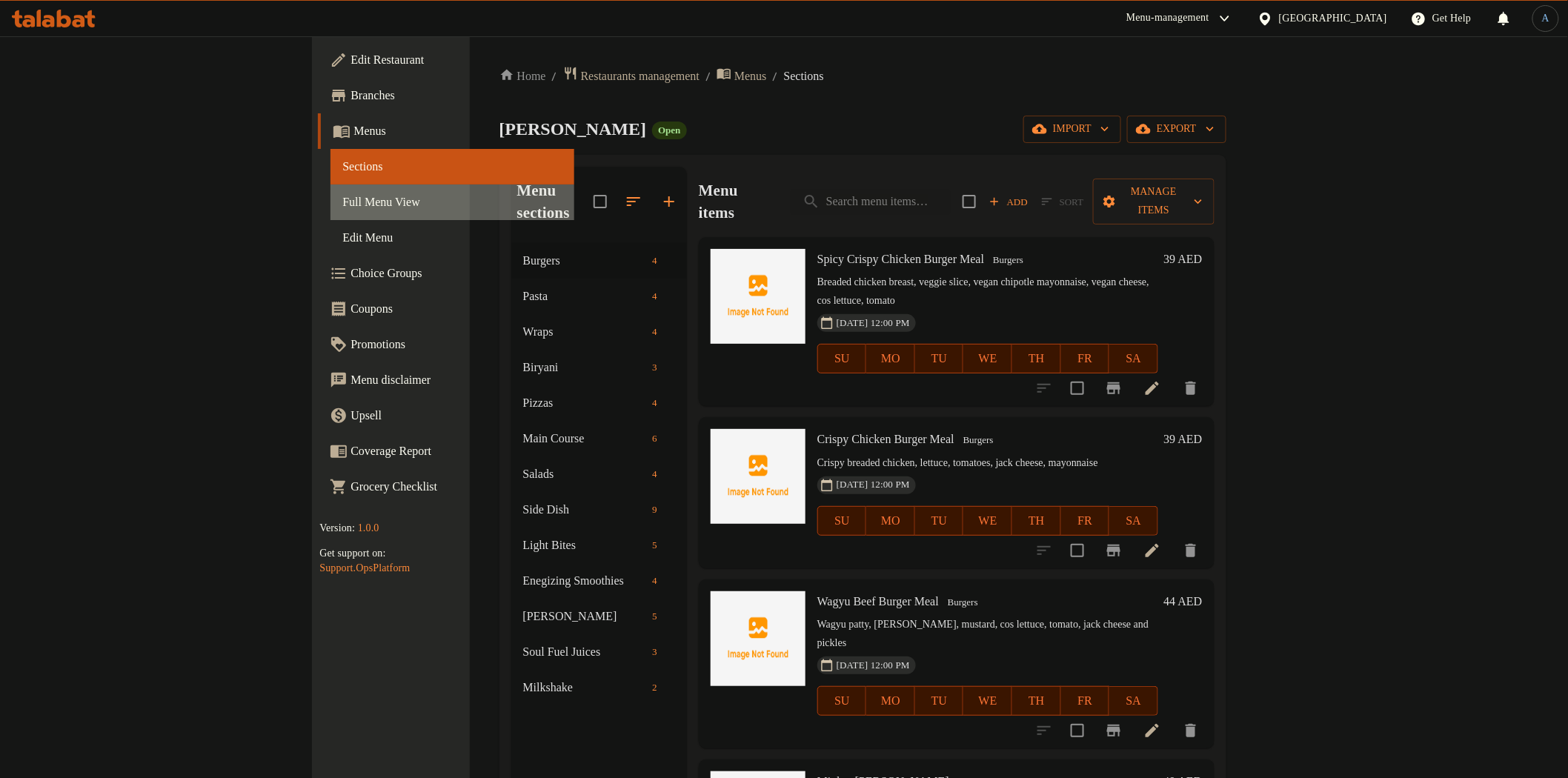
click at [330, 212] on link "Full Menu View" at bounding box center [452, 203] width 243 height 36
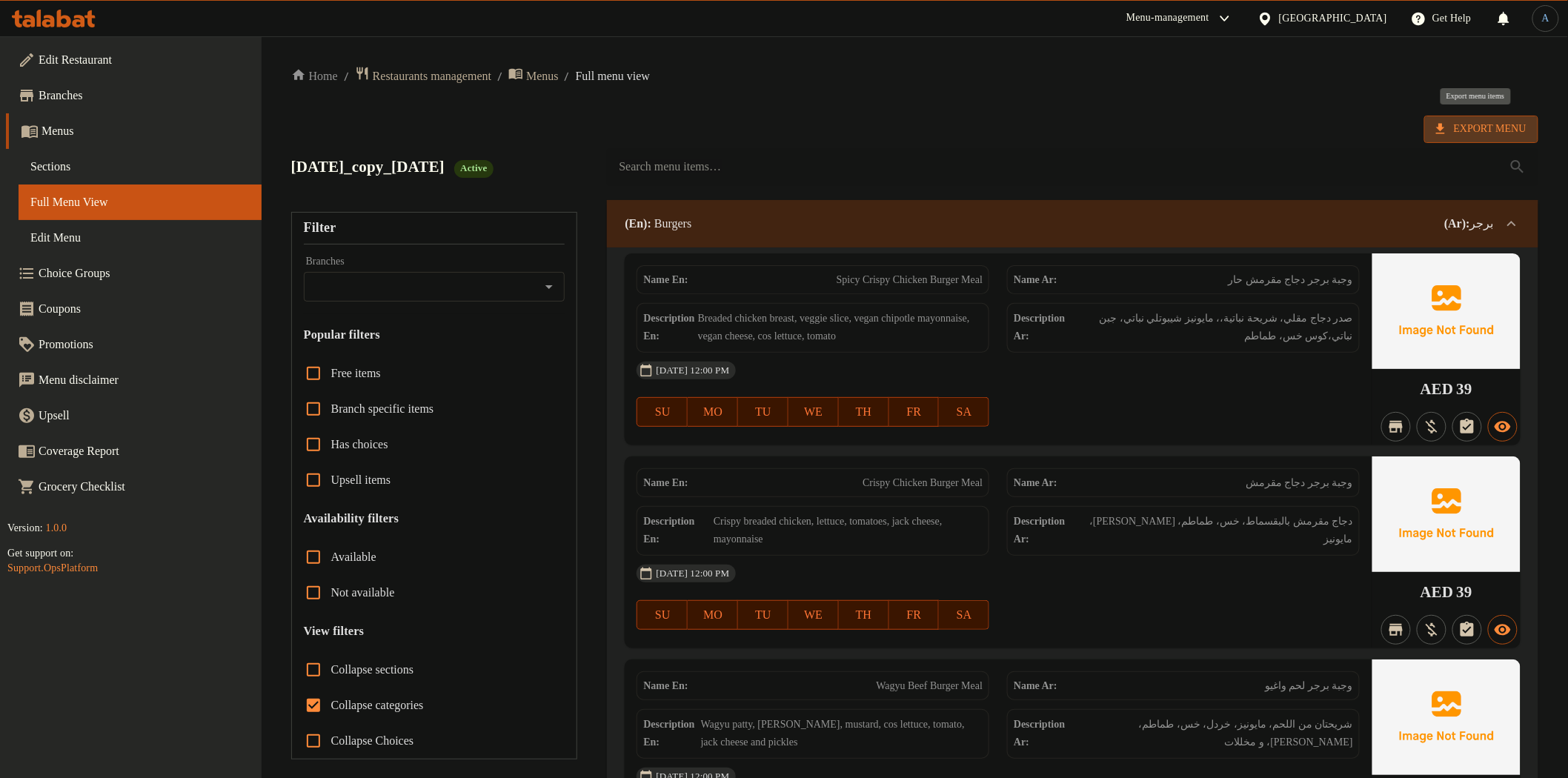
click at [1465, 128] on span "Export Menu" at bounding box center [1480, 129] width 90 height 19
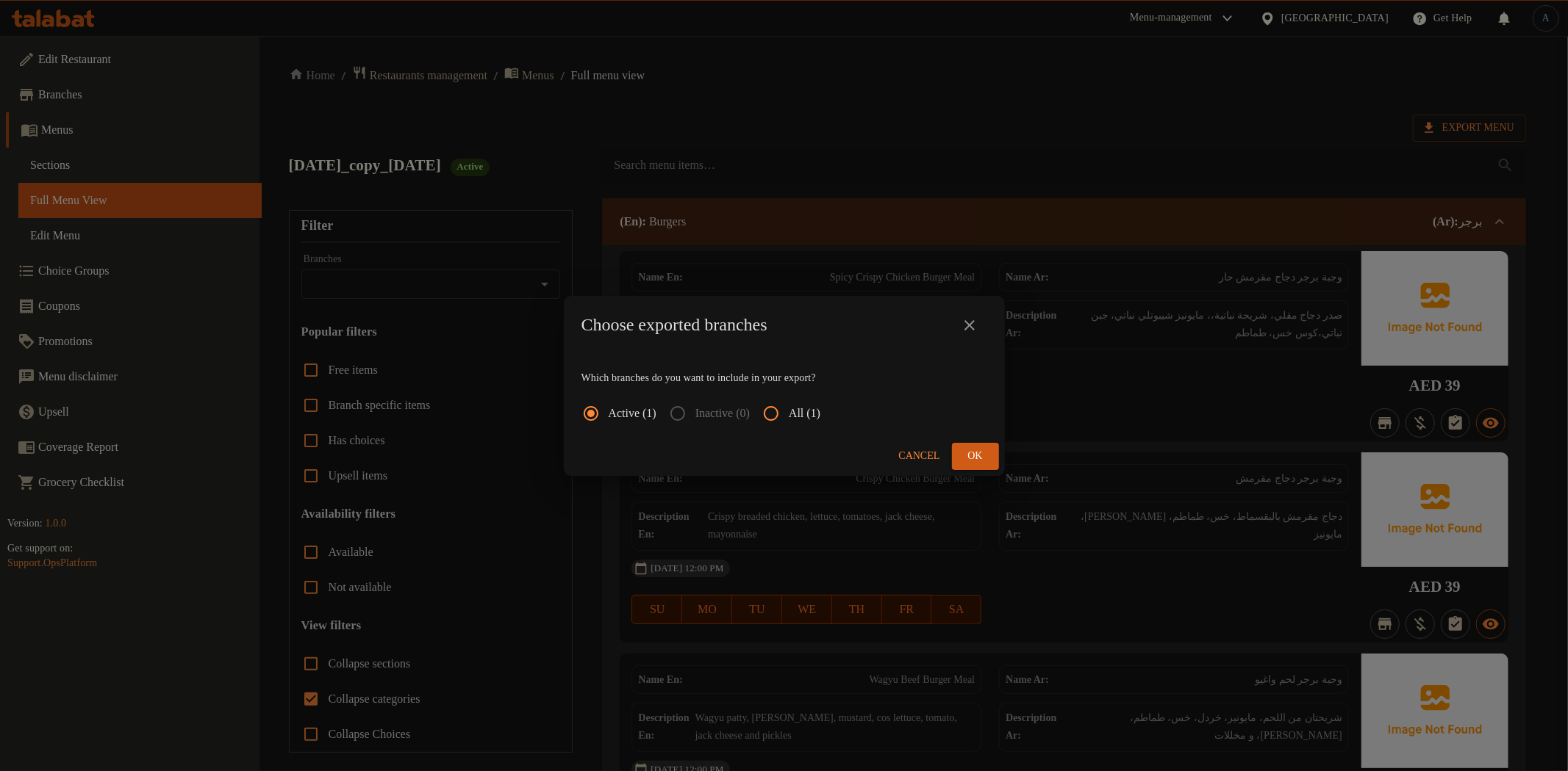
click at [820, 407] on span "All (1)" at bounding box center [805, 413] width 31 height 18
click at [789, 407] on input "All (1)" at bounding box center [771, 413] width 35 height 35
radio input "true"
click at [980, 457] on span "Ok" at bounding box center [975, 457] width 24 height 19
